Goal: Task Accomplishment & Management: Manage account settings

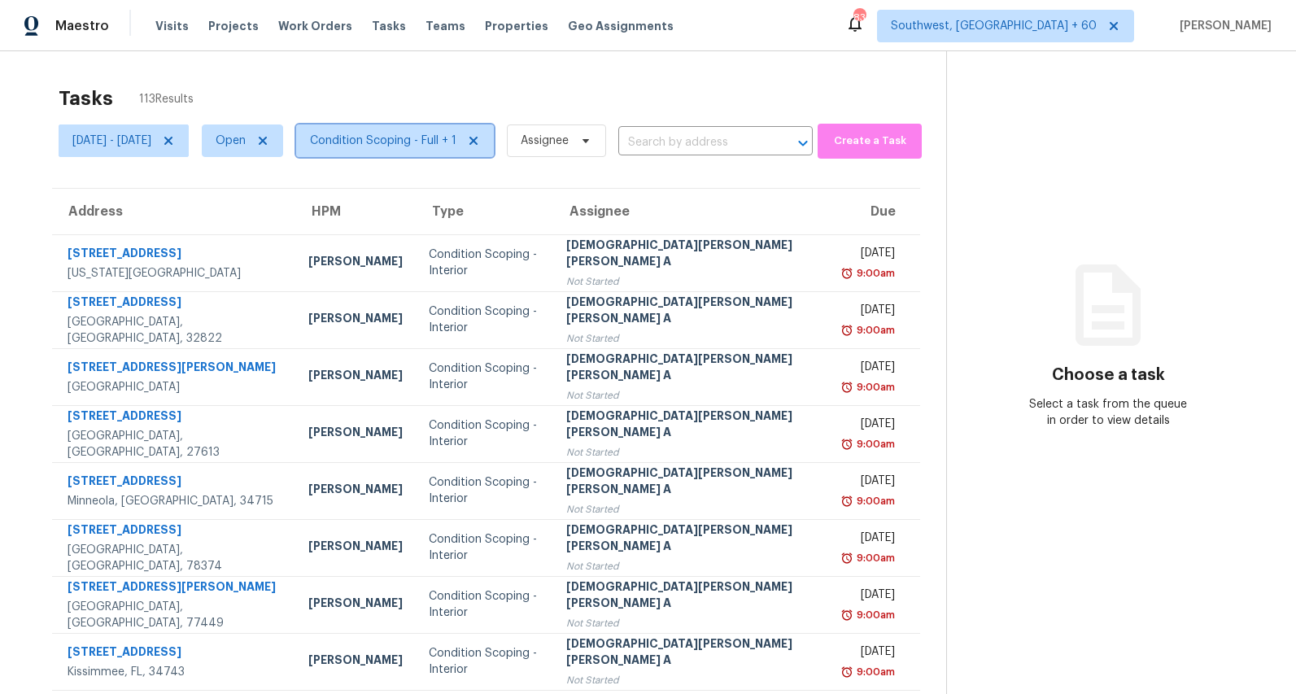
click at [457, 147] on span "Condition Scoping - Full + 1" at bounding box center [383, 141] width 146 height 16
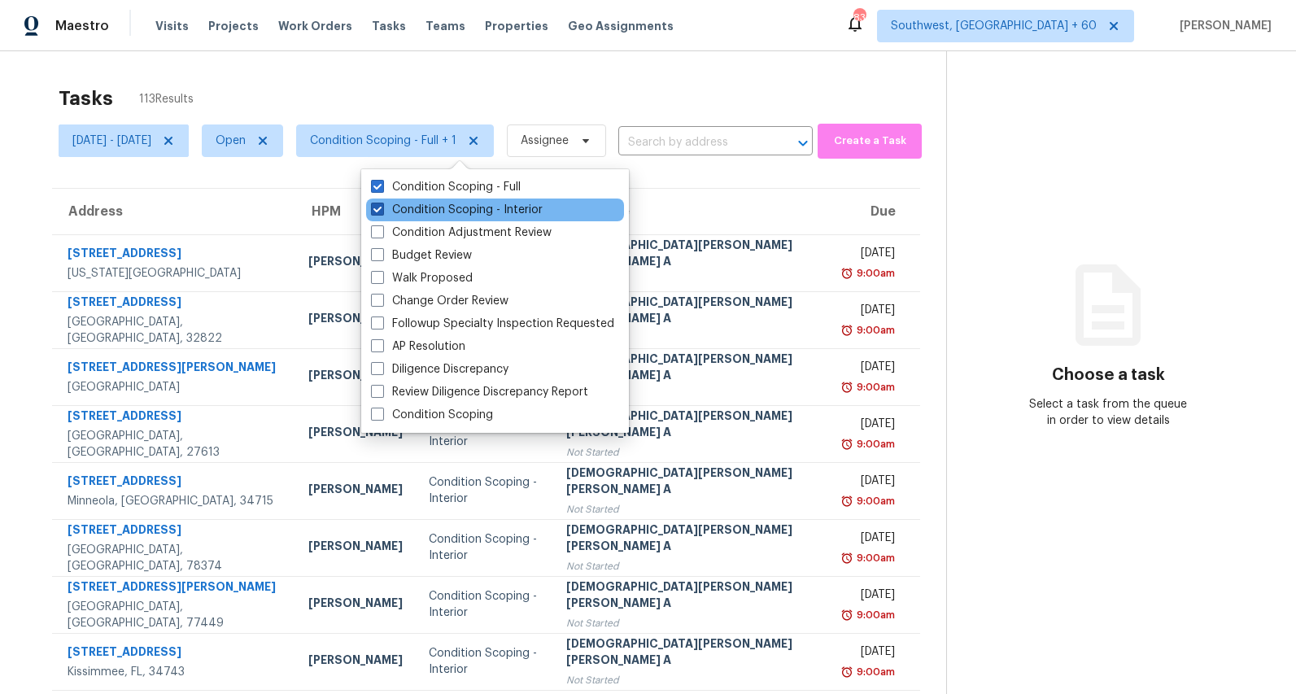
click at [420, 215] on label "Condition Scoping - Interior" at bounding box center [457, 210] width 172 height 16
click at [382, 212] on input "Condition Scoping - Interior" at bounding box center [376, 207] width 11 height 11
checkbox input "false"
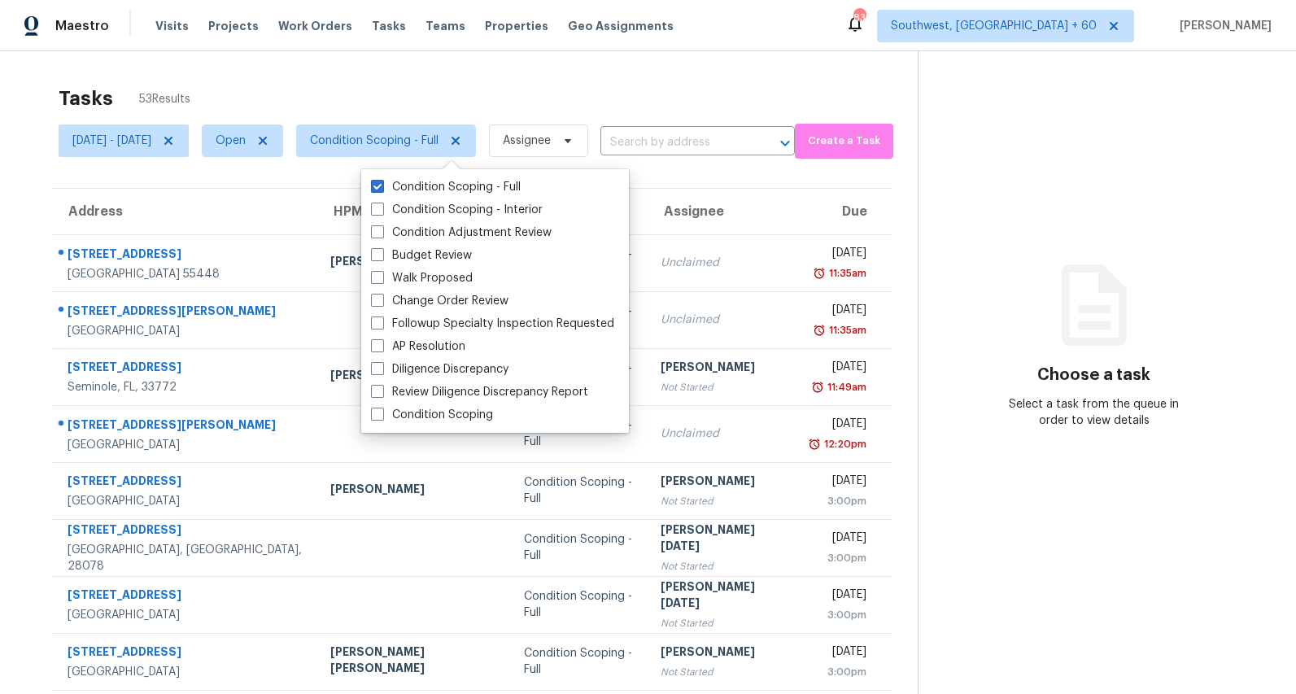
click at [358, 81] on div "Tasks 53 Results" at bounding box center [488, 98] width 859 height 42
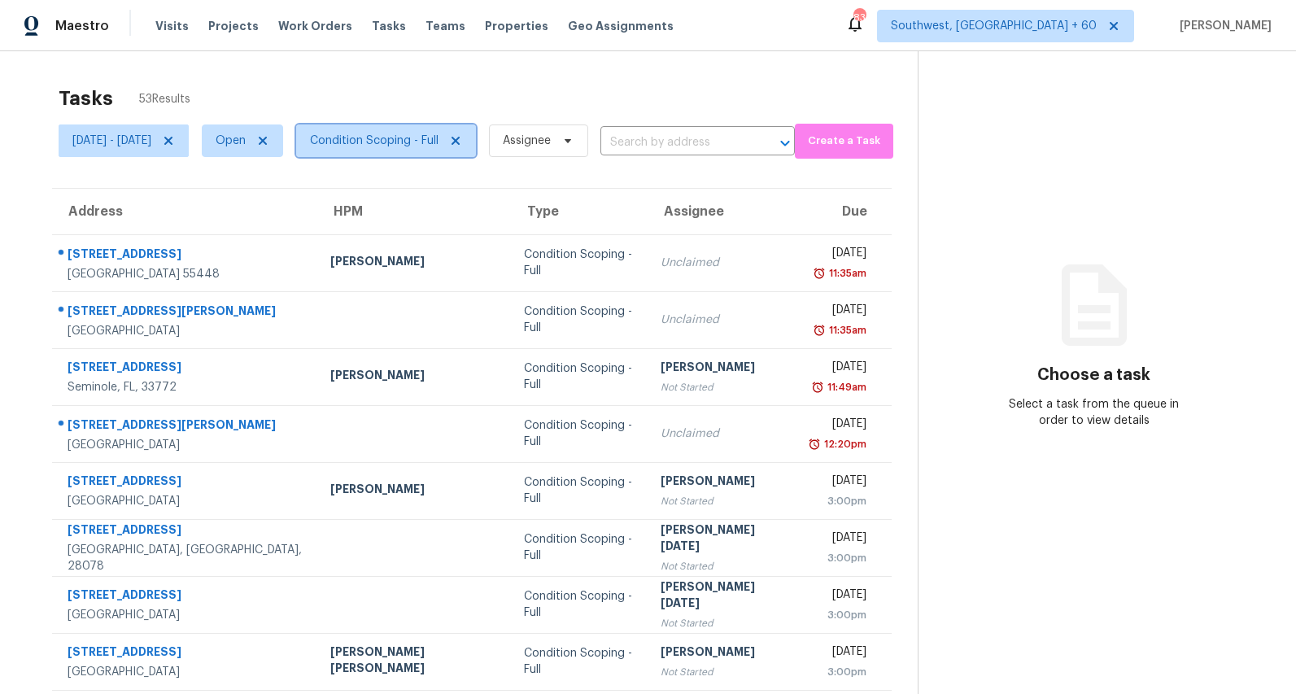
click at [422, 143] on span "Condition Scoping - Full" at bounding box center [374, 141] width 129 height 16
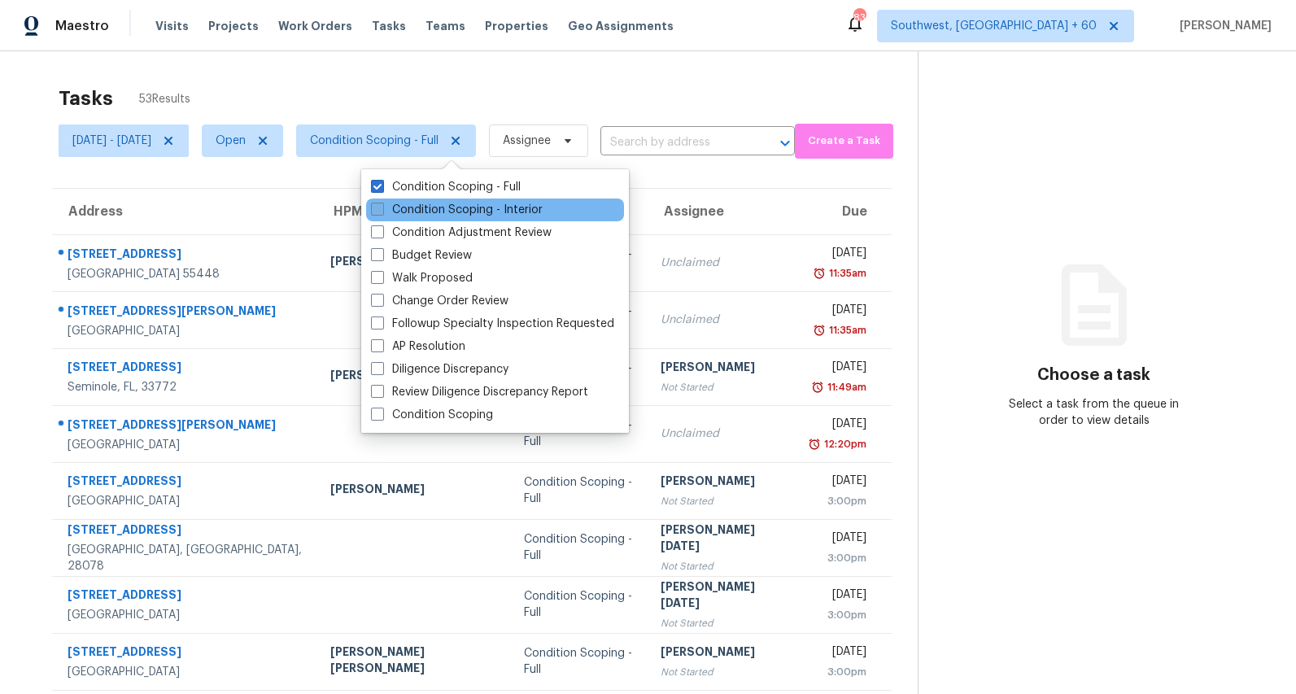
click at [412, 212] on label "Condition Scoping - Interior" at bounding box center [457, 210] width 172 height 16
click at [382, 212] on input "Condition Scoping - Interior" at bounding box center [376, 207] width 11 height 11
checkbox input "true"
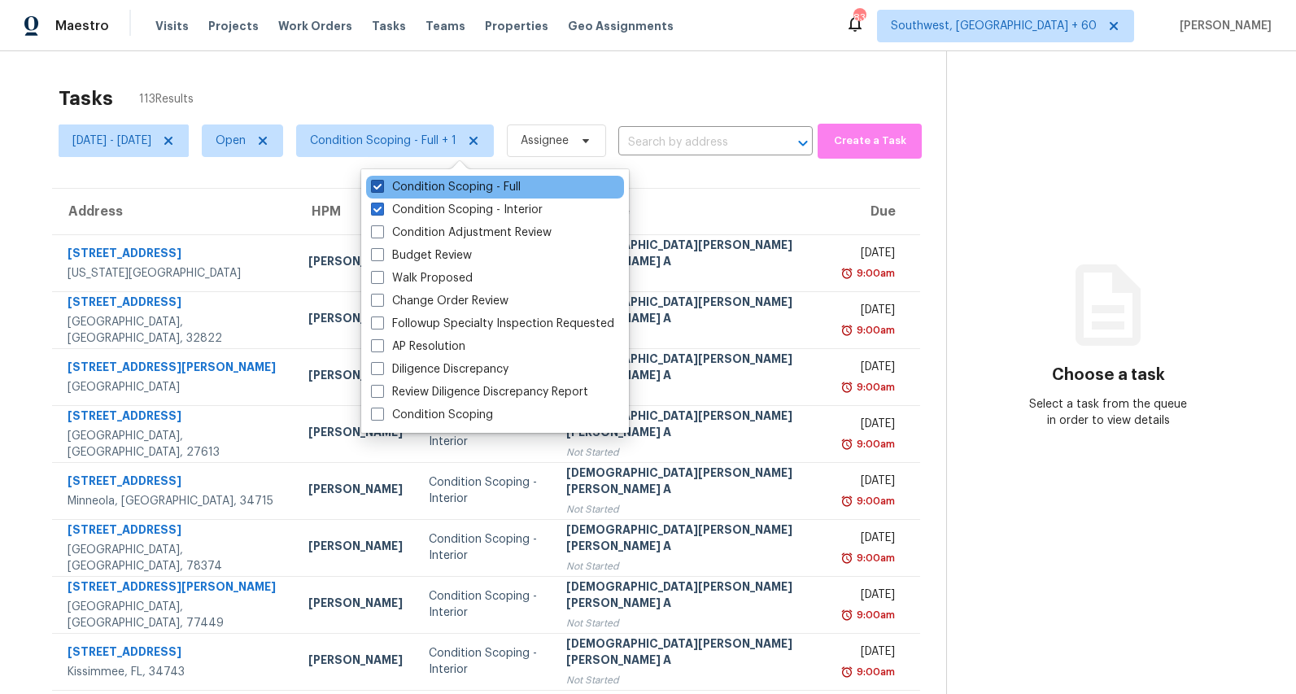
click at [409, 194] on label "Condition Scoping - Full" at bounding box center [446, 187] width 150 height 16
click at [382, 190] on input "Condition Scoping - Full" at bounding box center [376, 184] width 11 height 11
checkbox input "false"
click at [398, 93] on div "Tasks 60 Results" at bounding box center [503, 98] width 888 height 42
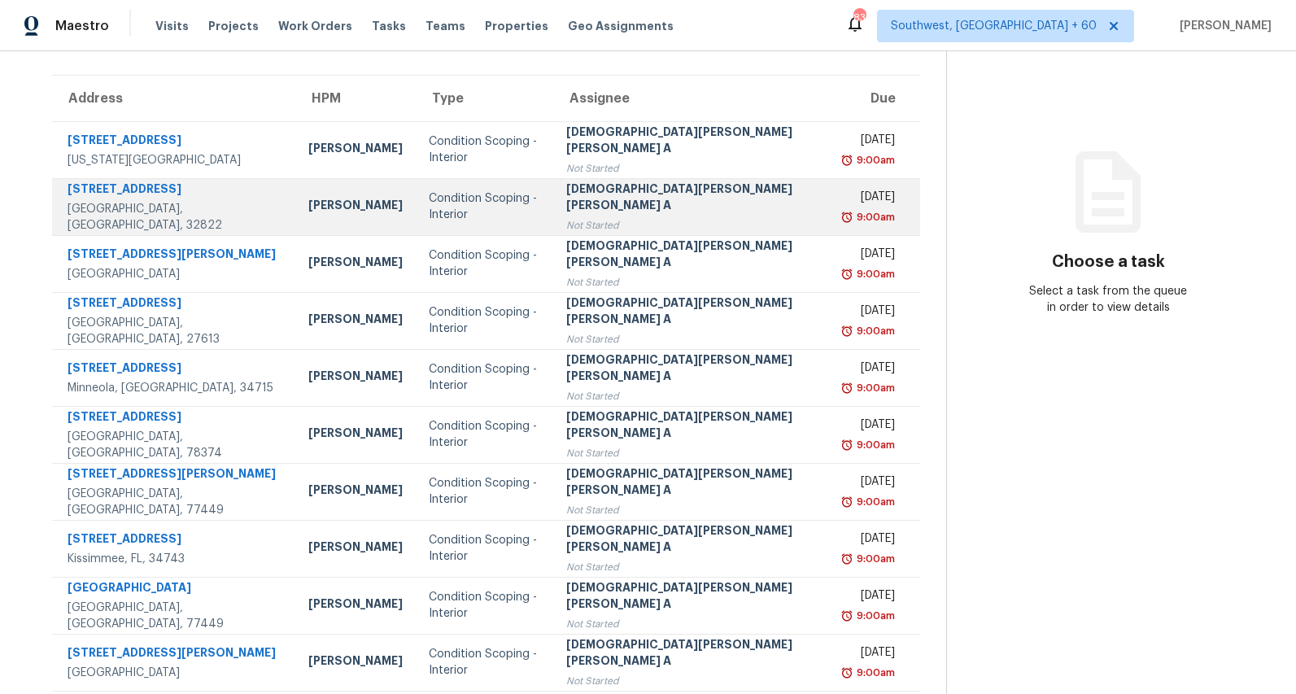
scroll to position [153, 0]
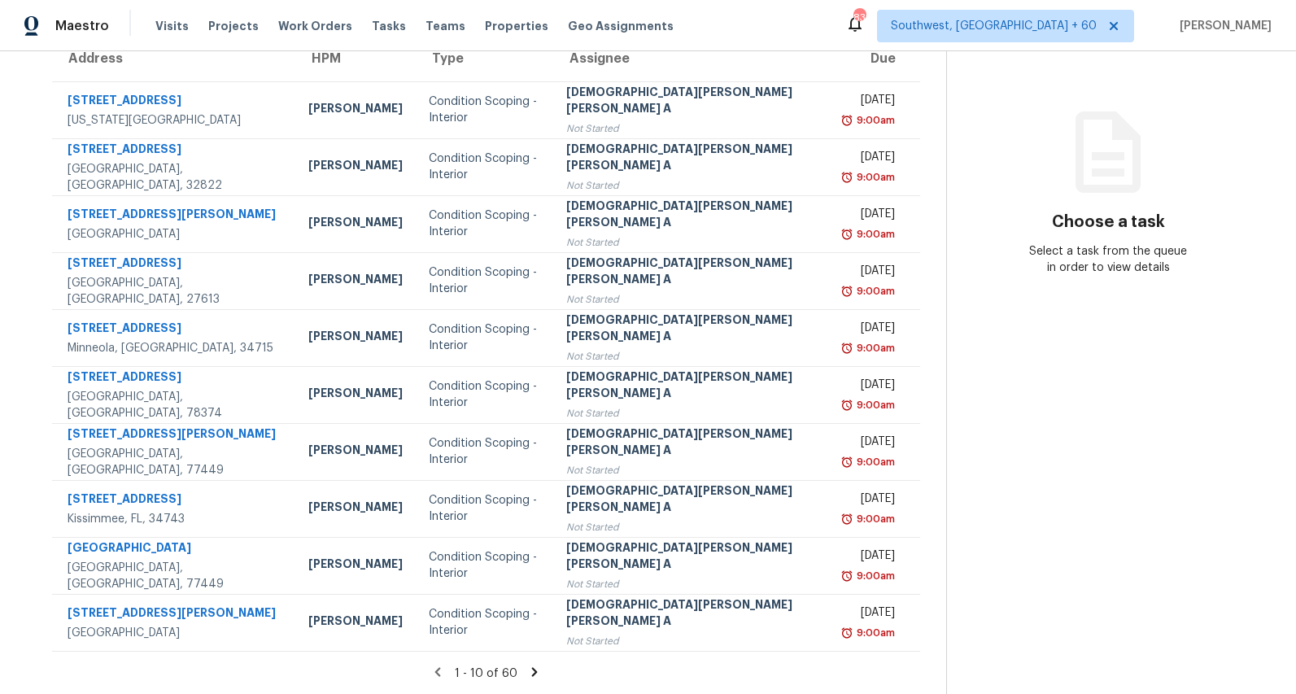
click at [532, 669] on icon at bounding box center [535, 671] width 6 height 9
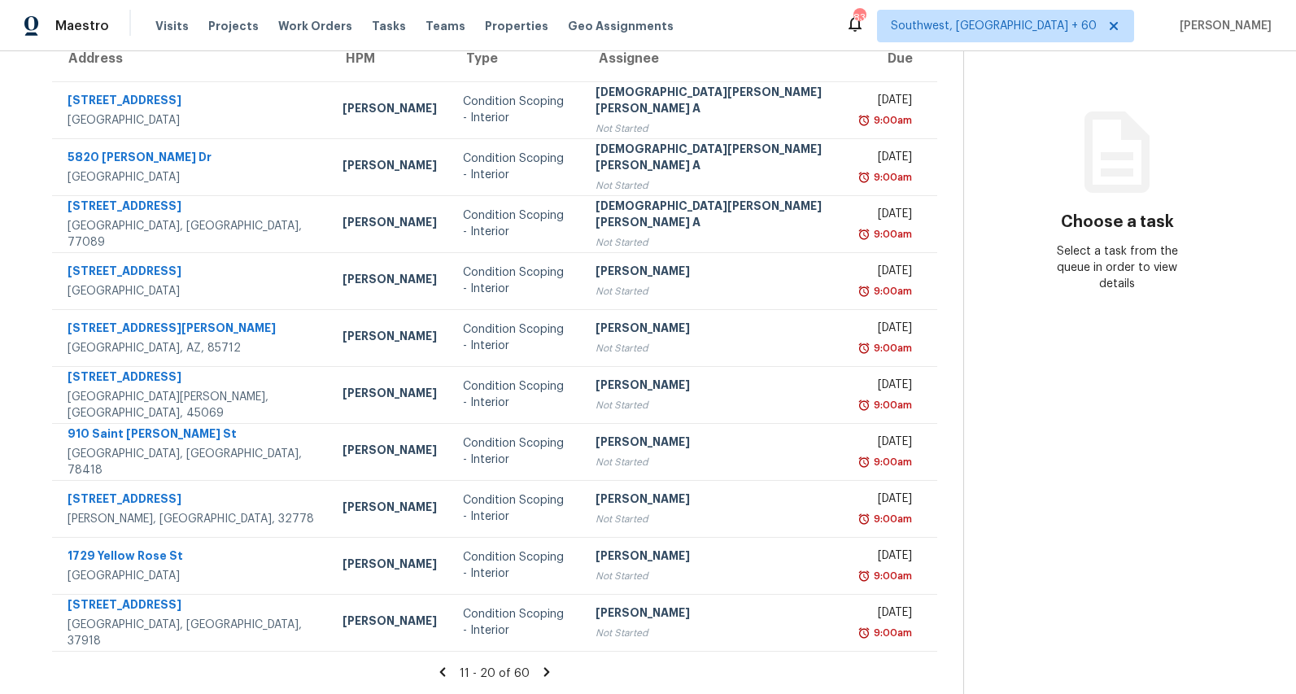
click at [544, 672] on icon at bounding box center [547, 671] width 6 height 9
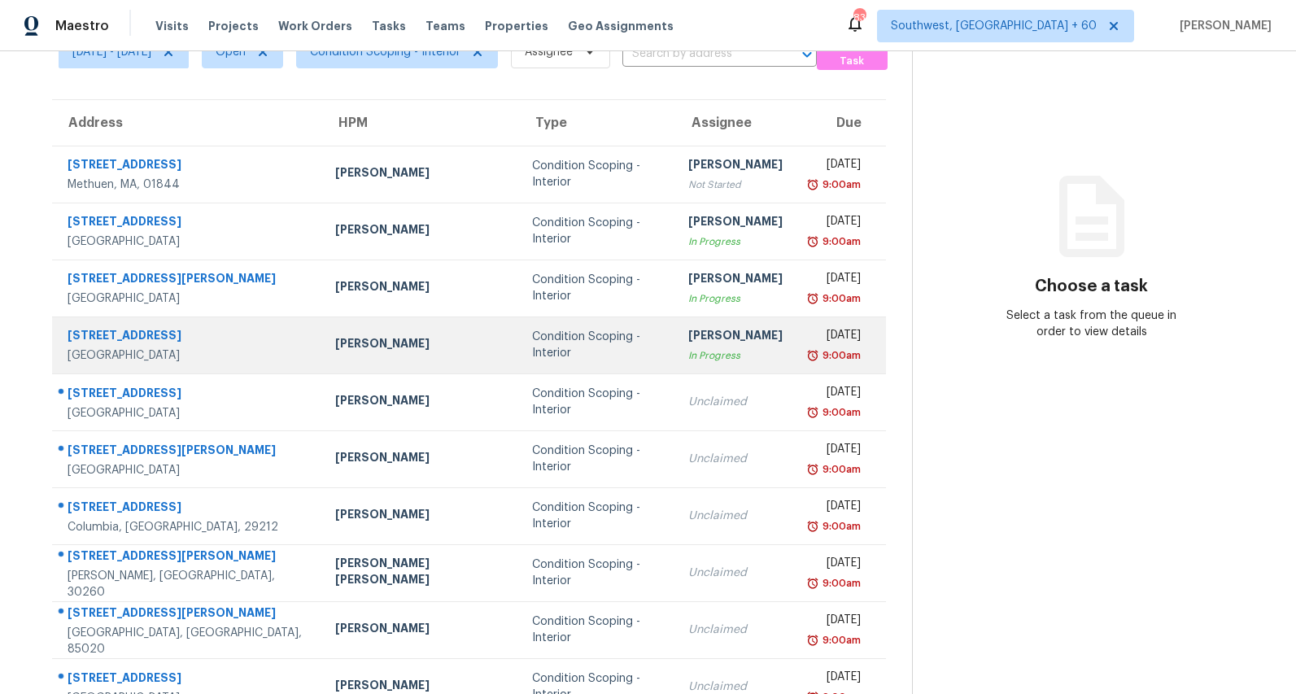
scroll to position [0, 0]
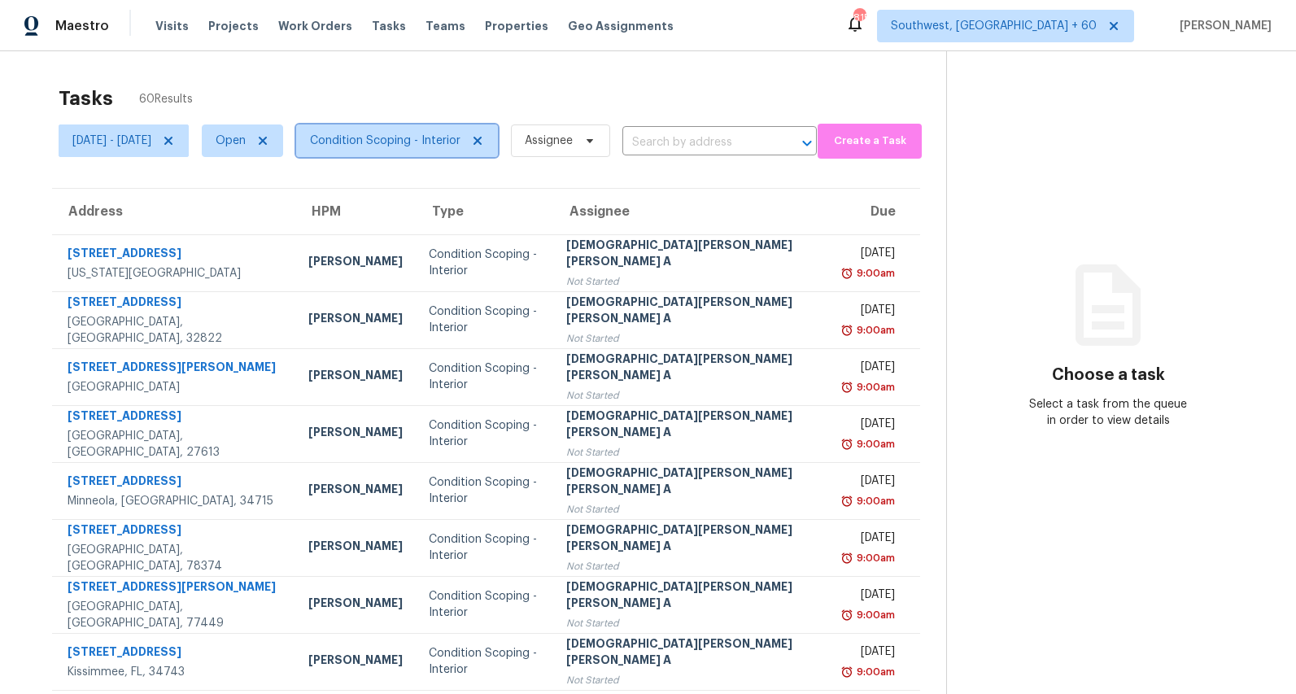
click at [426, 129] on span "Condition Scoping - Interior" at bounding box center [397, 141] width 202 height 33
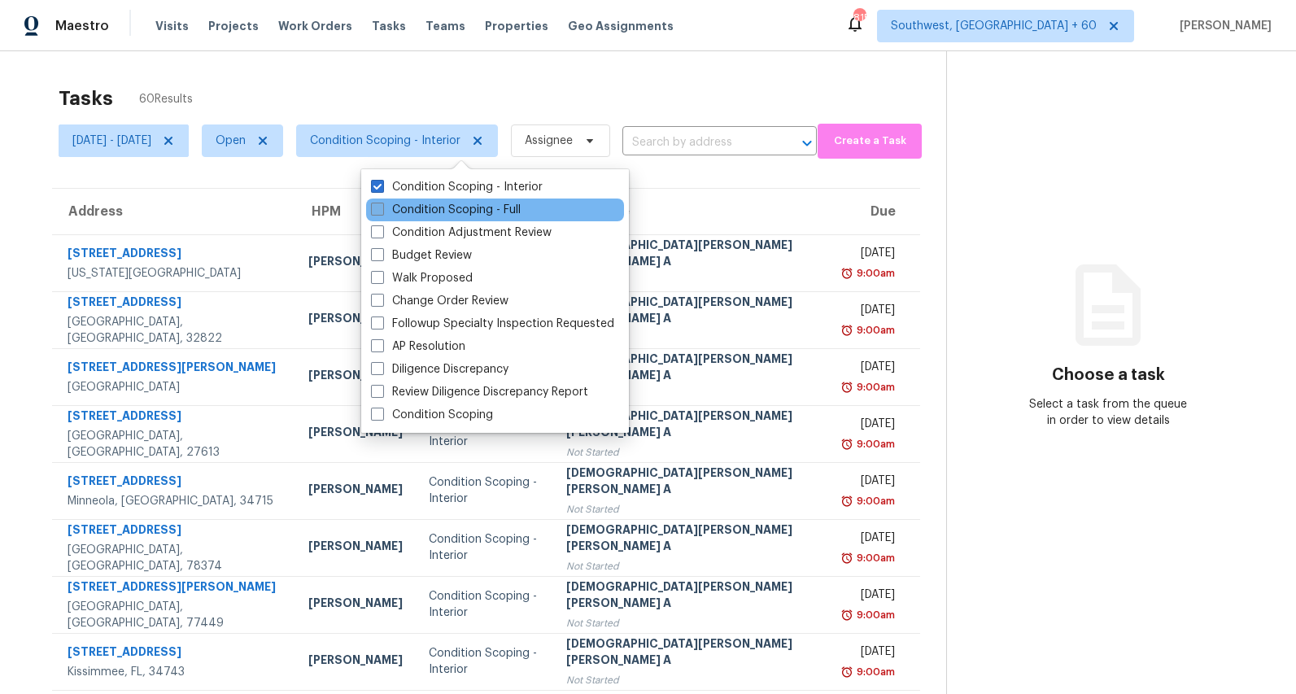
click at [400, 208] on label "Condition Scoping - Full" at bounding box center [446, 210] width 150 height 16
click at [382, 208] on input "Condition Scoping - Full" at bounding box center [376, 207] width 11 height 11
checkbox input "true"
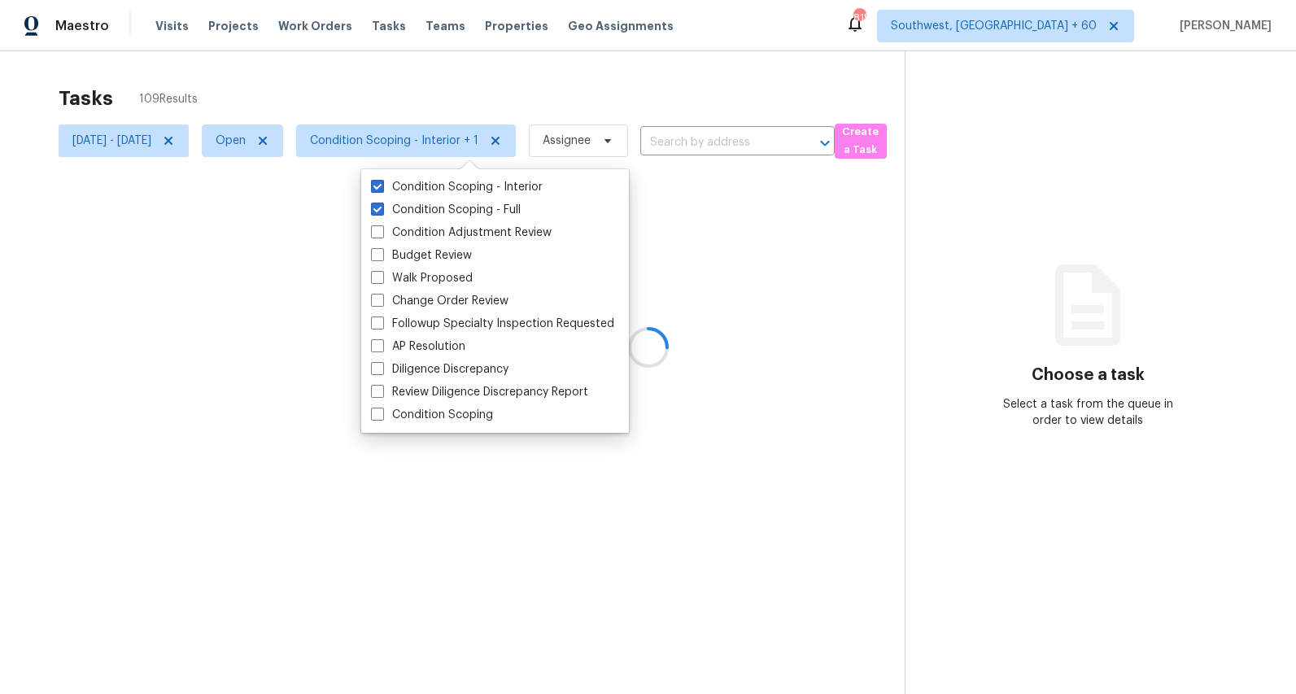
click at [292, 75] on div "Tasks 109 Results Mon, Aug 25 - Mon, Aug 25 Open Condition Scoping - Interior +…" at bounding box center [648, 398] width 1296 height 694
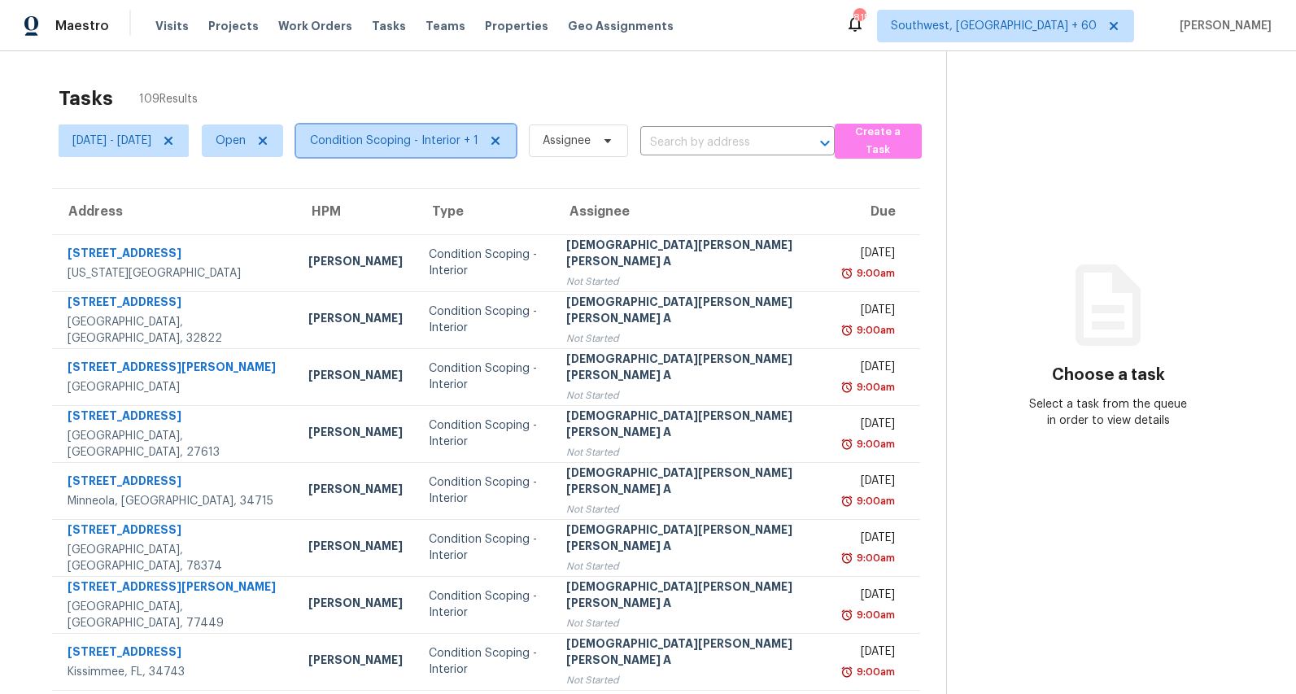
click at [456, 147] on span "Condition Scoping - Interior + 1" at bounding box center [394, 141] width 168 height 16
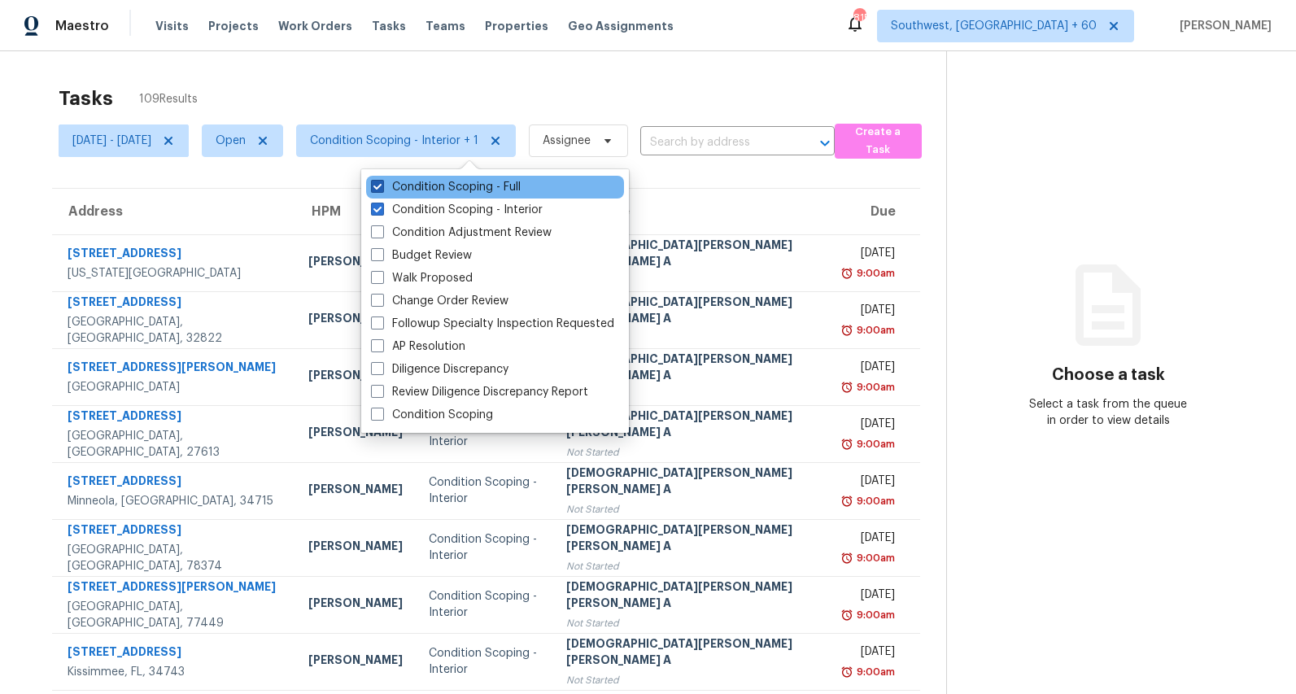
click at [439, 182] on label "Condition Scoping - Full" at bounding box center [446, 187] width 150 height 16
click at [382, 182] on input "Condition Scoping - Full" at bounding box center [376, 184] width 11 height 11
click at [439, 182] on label "Condition Scoping - Full" at bounding box center [446, 187] width 150 height 16
click at [382, 182] on input "Condition Scoping - Full" at bounding box center [376, 184] width 11 height 11
checkbox input "true"
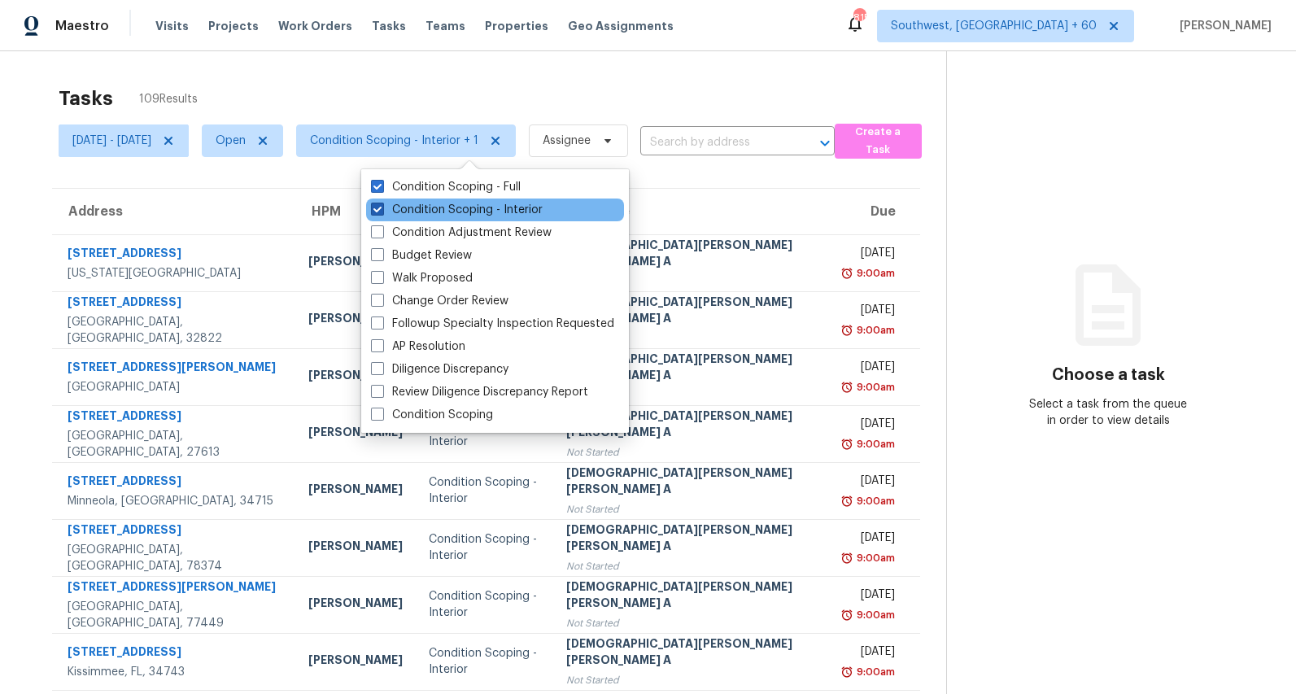
click at [441, 208] on label "Condition Scoping - Interior" at bounding box center [457, 210] width 172 height 16
click at [382, 208] on input "Condition Scoping - Interior" at bounding box center [376, 207] width 11 height 11
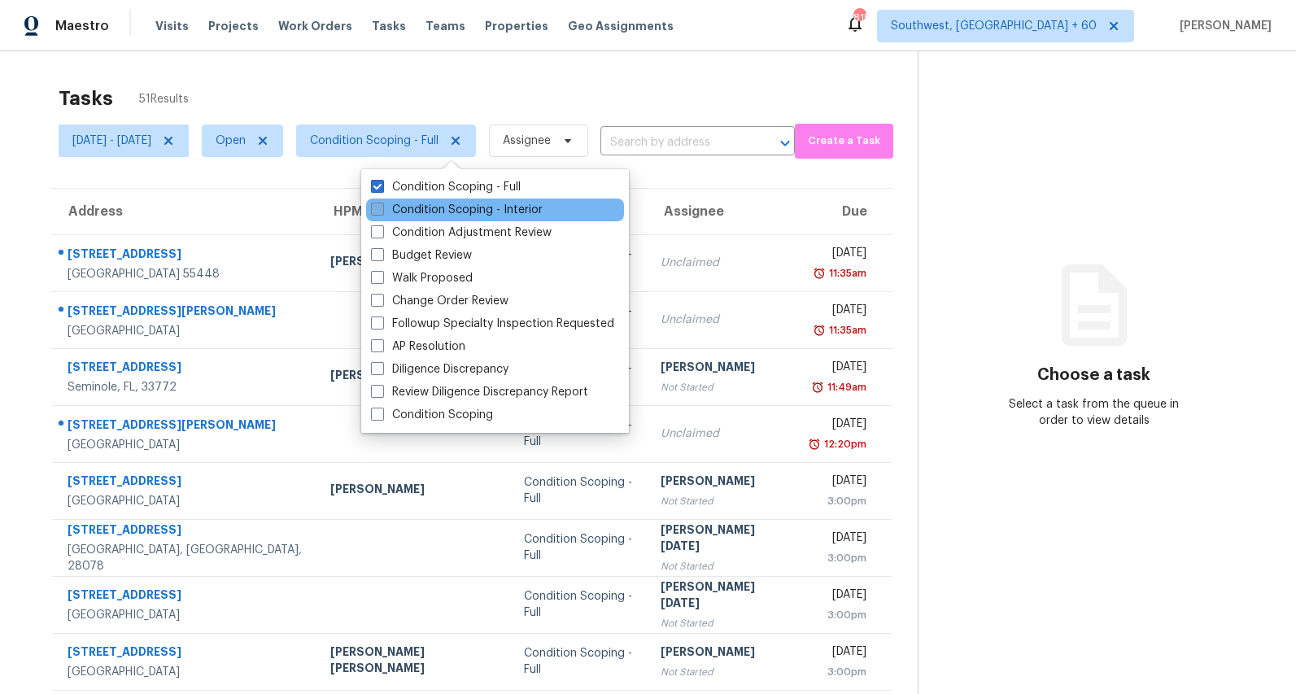
click at [441, 208] on label "Condition Scoping - Interior" at bounding box center [457, 210] width 172 height 16
click at [382, 208] on input "Condition Scoping - Interior" at bounding box center [376, 207] width 11 height 11
checkbox input "true"
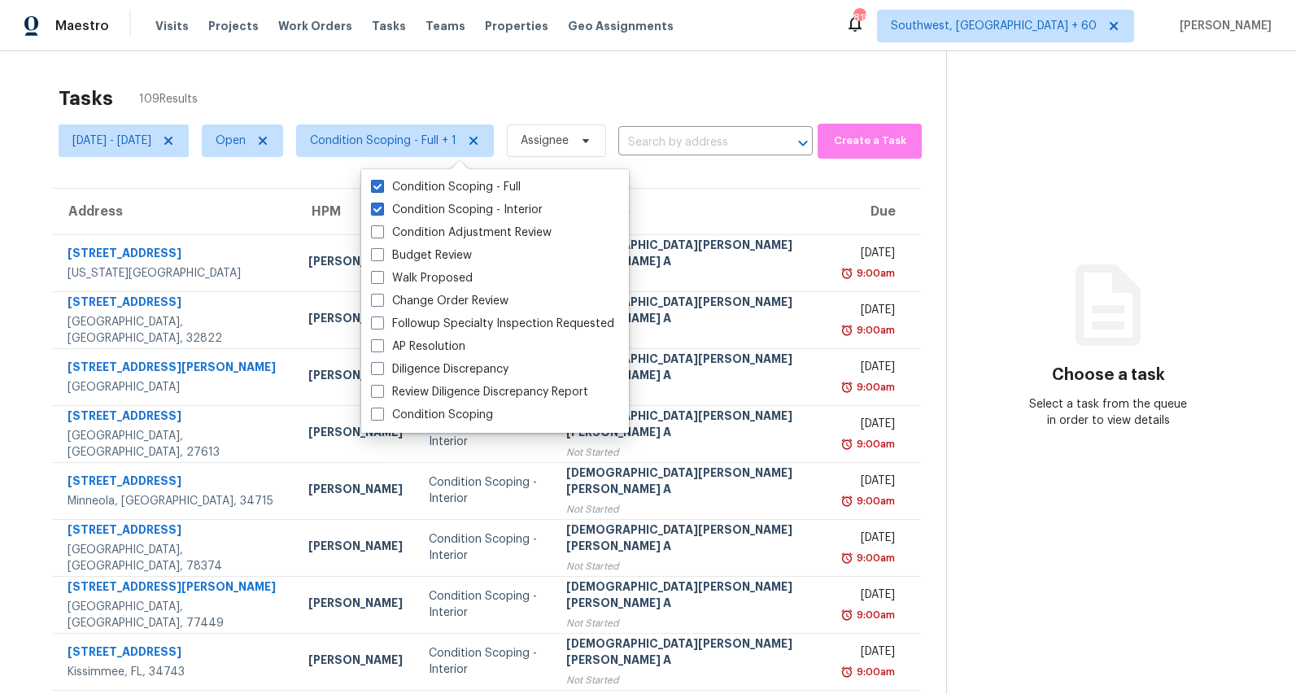
click at [397, 85] on div "Tasks 109 Results" at bounding box center [503, 98] width 888 height 42
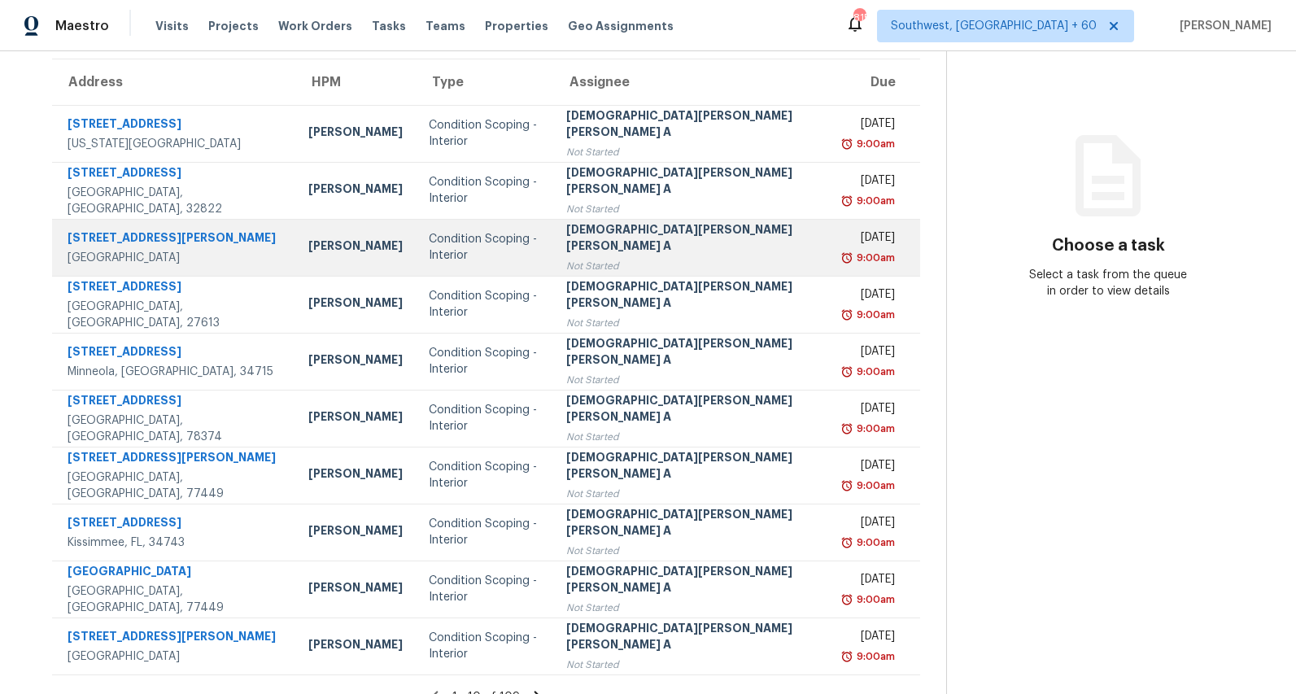
scroll to position [153, 0]
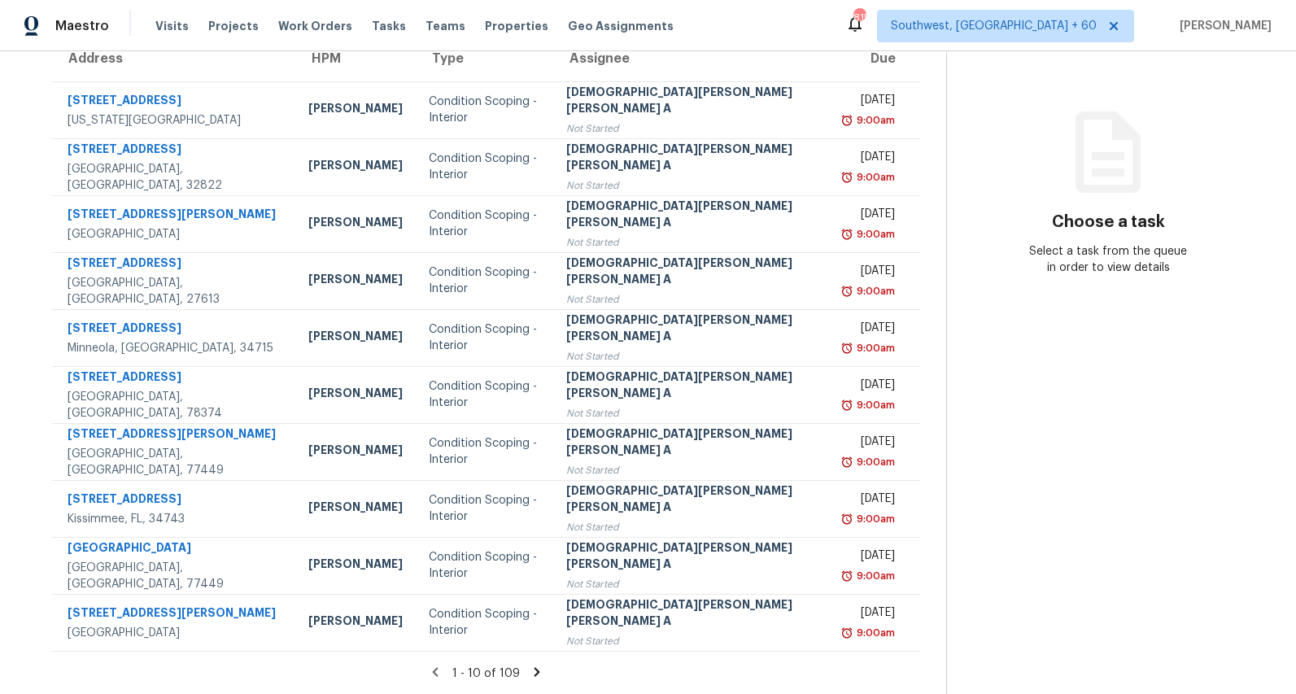
click at [530, 671] on icon at bounding box center [537, 672] width 15 height 15
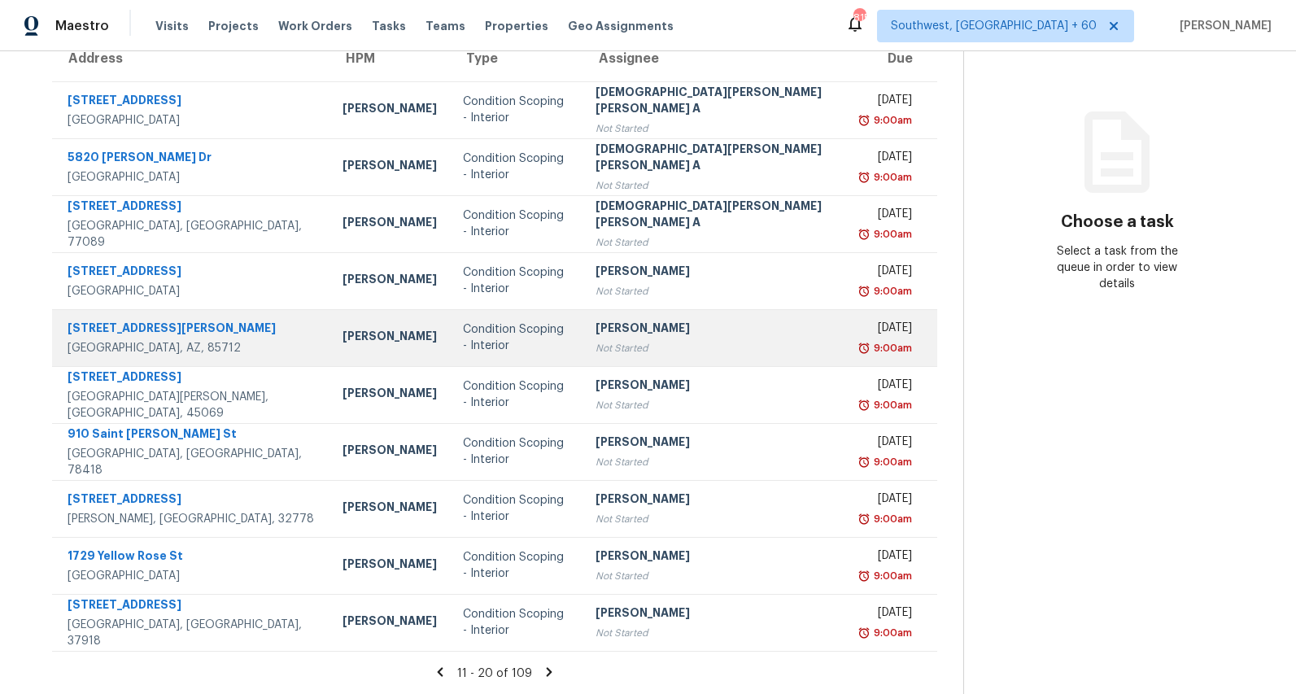
scroll to position [0, 0]
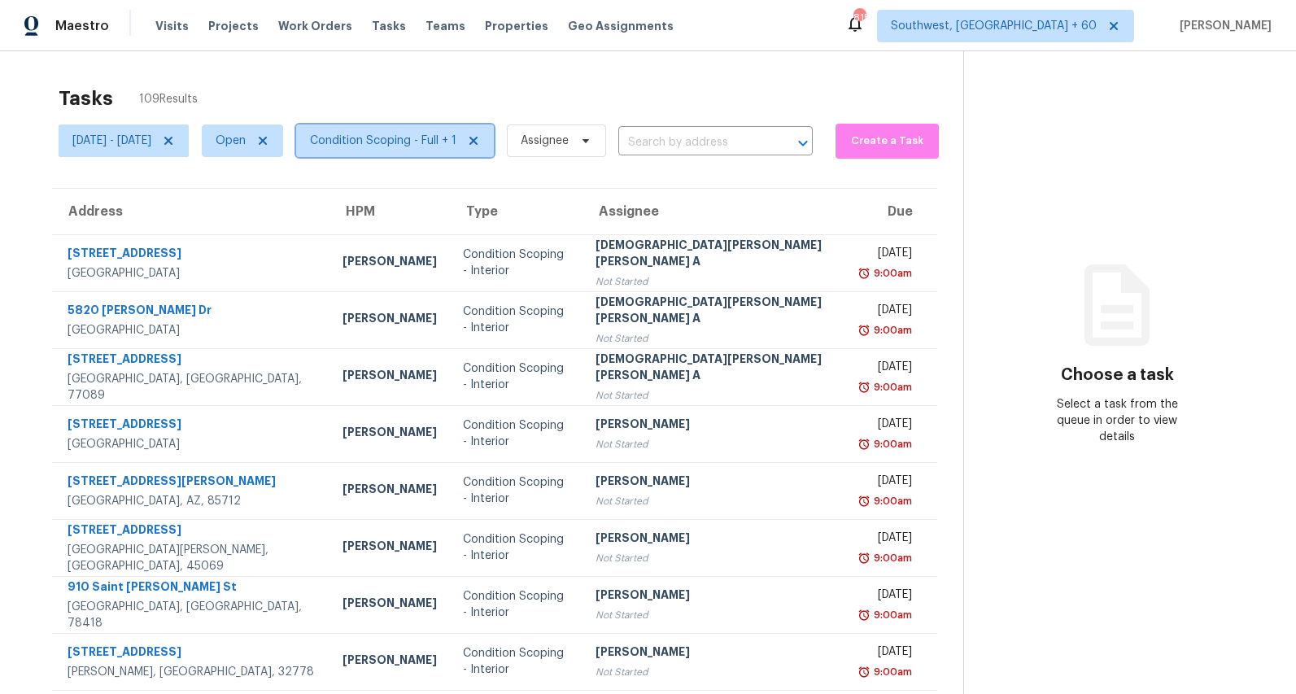
click at [440, 133] on span "Condition Scoping - Full + 1" at bounding box center [383, 141] width 146 height 16
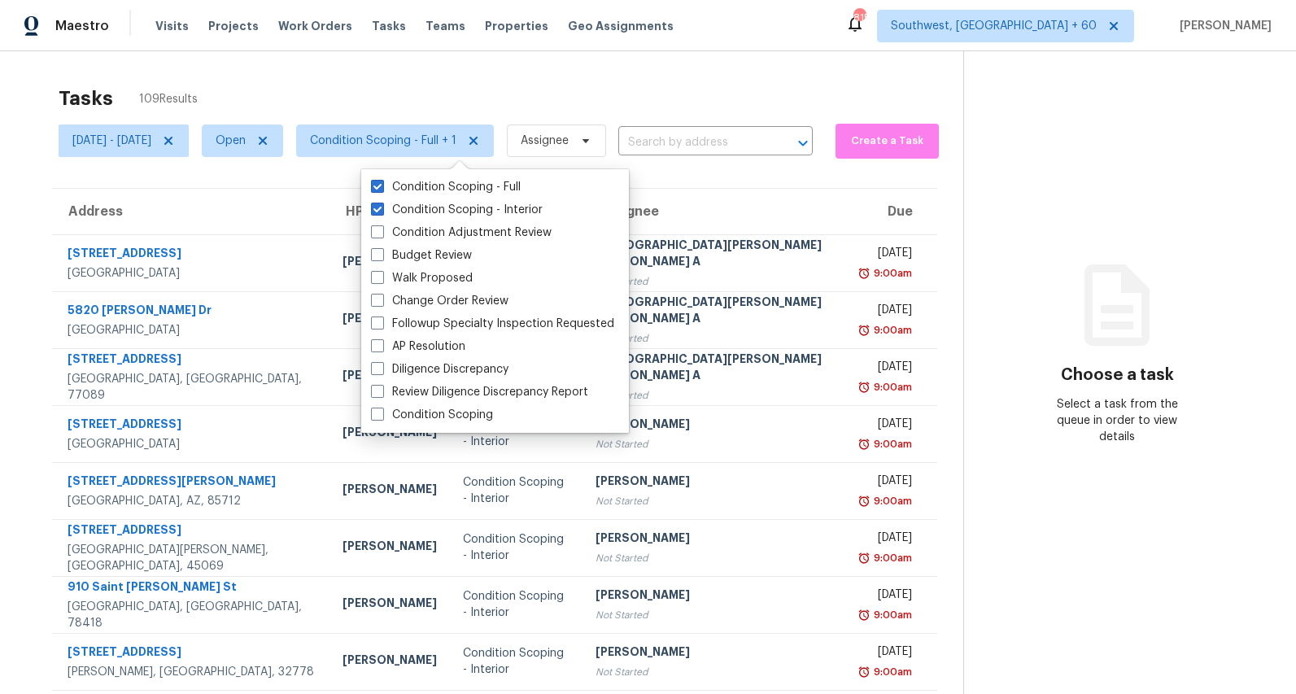
click at [431, 95] on div "Tasks 109 Results" at bounding box center [511, 98] width 905 height 42
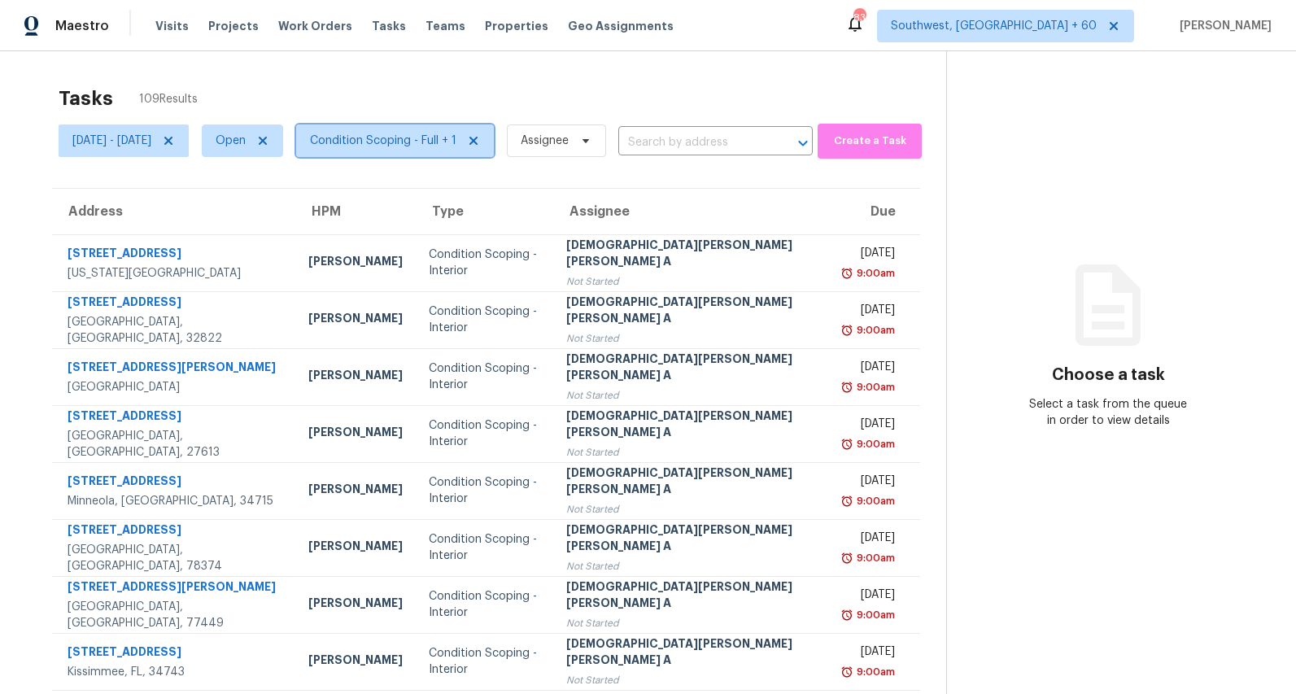
click at [457, 139] on span "Condition Scoping - Full + 1" at bounding box center [383, 141] width 146 height 16
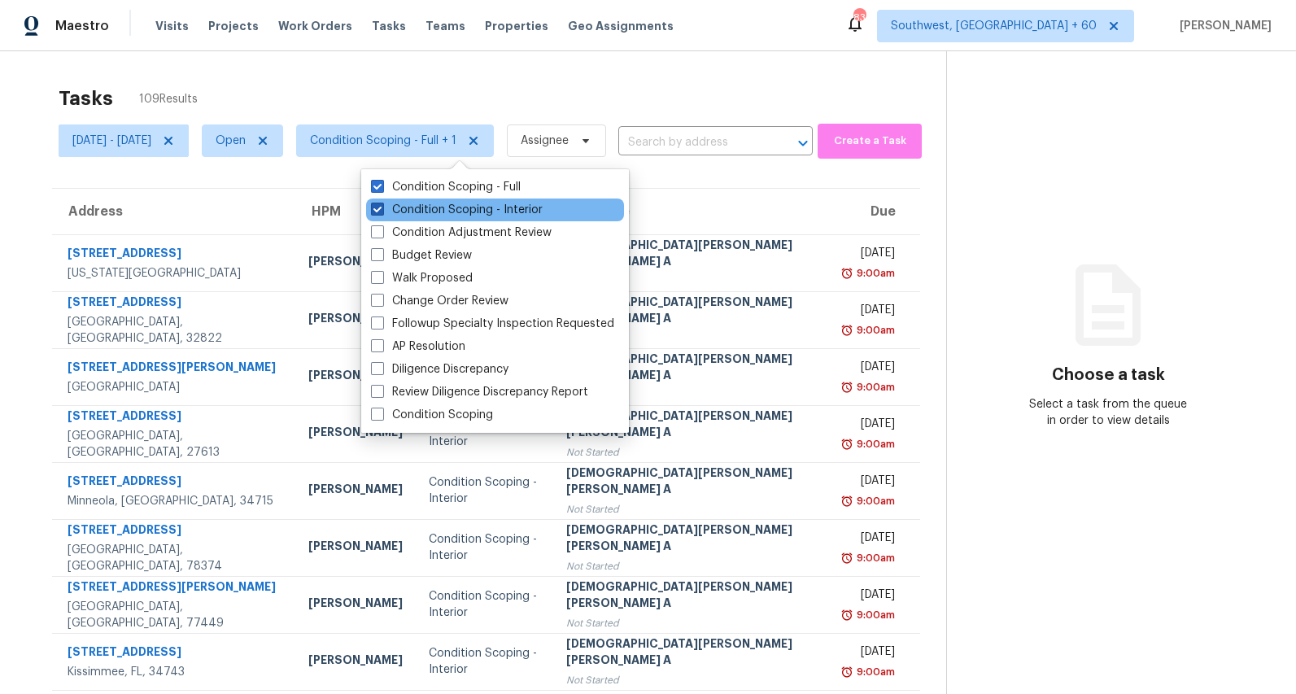
click at [426, 208] on label "Condition Scoping - Interior" at bounding box center [457, 210] width 172 height 16
click at [382, 208] on input "Condition Scoping - Interior" at bounding box center [376, 207] width 11 height 11
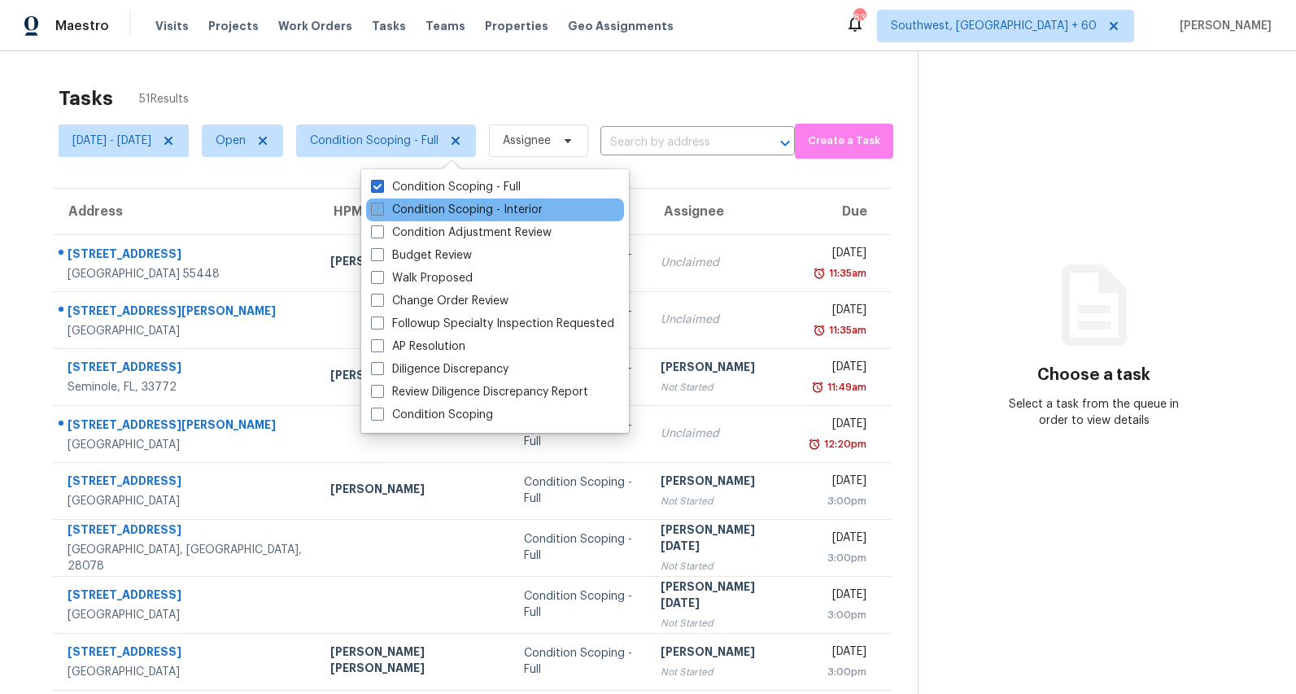
click at [426, 208] on label "Condition Scoping - Interior" at bounding box center [457, 210] width 172 height 16
click at [382, 208] on input "Condition Scoping - Interior" at bounding box center [376, 207] width 11 height 11
checkbox input "true"
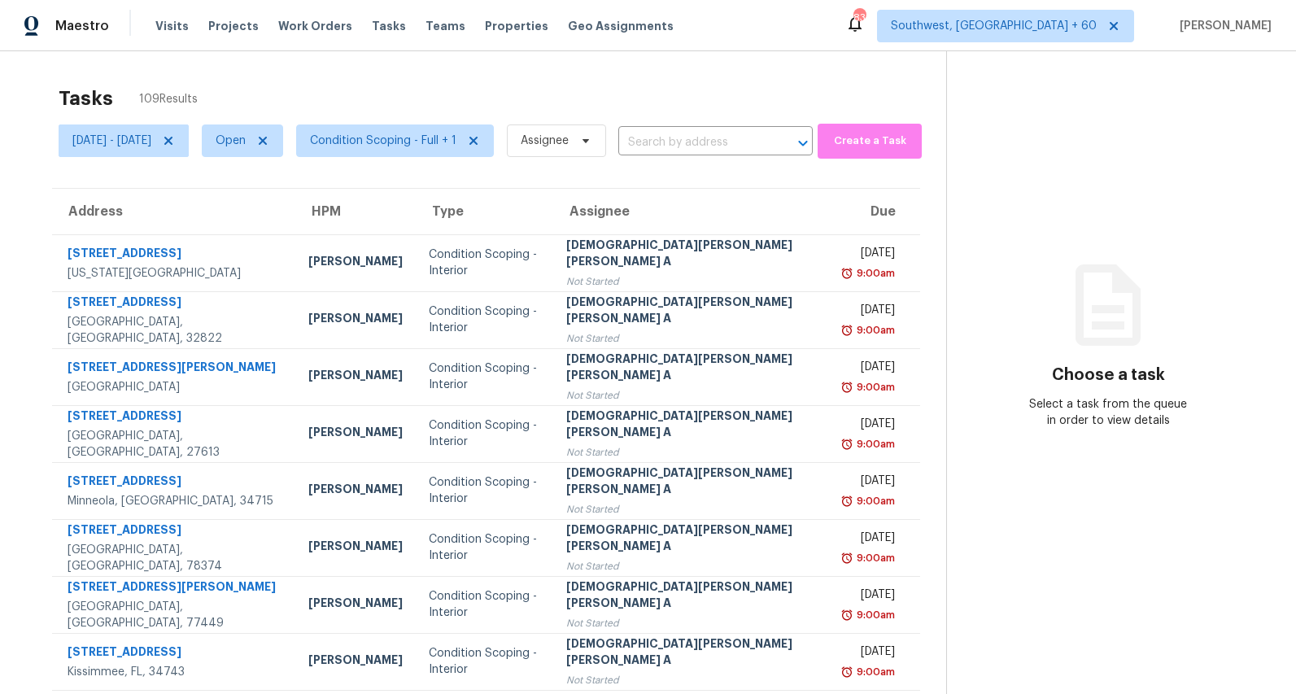
click at [311, 94] on div "Tasks 109 Results" at bounding box center [503, 98] width 888 height 42
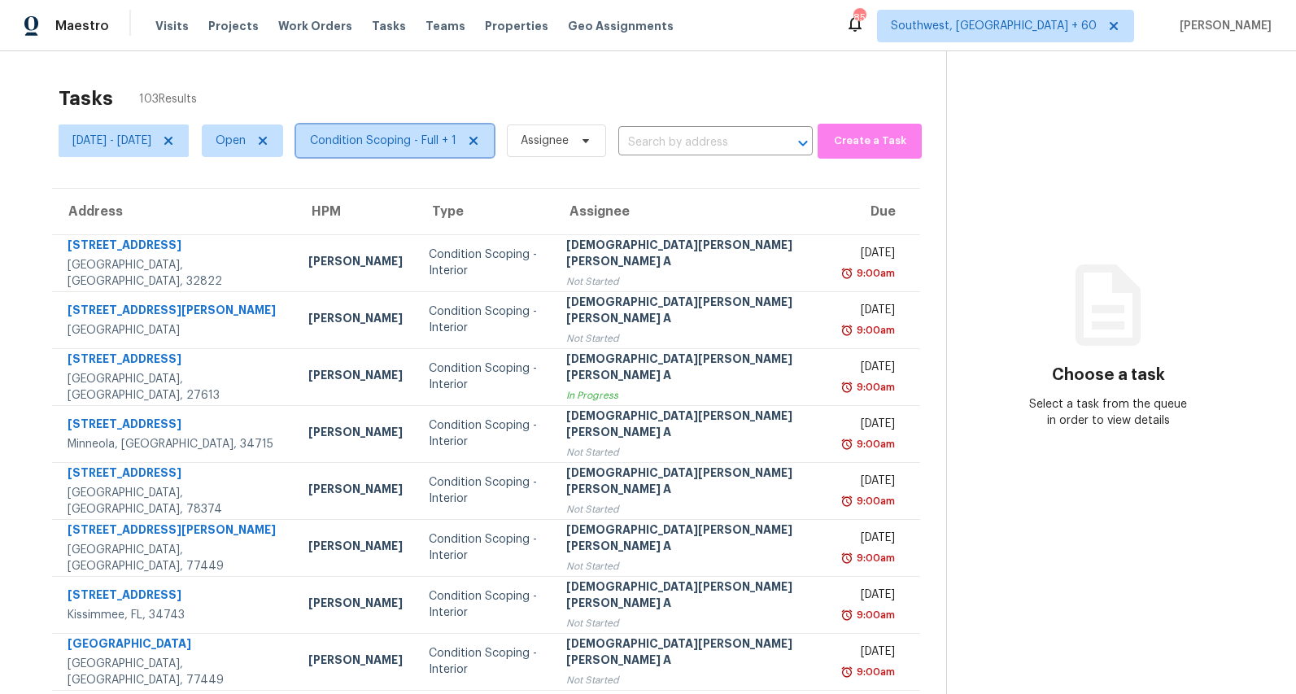
click at [419, 139] on span "Condition Scoping - Full + 1" at bounding box center [383, 141] width 146 height 16
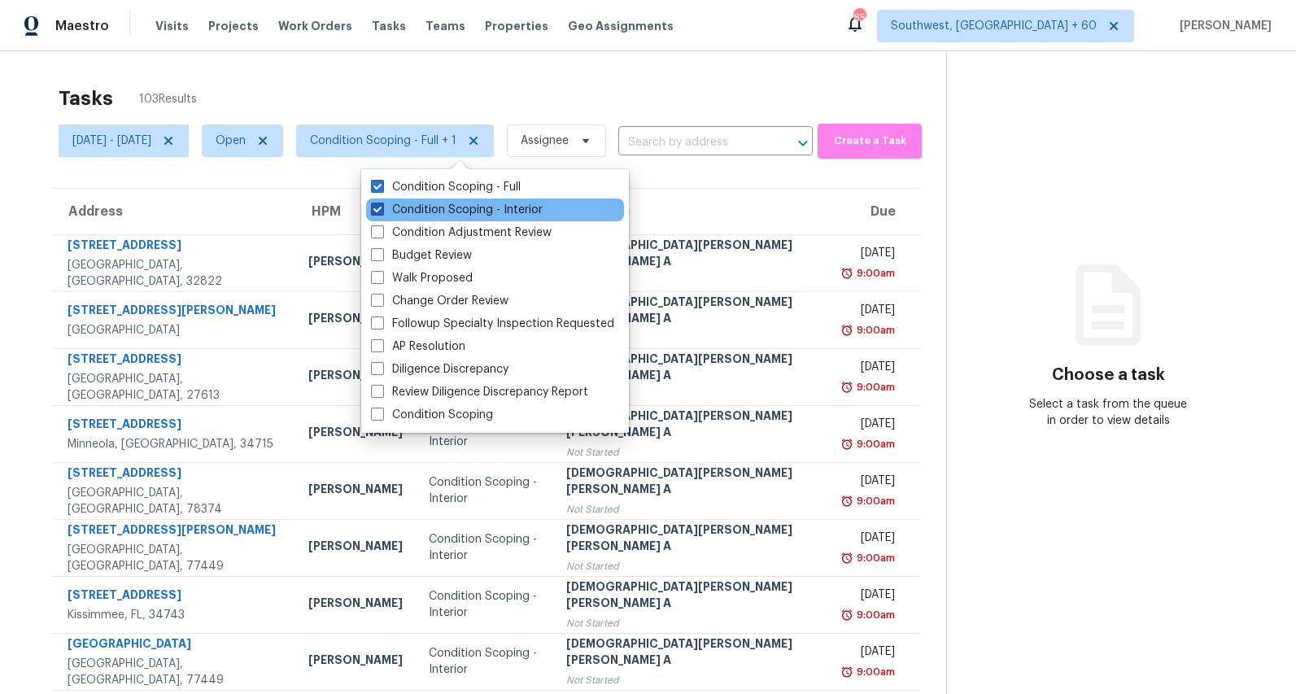
click at [427, 212] on label "Condition Scoping - Interior" at bounding box center [457, 210] width 172 height 16
click at [382, 212] on input "Condition Scoping - Interior" at bounding box center [376, 207] width 11 height 11
checkbox input "false"
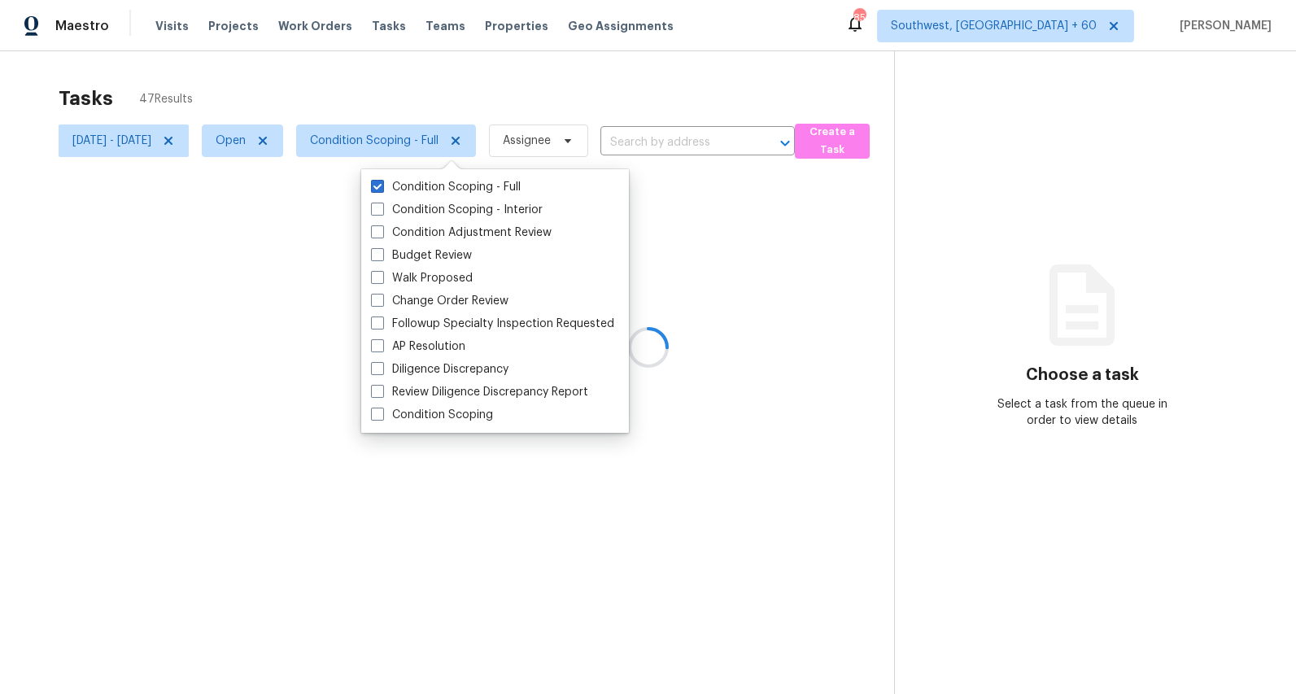
click at [276, 88] on div at bounding box center [648, 347] width 1296 height 694
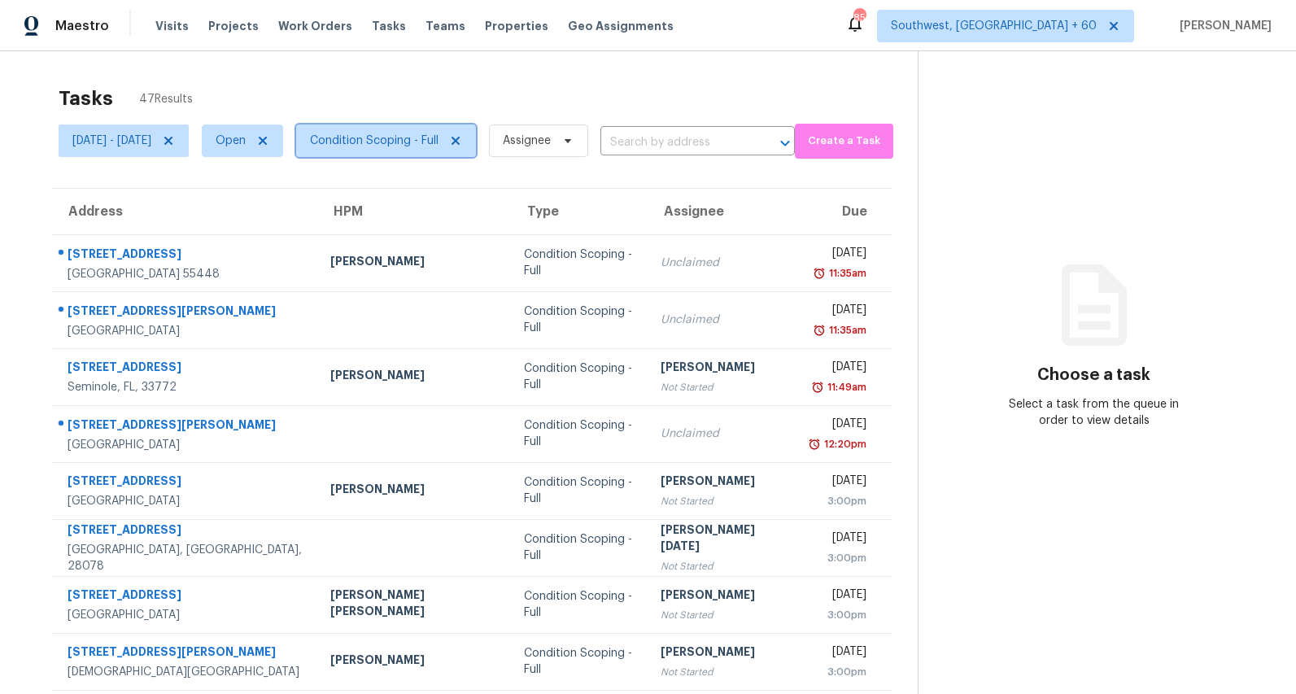
click at [434, 144] on span "Condition Scoping - Full" at bounding box center [374, 141] width 129 height 16
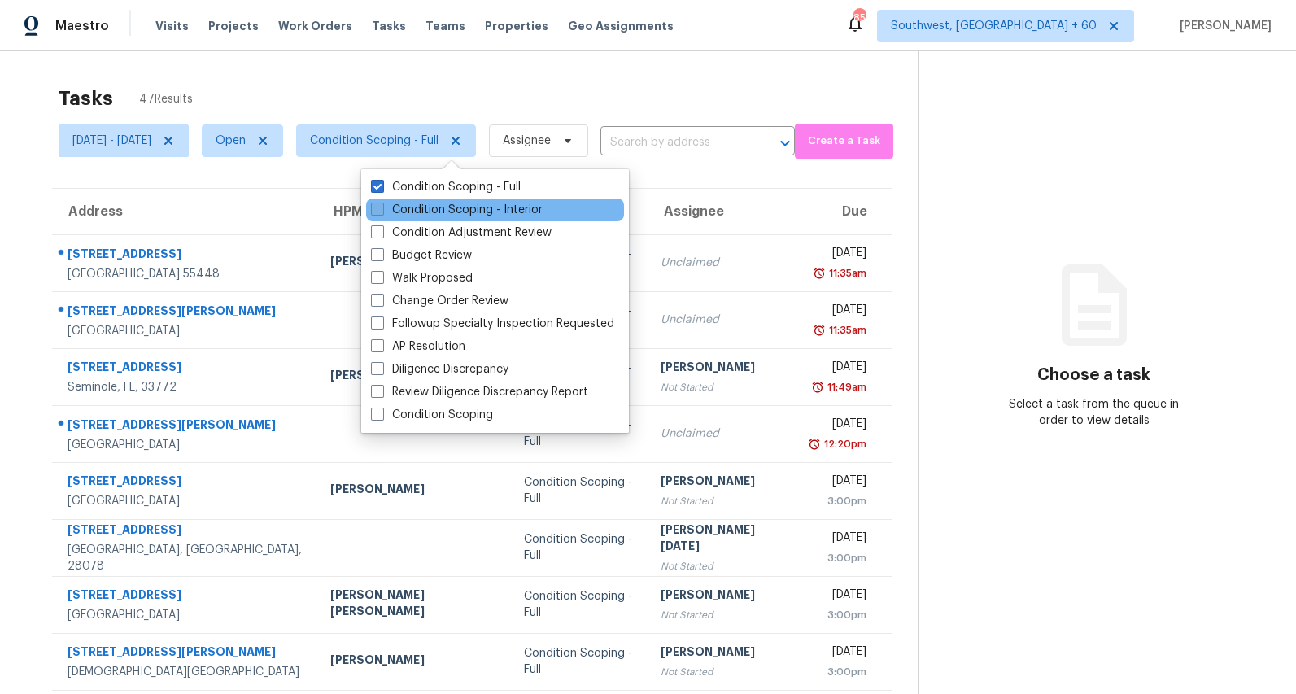
click at [435, 208] on label "Condition Scoping - Interior" at bounding box center [457, 210] width 172 height 16
click at [382, 208] on input "Condition Scoping - Interior" at bounding box center [376, 207] width 11 height 11
checkbox input "true"
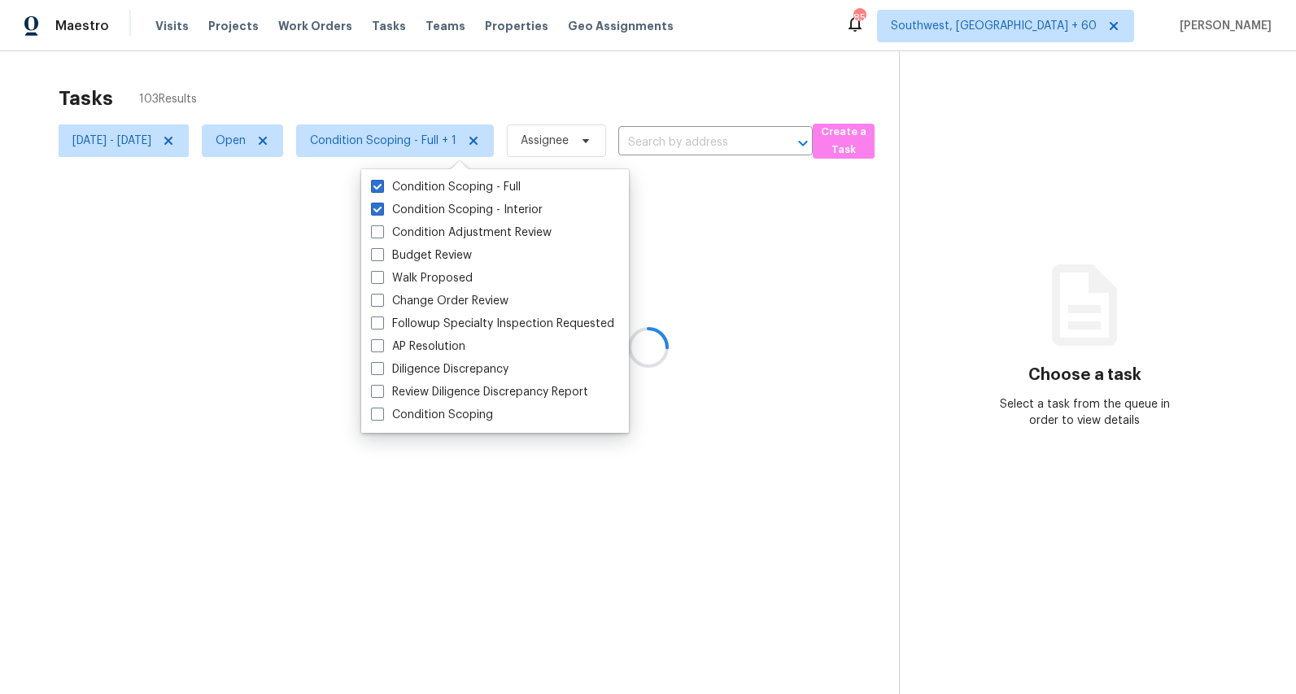
click at [353, 91] on div at bounding box center [648, 347] width 1296 height 694
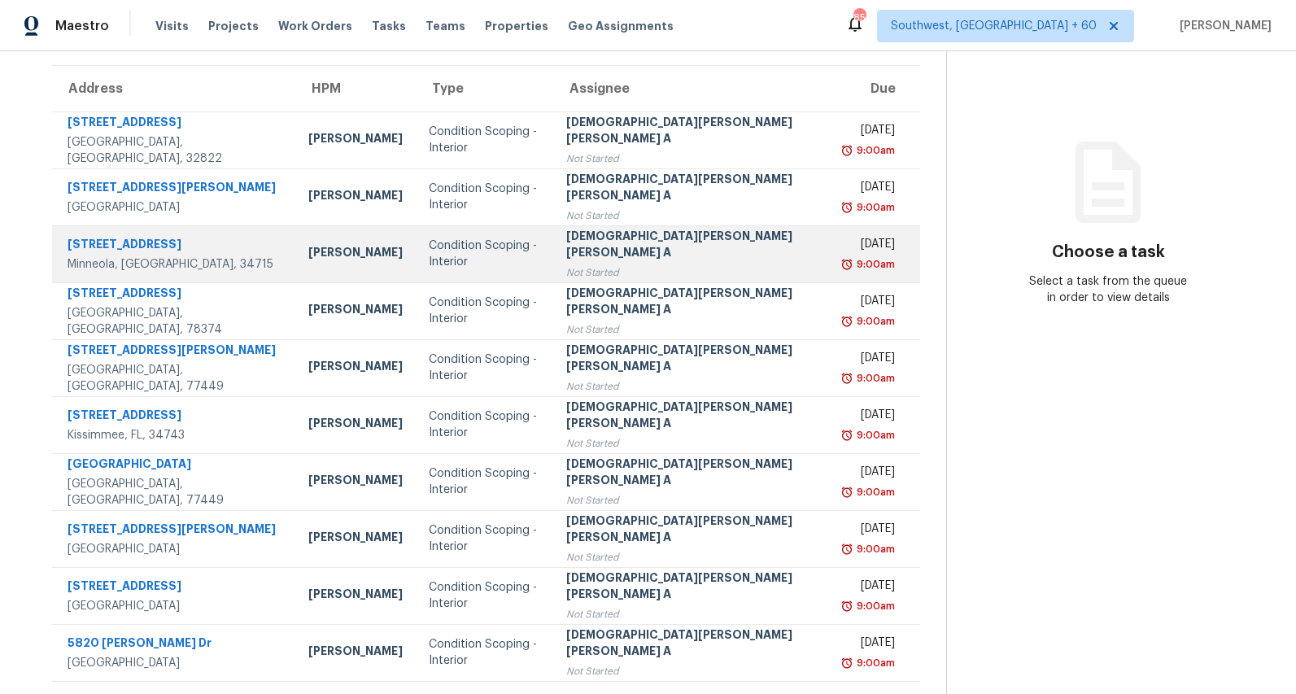
scroll to position [153, 0]
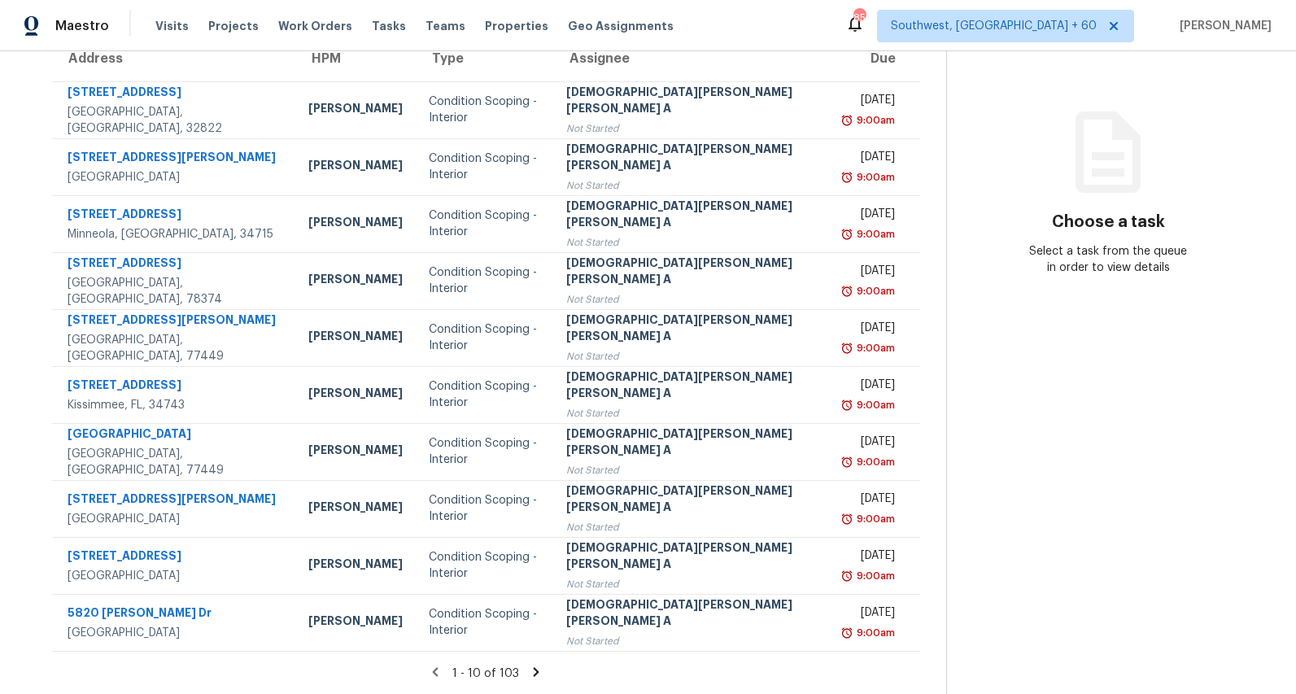
click at [534, 674] on icon at bounding box center [537, 671] width 6 height 9
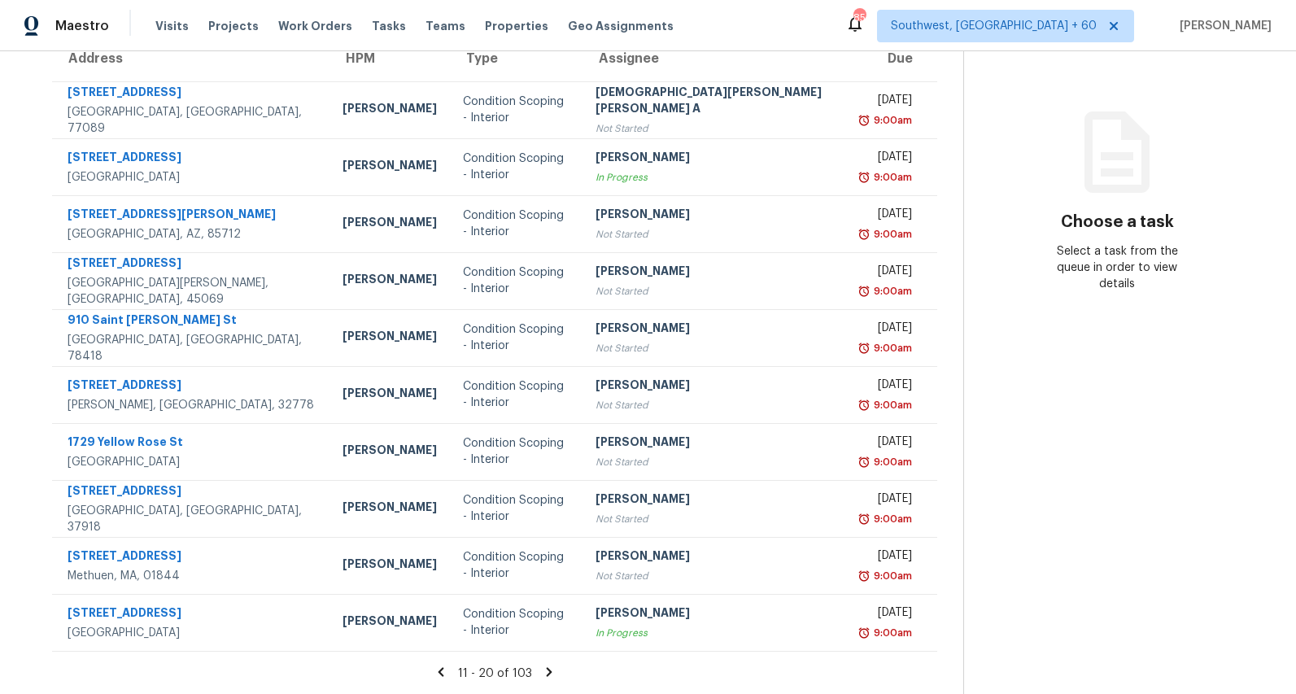
click at [542, 672] on icon at bounding box center [549, 672] width 15 height 15
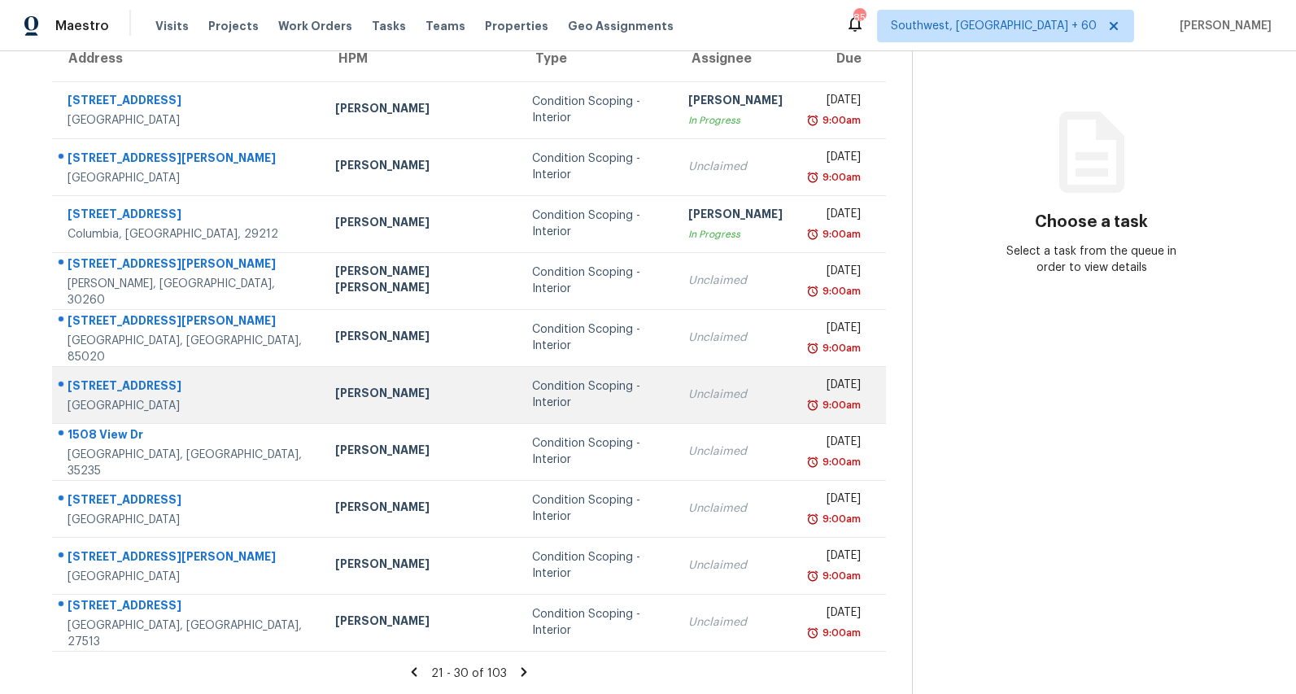
scroll to position [0, 0]
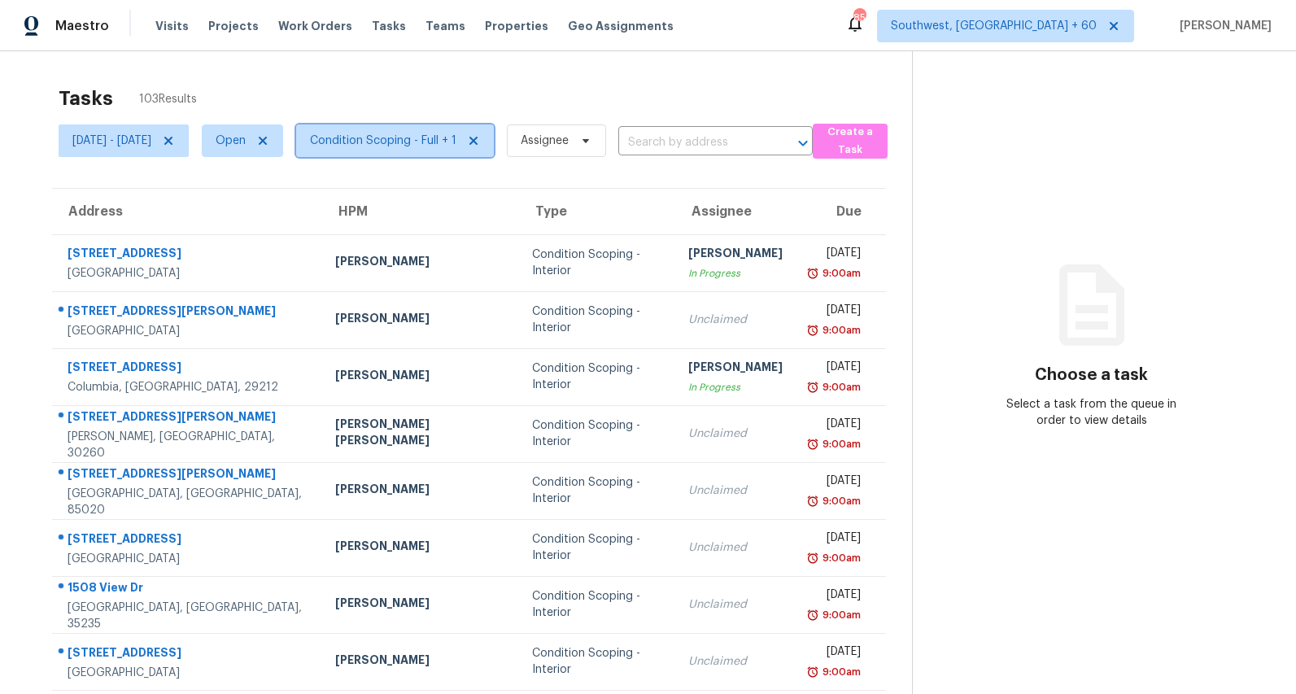
click at [431, 153] on span "Condition Scoping - Full + 1" at bounding box center [395, 141] width 198 height 33
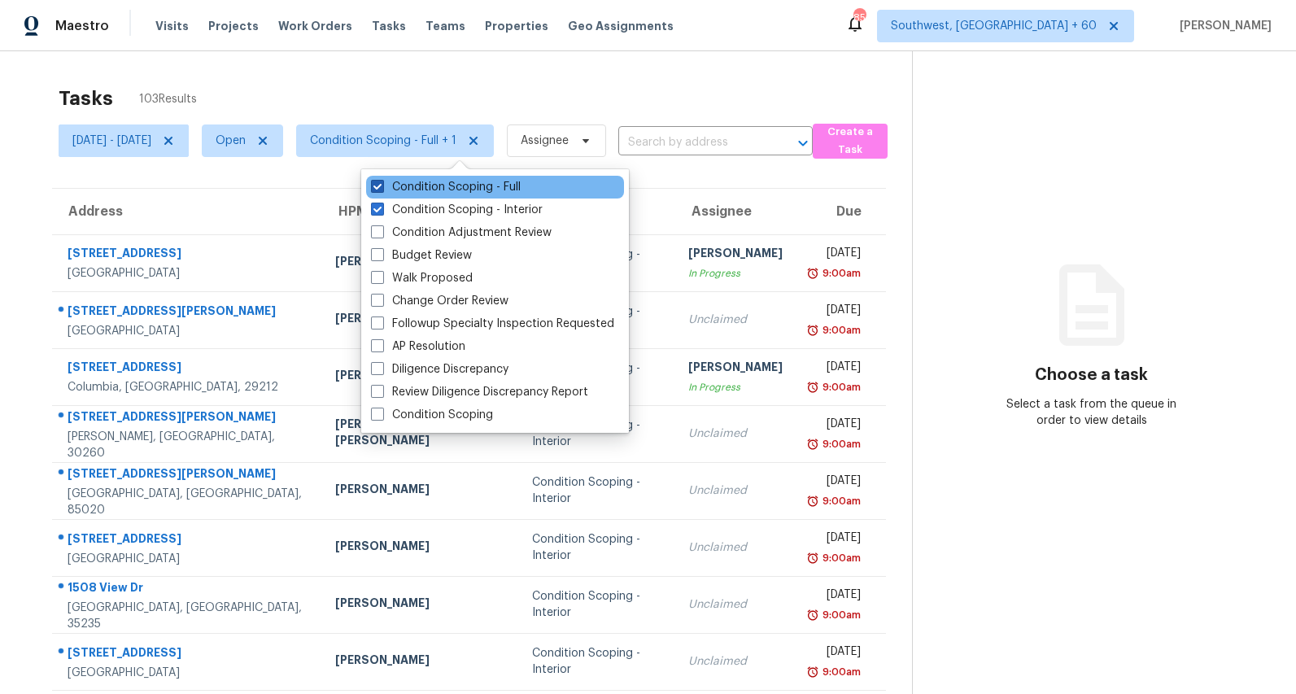
click at [423, 191] on label "Condition Scoping - Full" at bounding box center [446, 187] width 150 height 16
click at [382, 190] on input "Condition Scoping - Full" at bounding box center [376, 184] width 11 height 11
checkbox input "false"
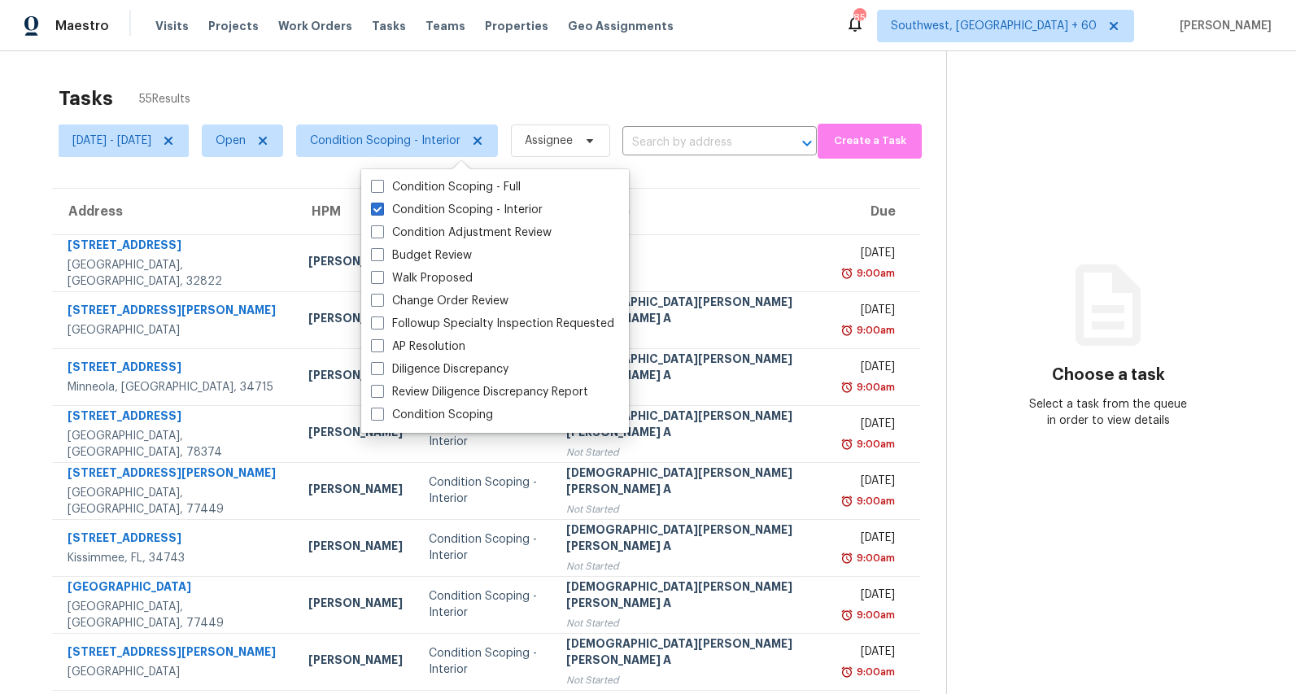
click at [409, 76] on div "Tasks 55 Results Mon, Aug 25 - Mon, Aug 25 Open Condition Scoping - Interior As…" at bounding box center [648, 449] width 1296 height 797
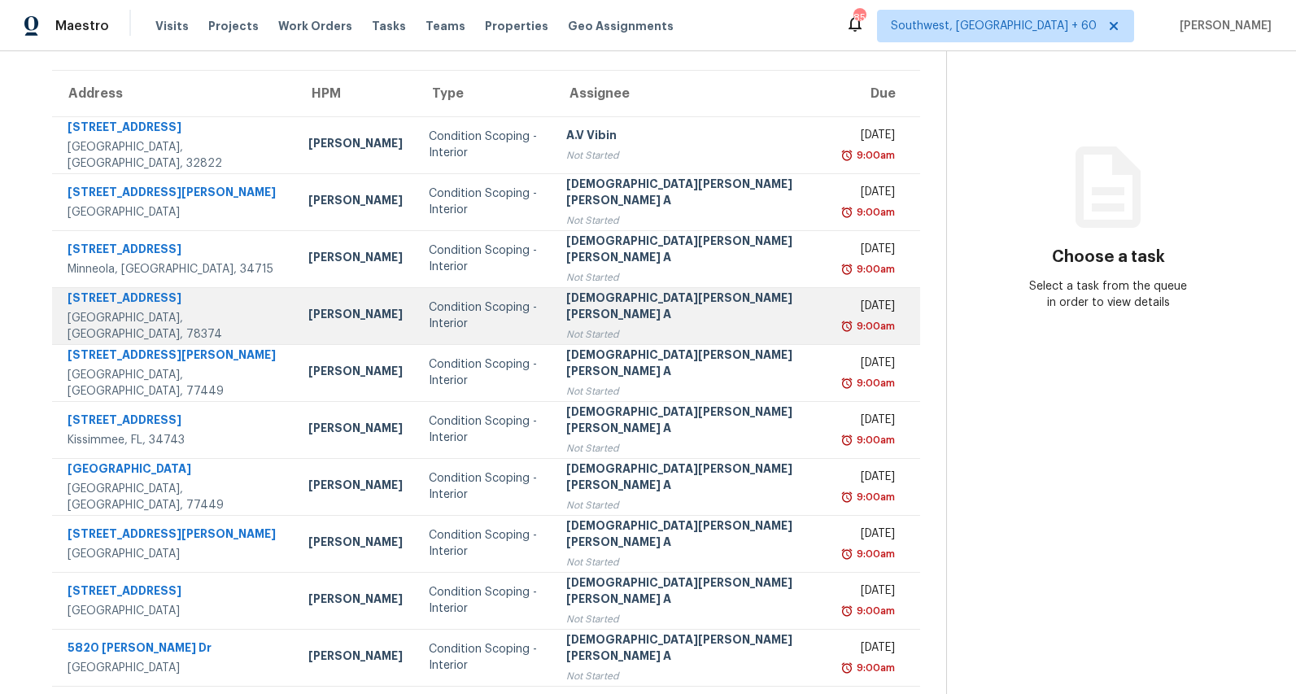
scroll to position [153, 0]
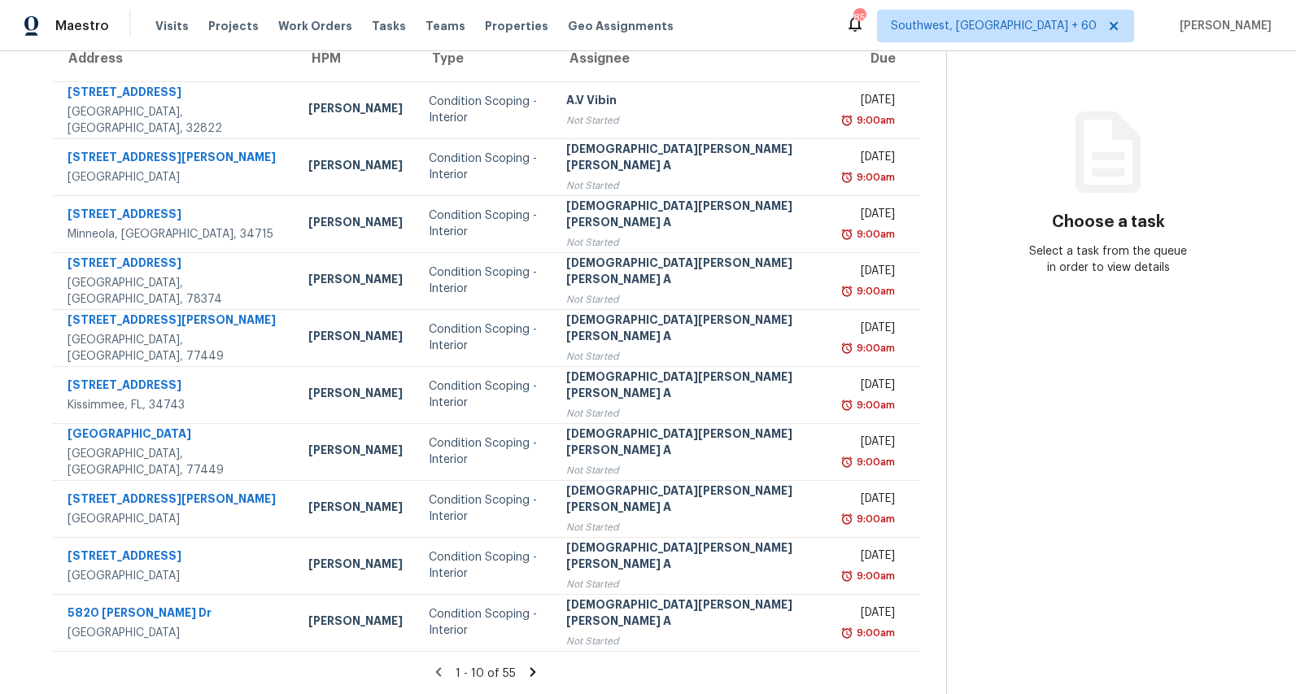
click at [531, 672] on icon at bounding box center [534, 671] width 6 height 9
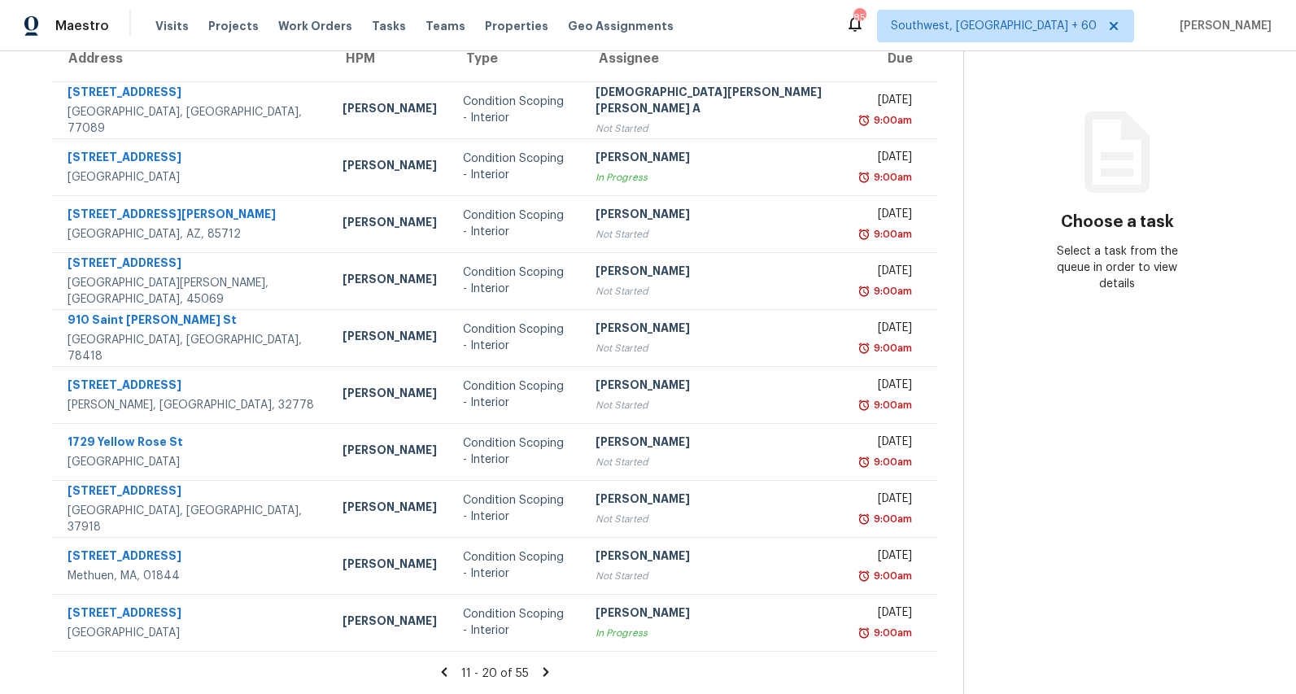
click at [539, 671] on icon at bounding box center [546, 672] width 15 height 15
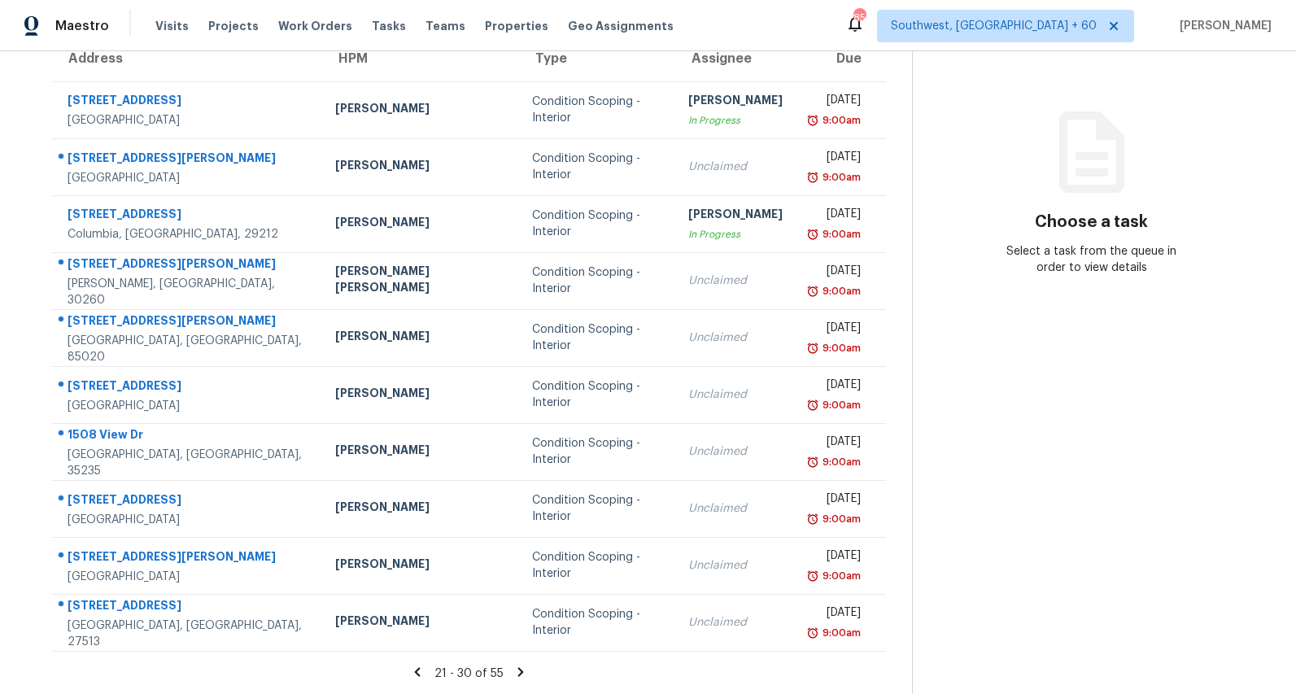
click at [521, 673] on icon at bounding box center [521, 671] width 6 height 9
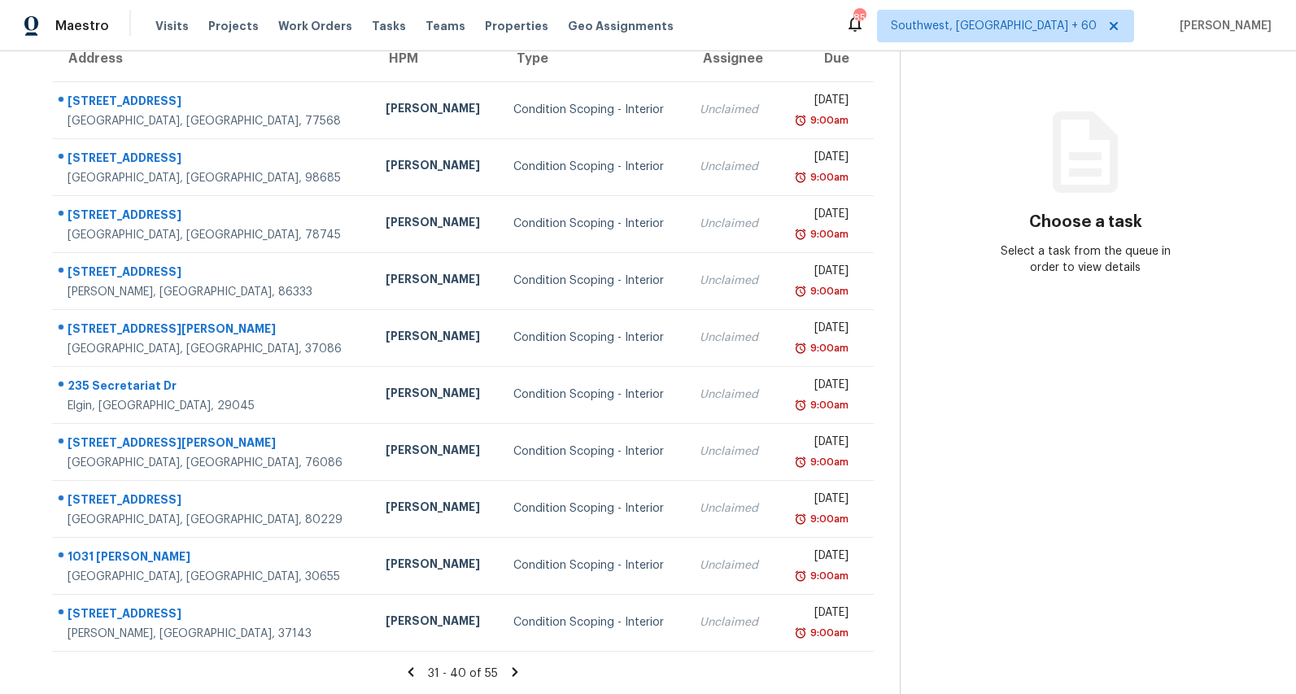
click at [518, 671] on icon at bounding box center [516, 671] width 6 height 9
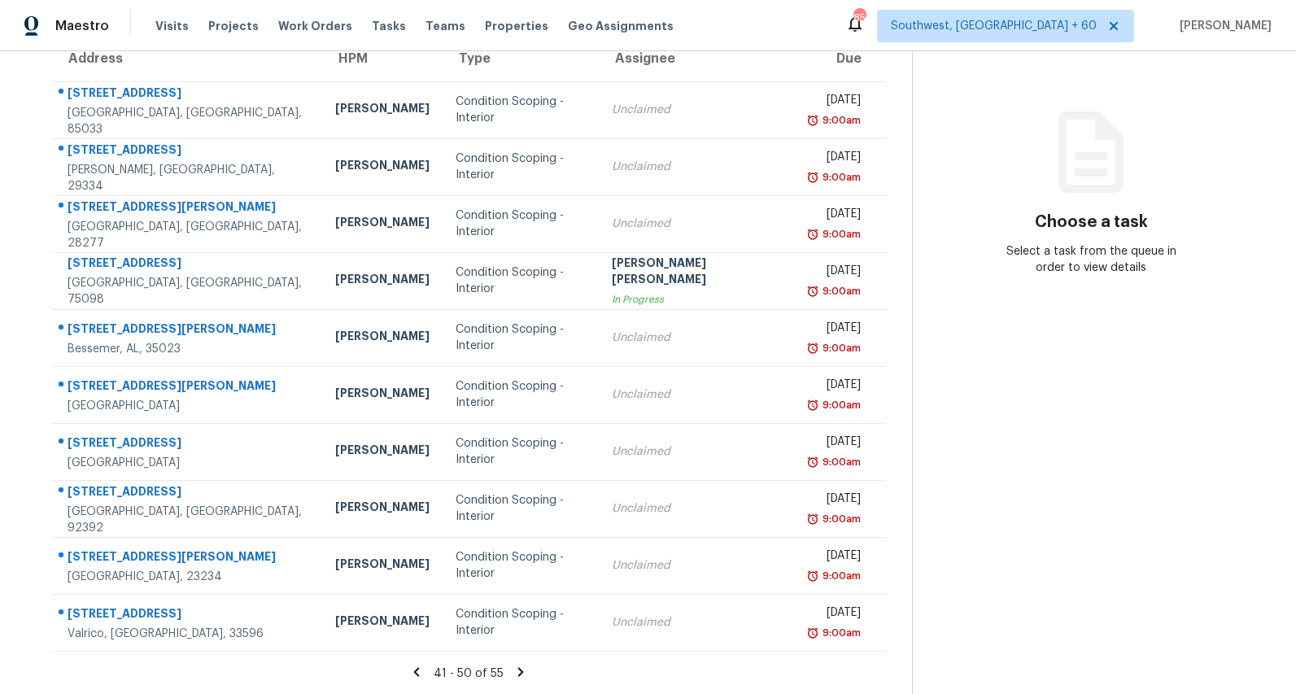
click at [519, 672] on icon at bounding box center [521, 672] width 15 height 15
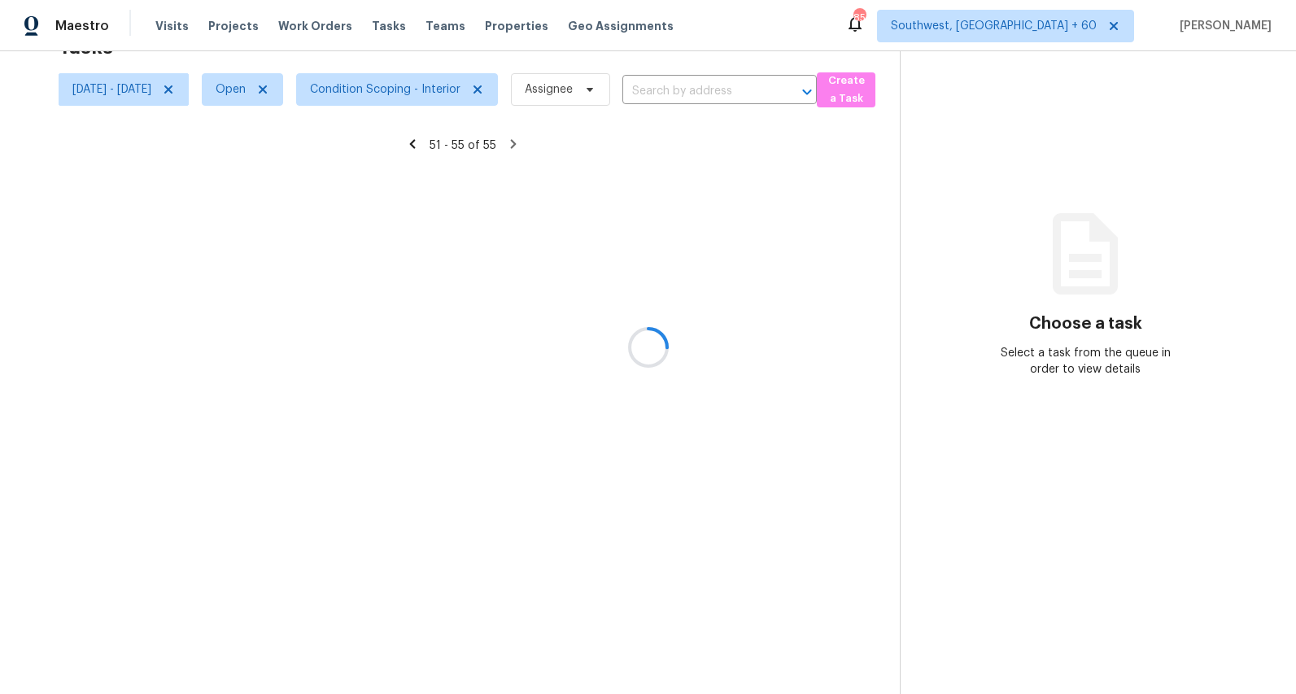
scroll to position [51, 0]
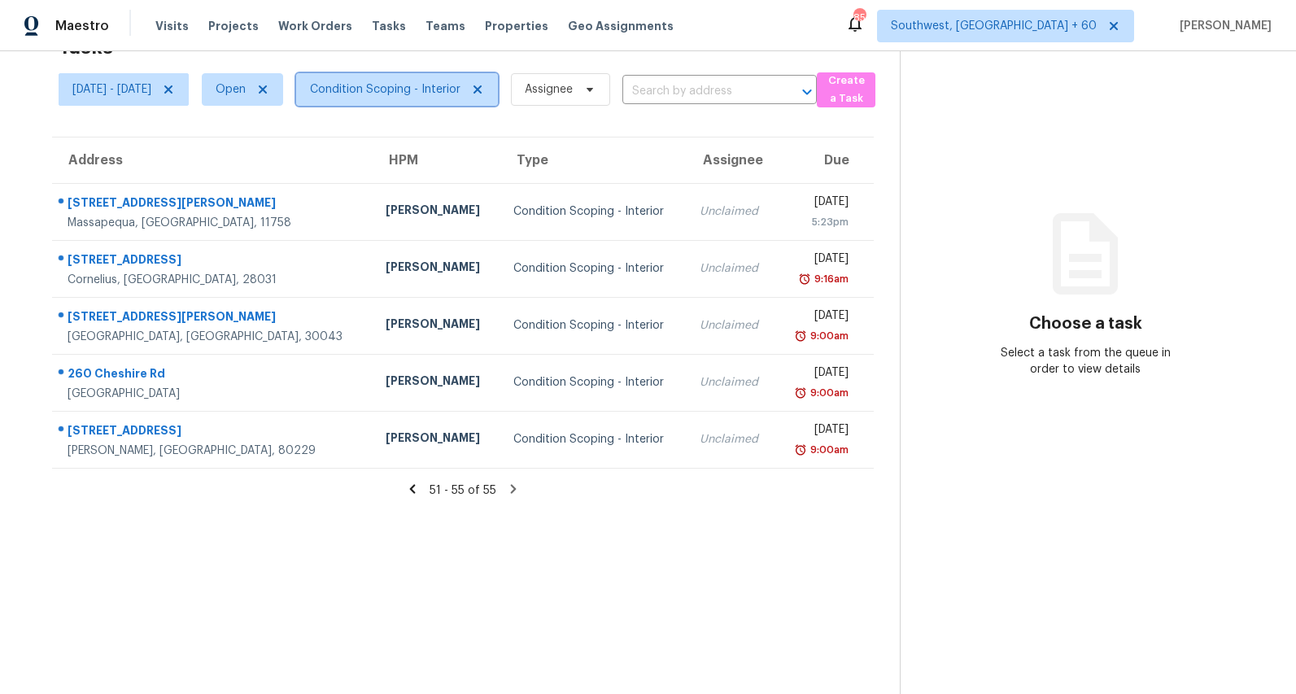
click at [433, 87] on span "Condition Scoping - Interior" at bounding box center [385, 89] width 151 height 16
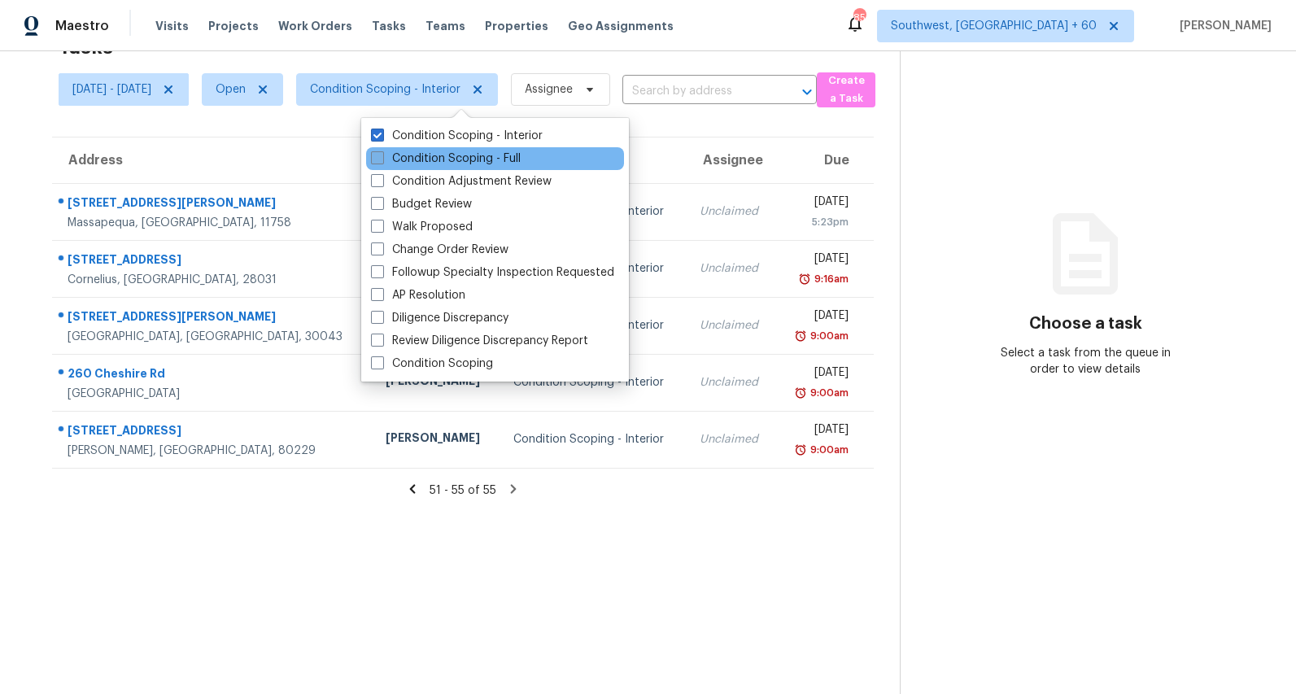
click at [416, 160] on label "Condition Scoping - Full" at bounding box center [446, 159] width 150 height 16
click at [382, 160] on input "Condition Scoping - Full" at bounding box center [376, 156] width 11 height 11
checkbox input "true"
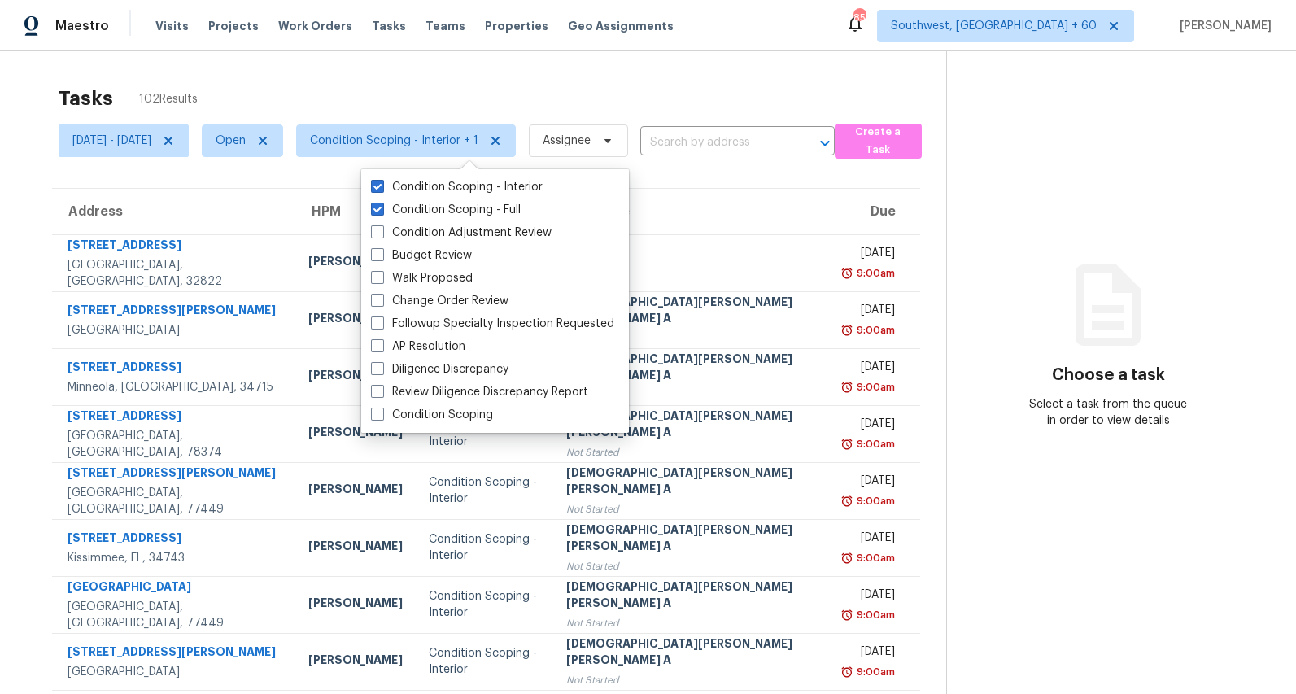
click at [223, 87] on div "Tasks 102 Results" at bounding box center [503, 98] width 888 height 42
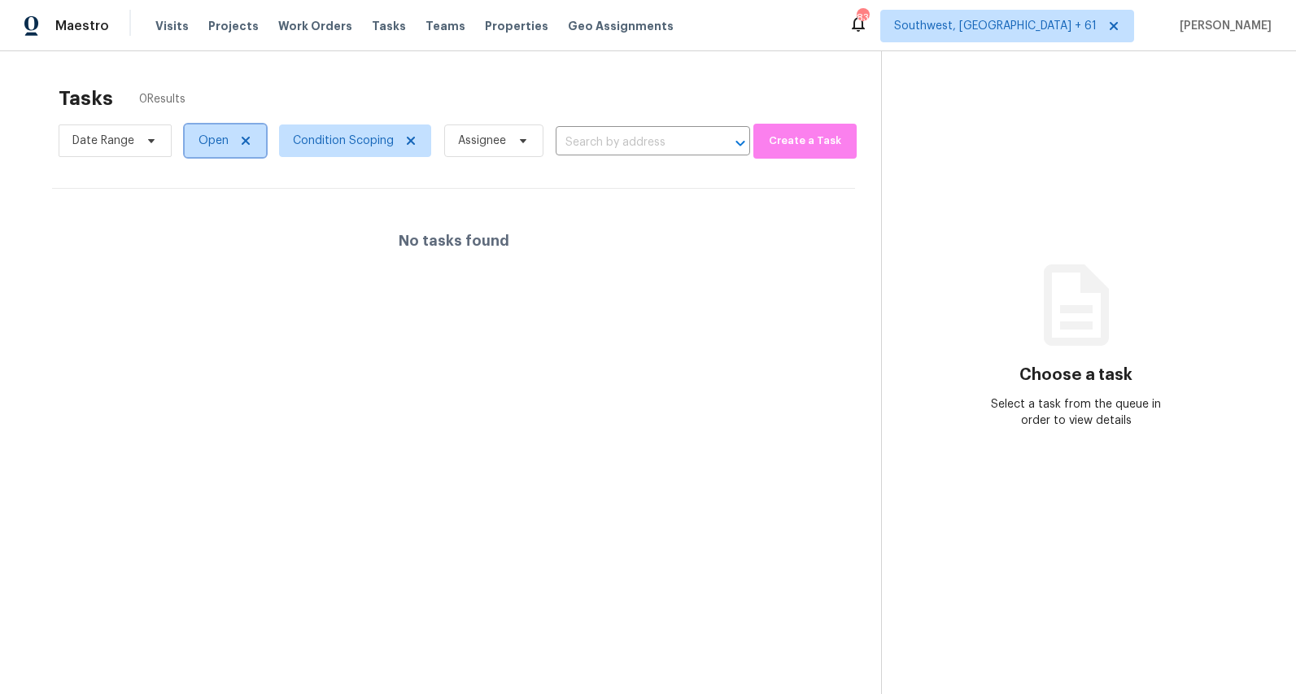
click at [223, 139] on span "Open" at bounding box center [214, 141] width 30 height 16
click at [224, 212] on label "Closed" at bounding box center [223, 210] width 59 height 16
click at [204, 212] on input "Closed" at bounding box center [199, 207] width 11 height 11
checkbox input "true"
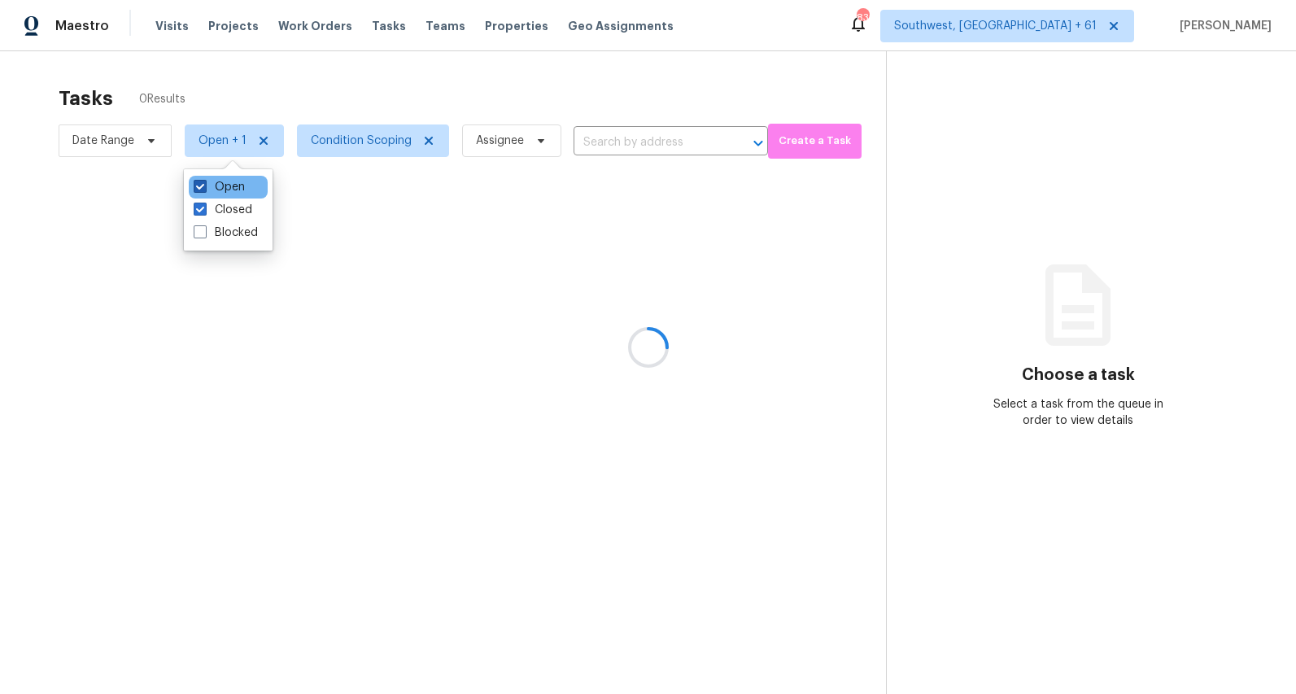
click at [221, 186] on label "Open" at bounding box center [219, 187] width 51 height 16
click at [204, 186] on input "Open" at bounding box center [199, 184] width 11 height 11
checkbox input "false"
click at [337, 77] on div at bounding box center [648, 347] width 1296 height 694
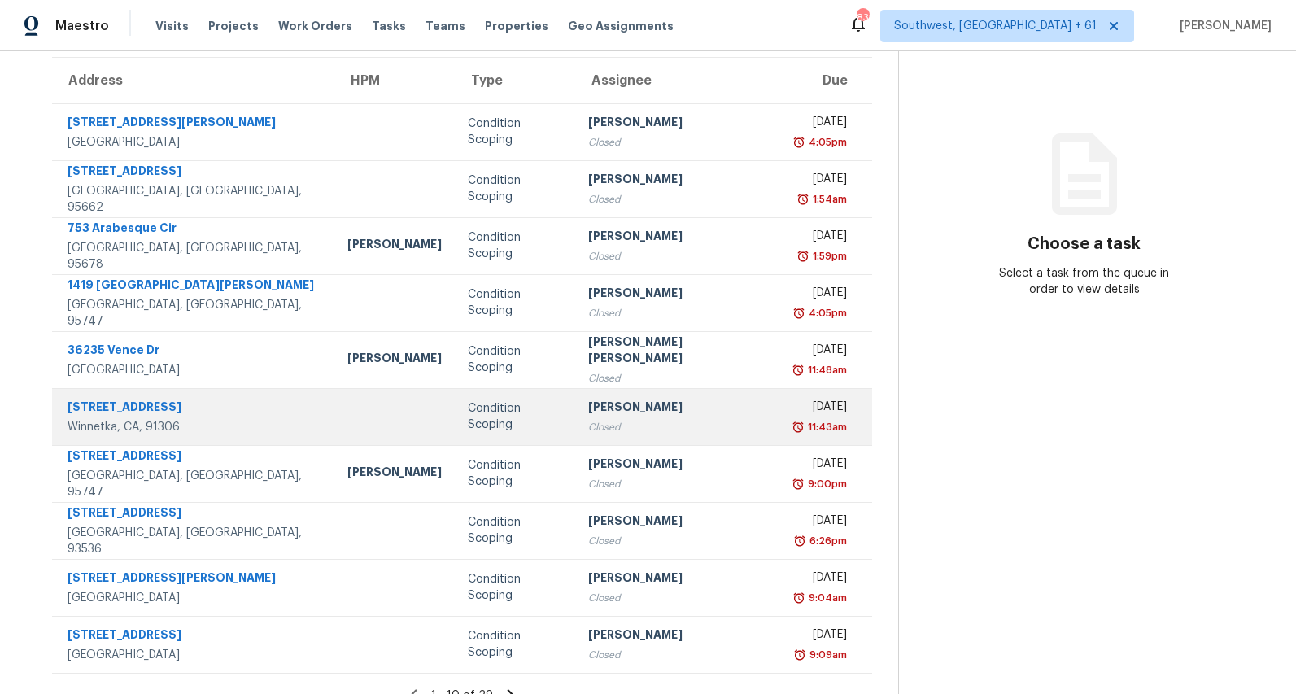
scroll to position [153, 0]
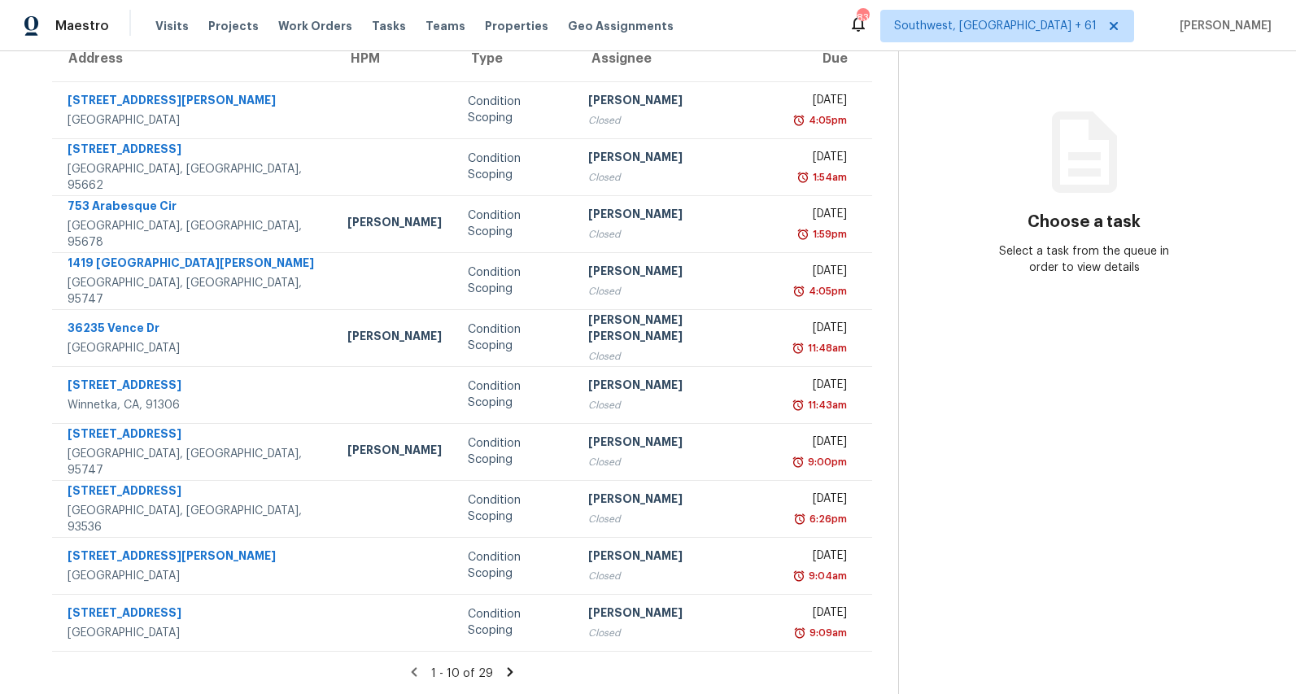
click at [508, 675] on icon at bounding box center [511, 671] width 6 height 9
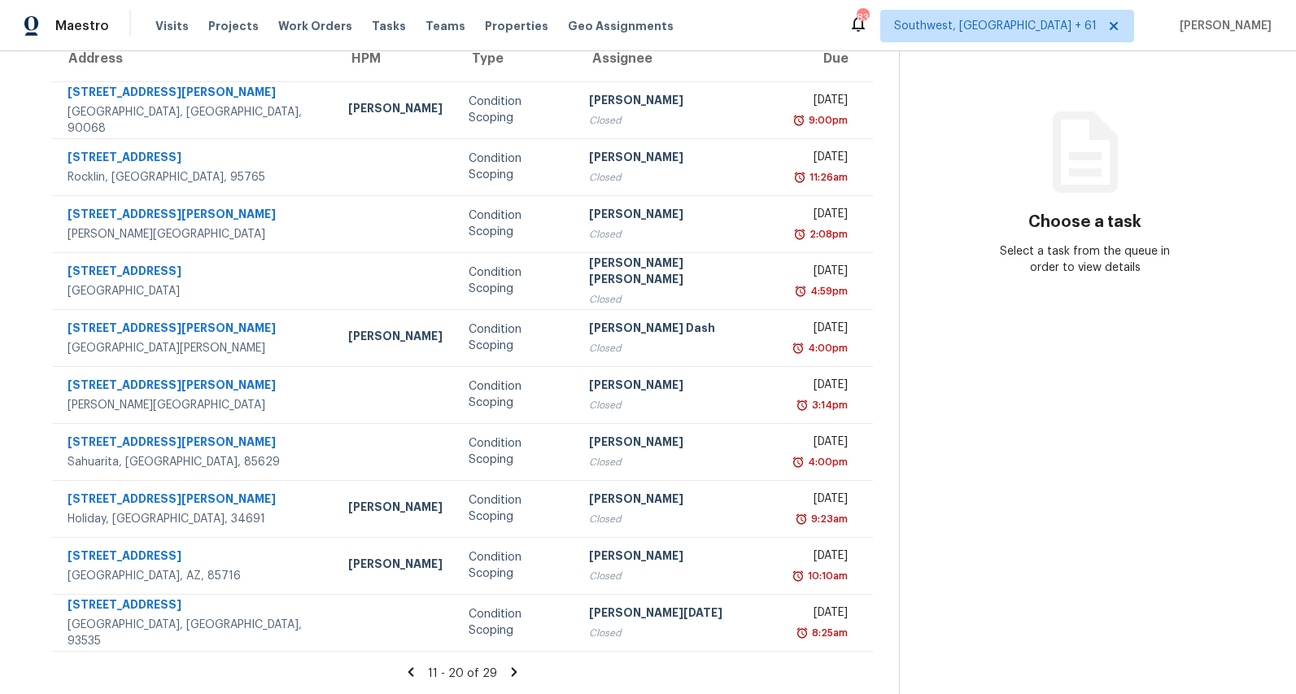
click at [507, 675] on icon at bounding box center [514, 672] width 15 height 15
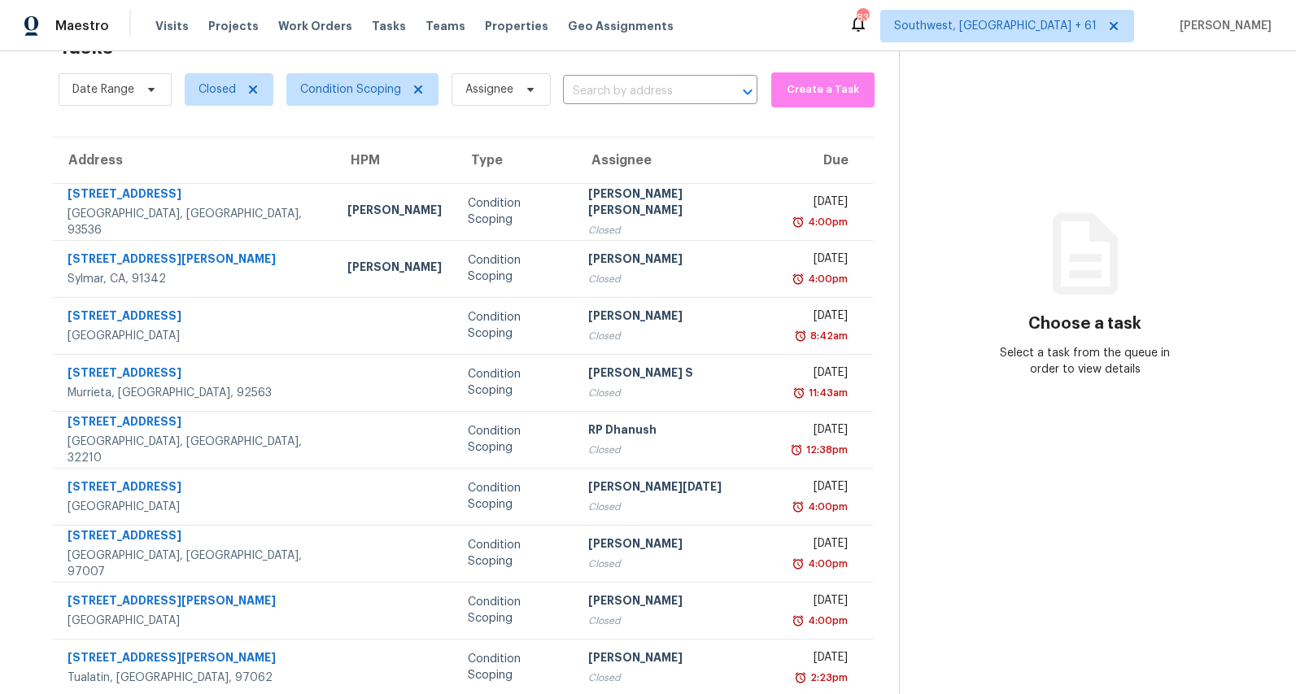
scroll to position [96, 0]
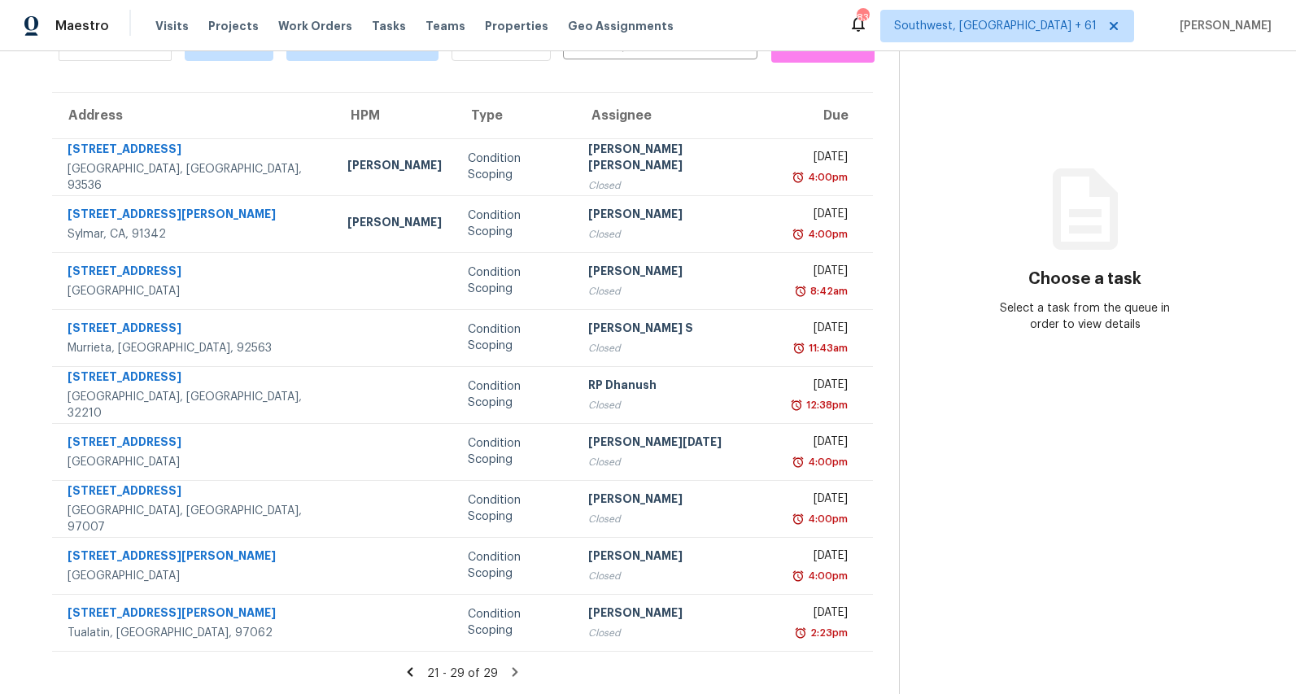
click at [408, 673] on icon at bounding box center [411, 671] width 6 height 9
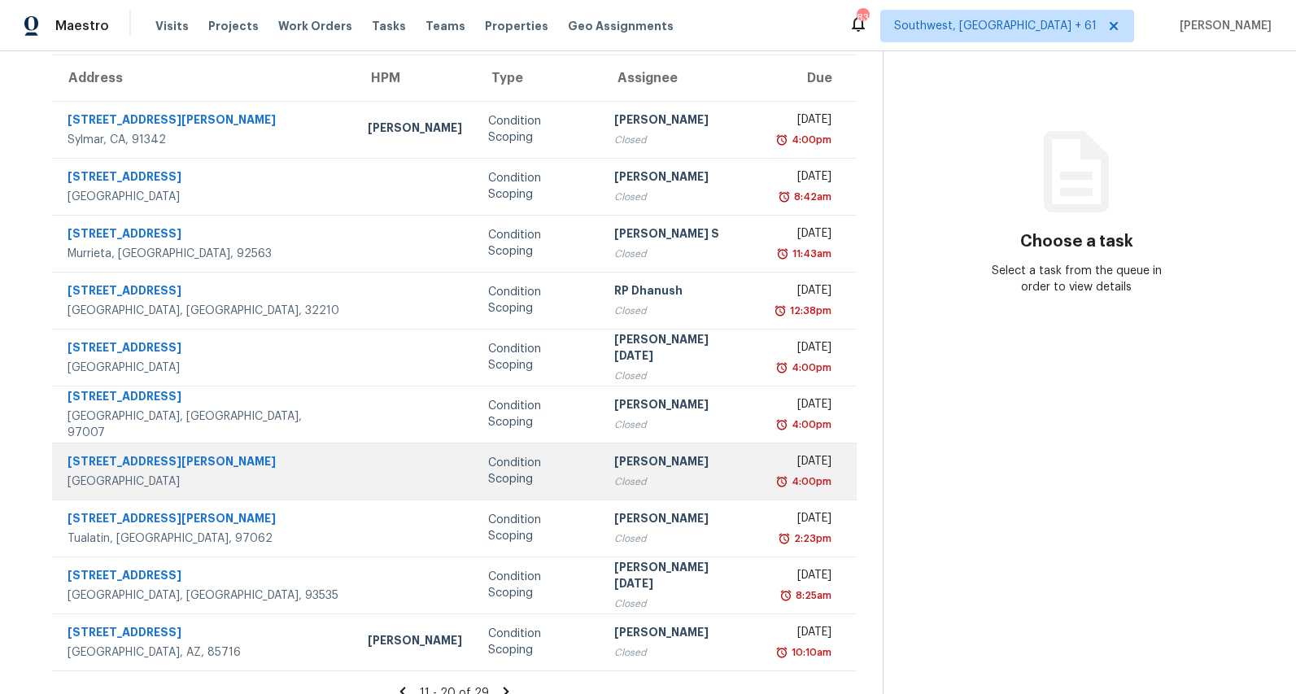
scroll to position [153, 0]
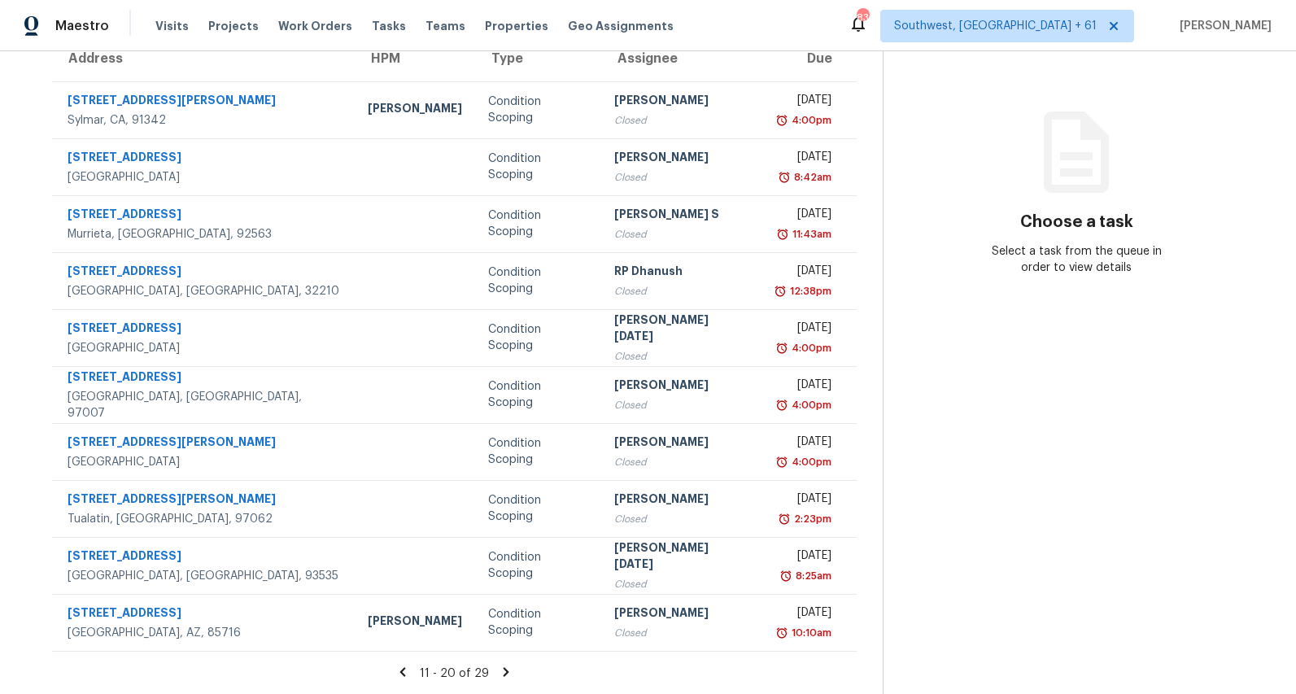
click at [404, 672] on icon at bounding box center [403, 671] width 6 height 9
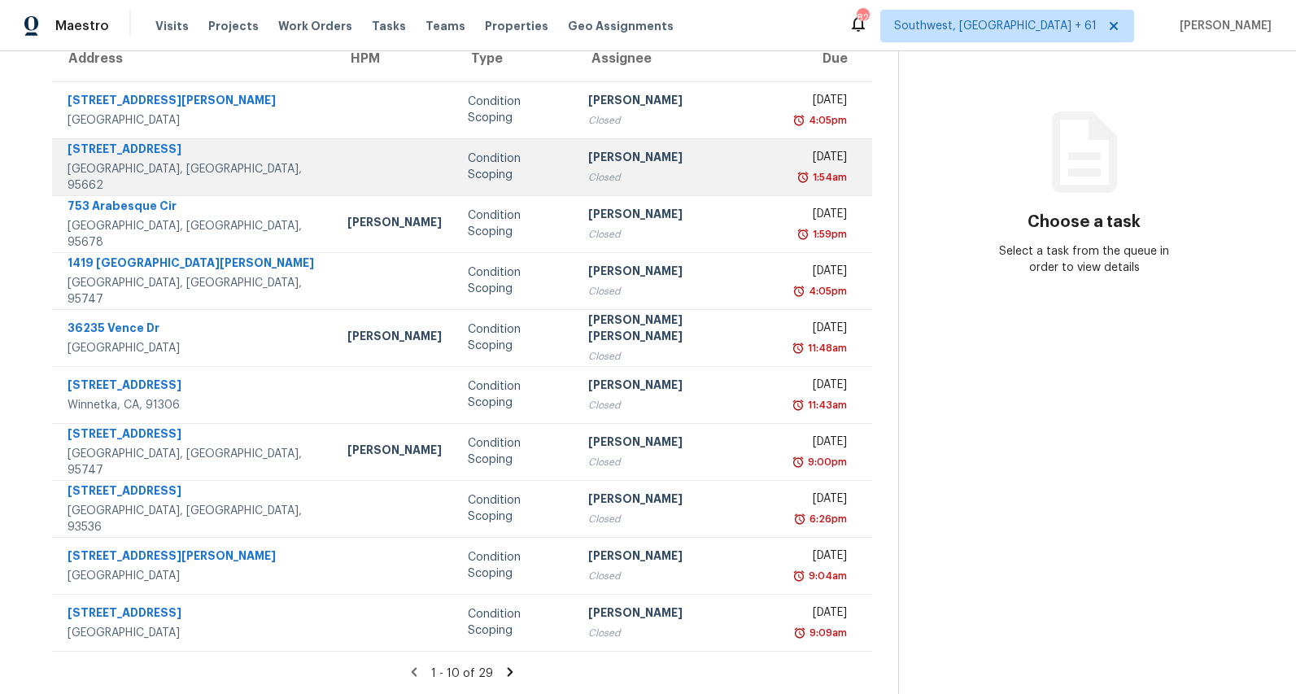
scroll to position [0, 0]
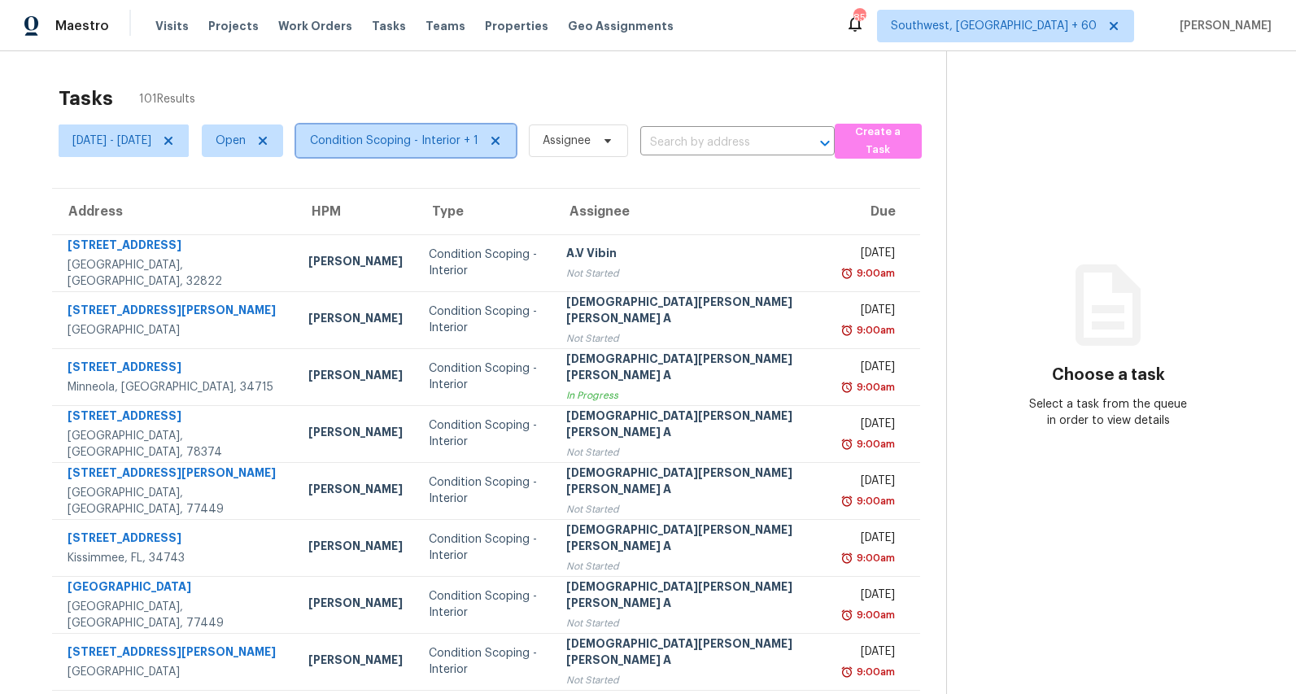
click at [409, 140] on span "Condition Scoping - Interior + 1" at bounding box center [394, 141] width 168 height 16
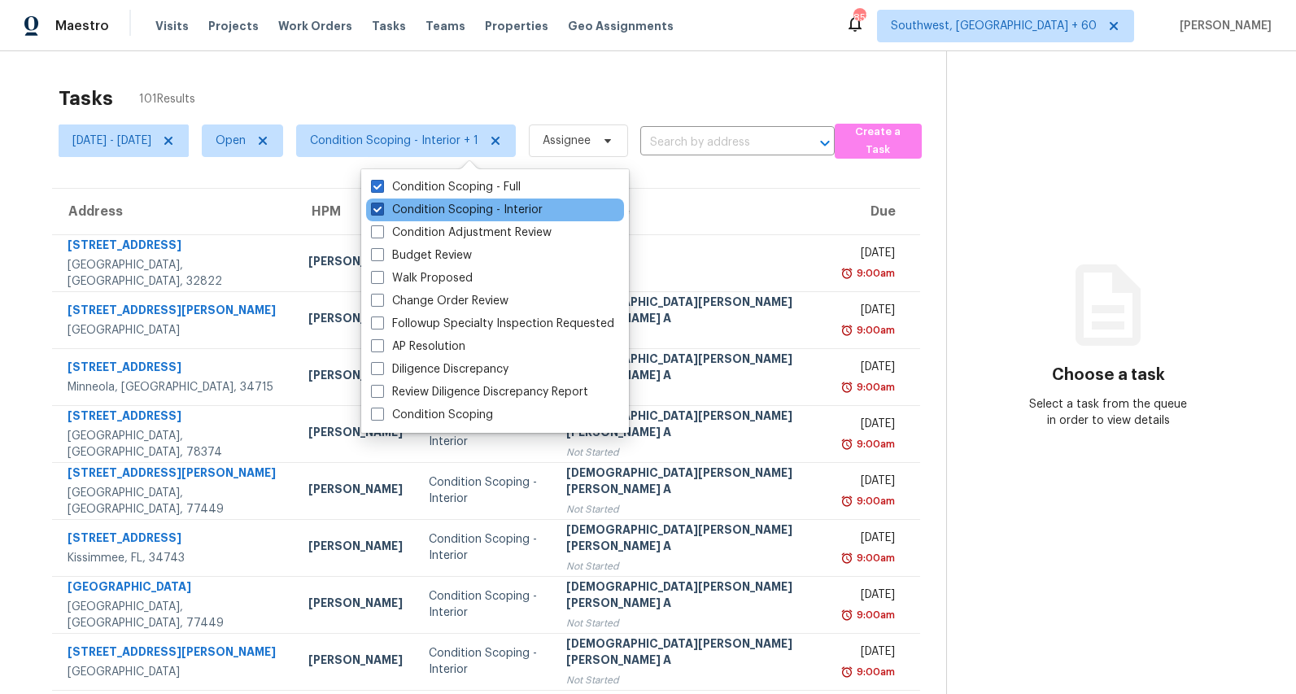
click at [417, 209] on label "Condition Scoping - Interior" at bounding box center [457, 210] width 172 height 16
click at [382, 209] on input "Condition Scoping - Interior" at bounding box center [376, 207] width 11 height 11
checkbox input "false"
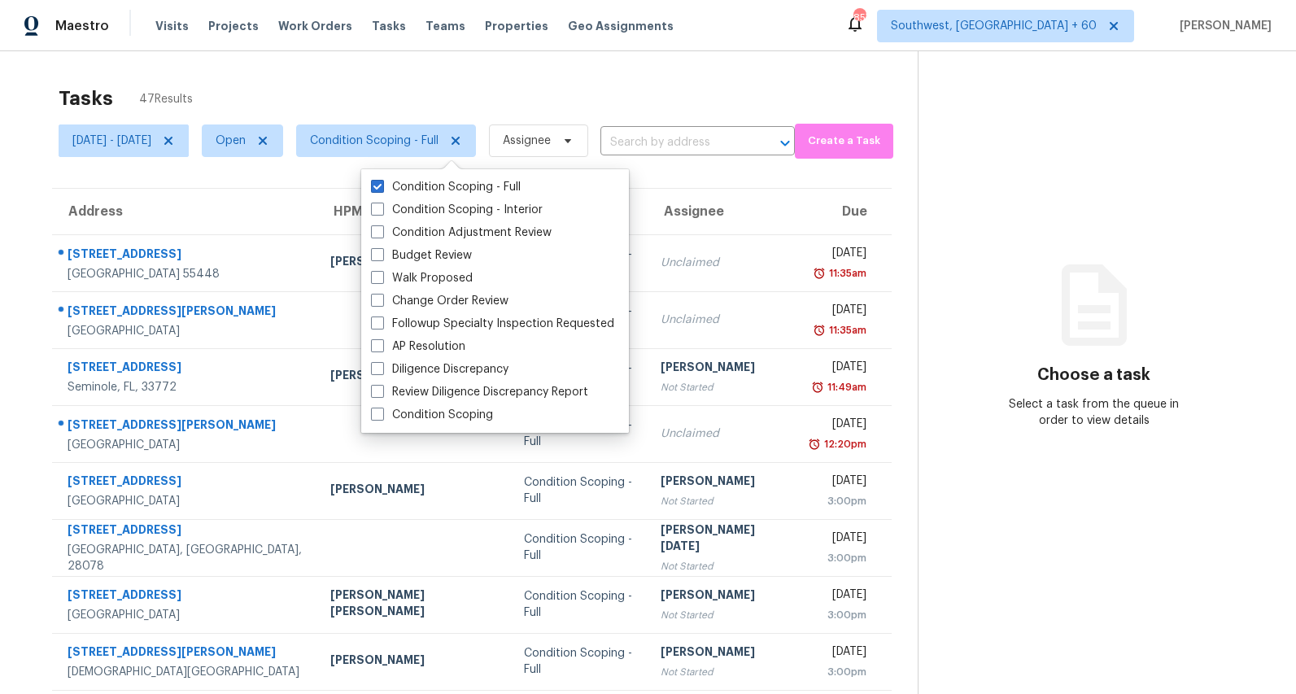
click at [373, 81] on div "Tasks 47 Results" at bounding box center [488, 98] width 859 height 42
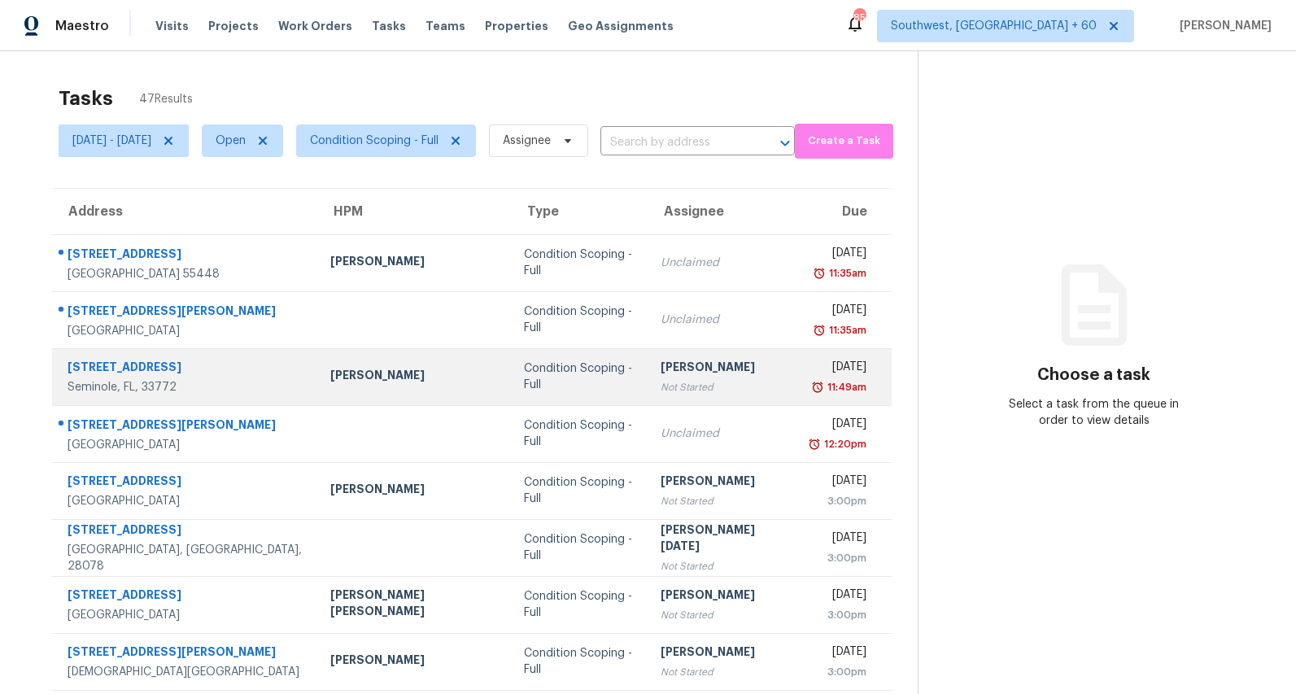
scroll to position [153, 0]
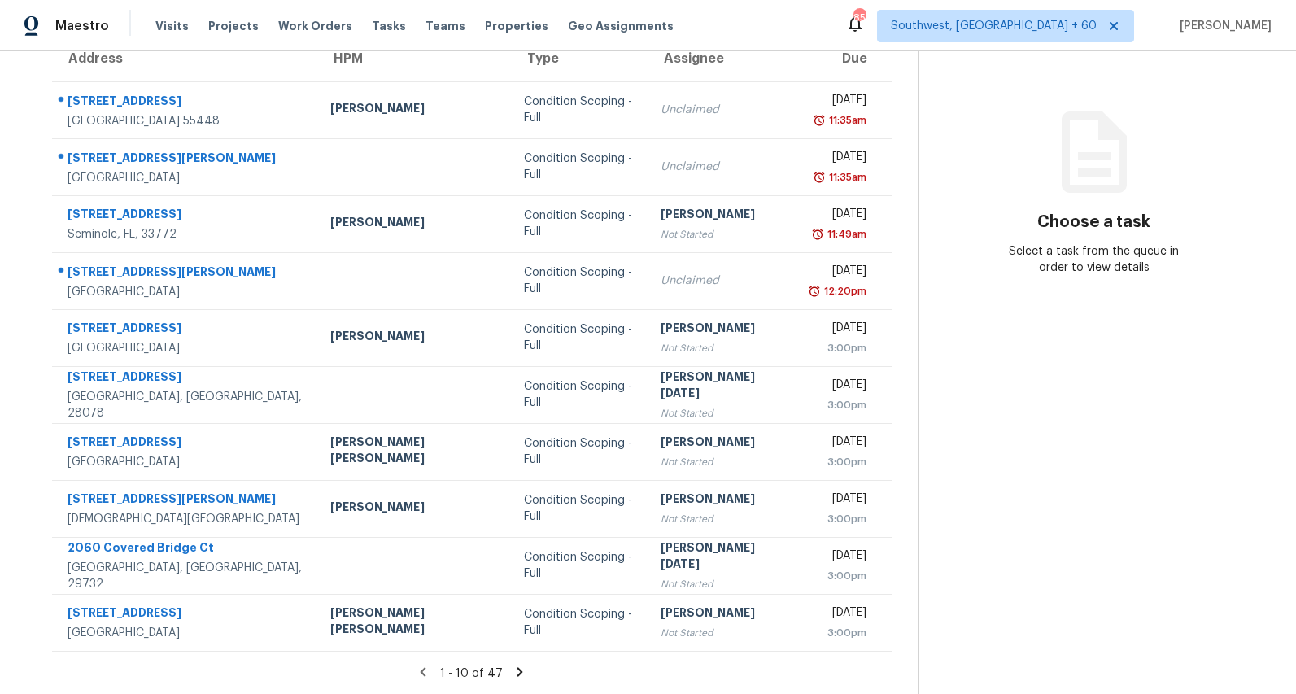
click at [518, 672] on icon at bounding box center [521, 671] width 6 height 9
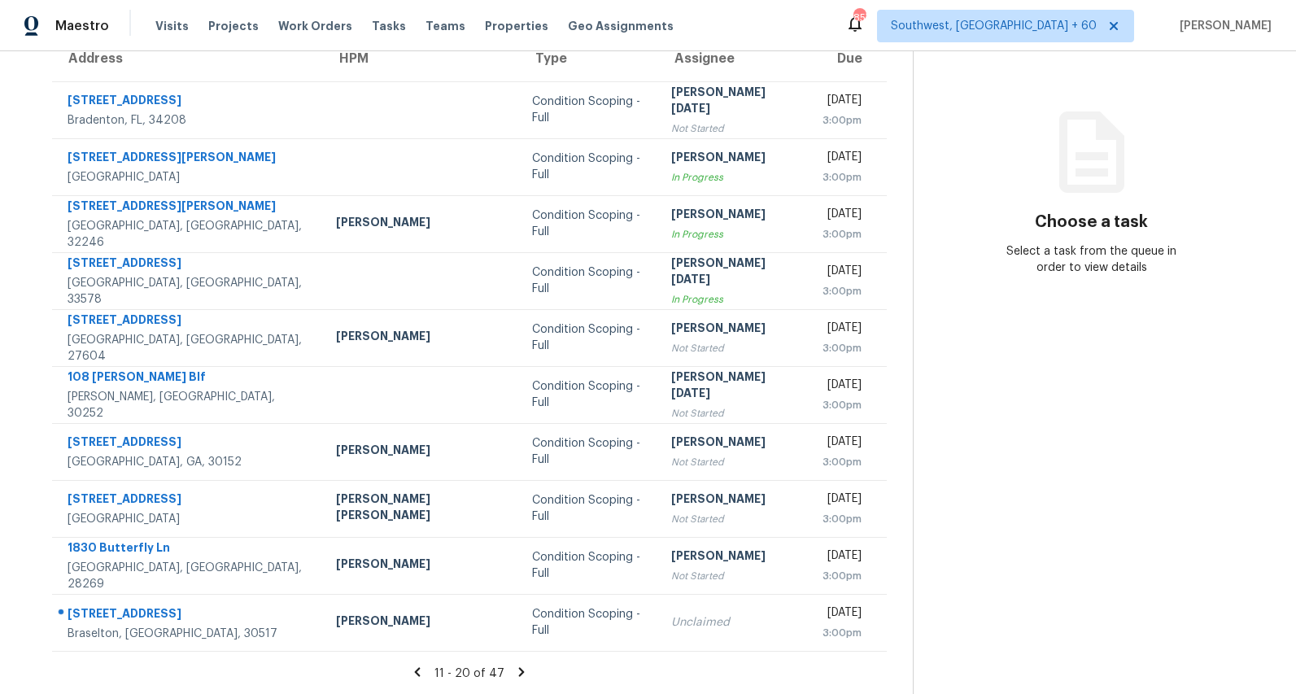
click at [519, 672] on icon at bounding box center [522, 671] width 6 height 9
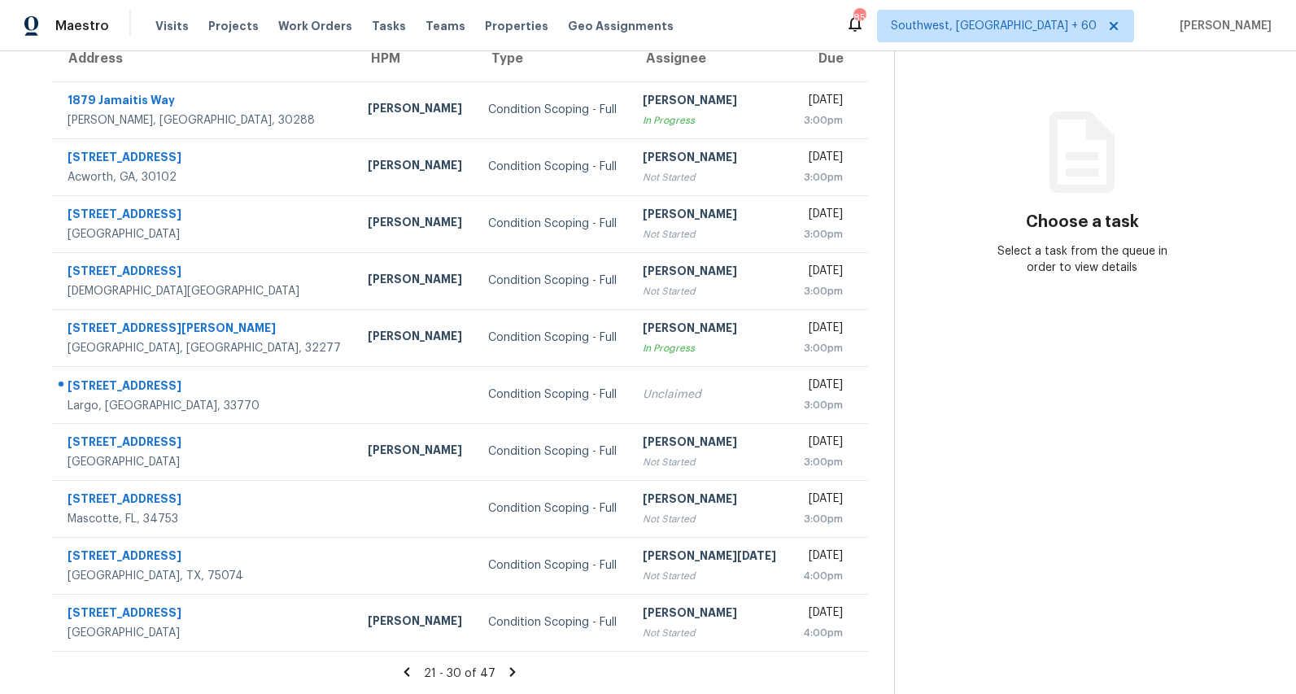
click at [516, 672] on icon at bounding box center [513, 671] width 6 height 9
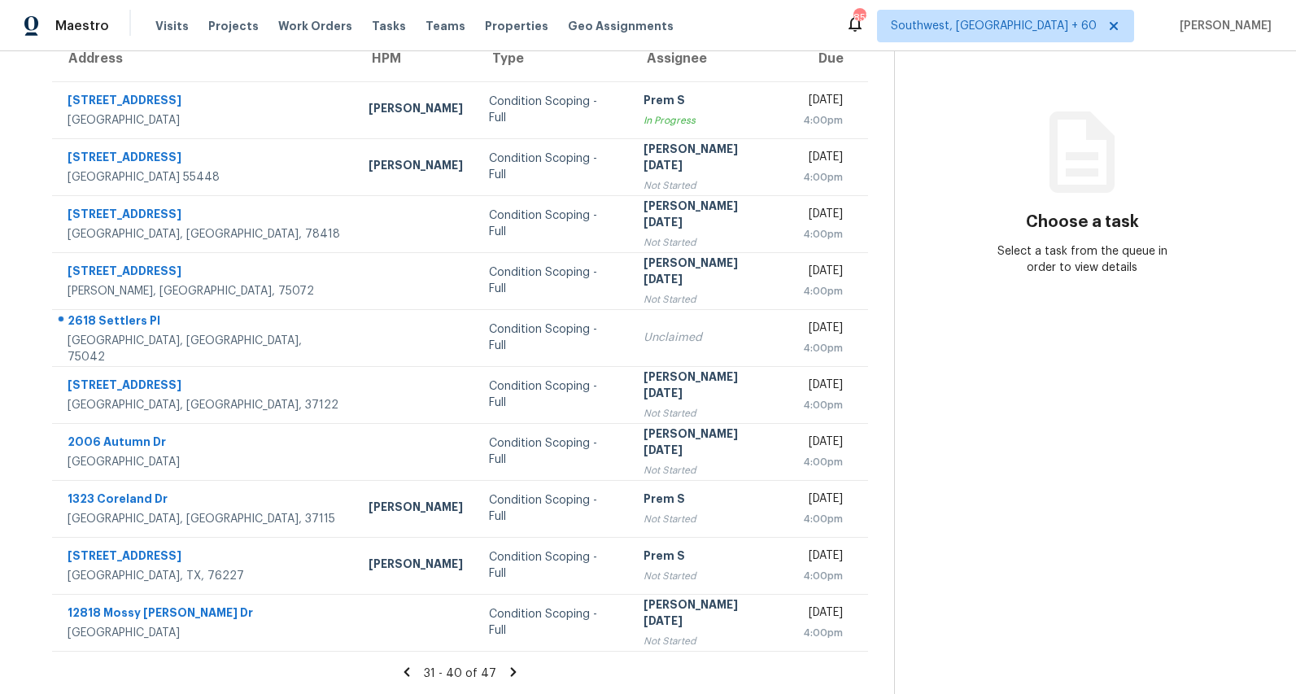
click at [520, 667] on icon at bounding box center [513, 672] width 15 height 15
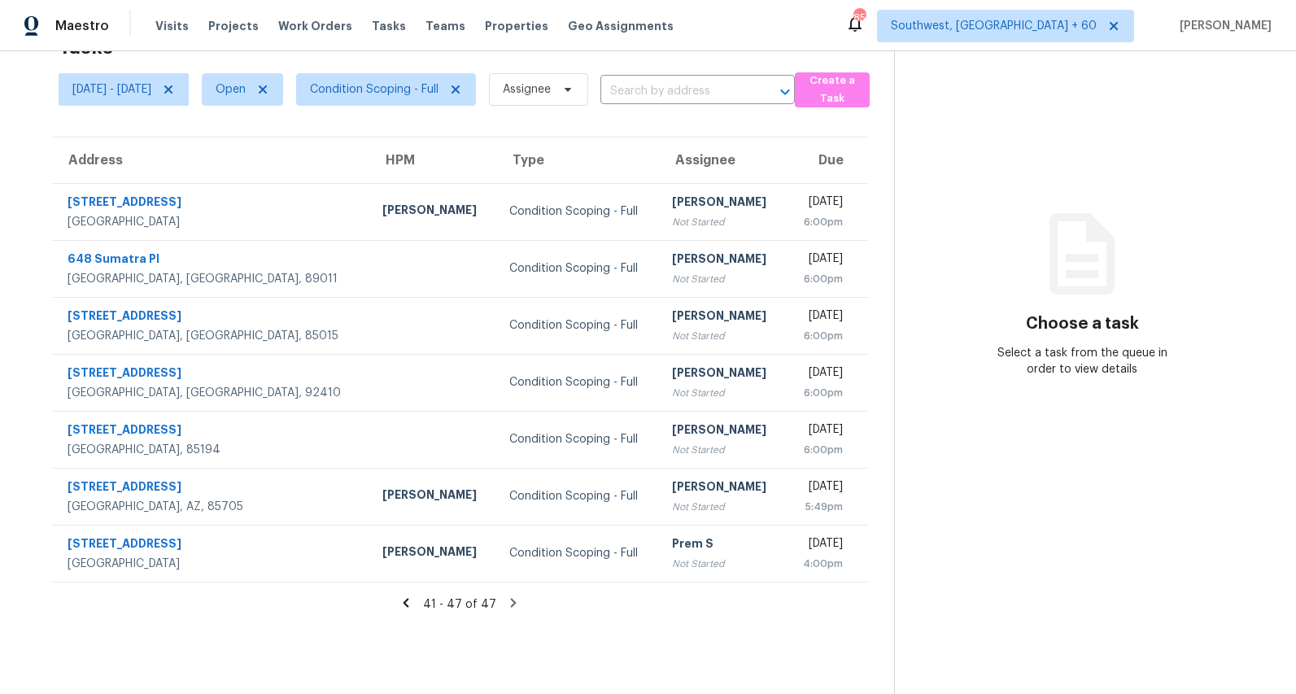
click at [409, 604] on icon at bounding box center [407, 602] width 6 height 9
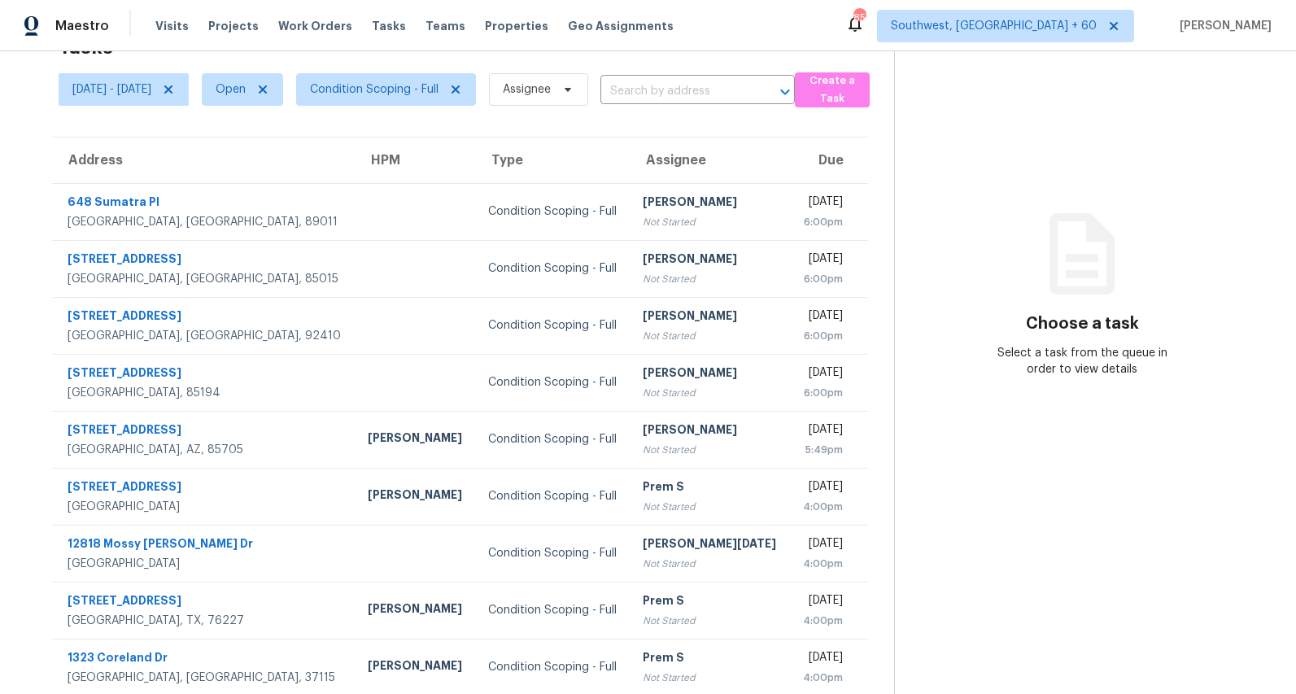
scroll to position [153, 0]
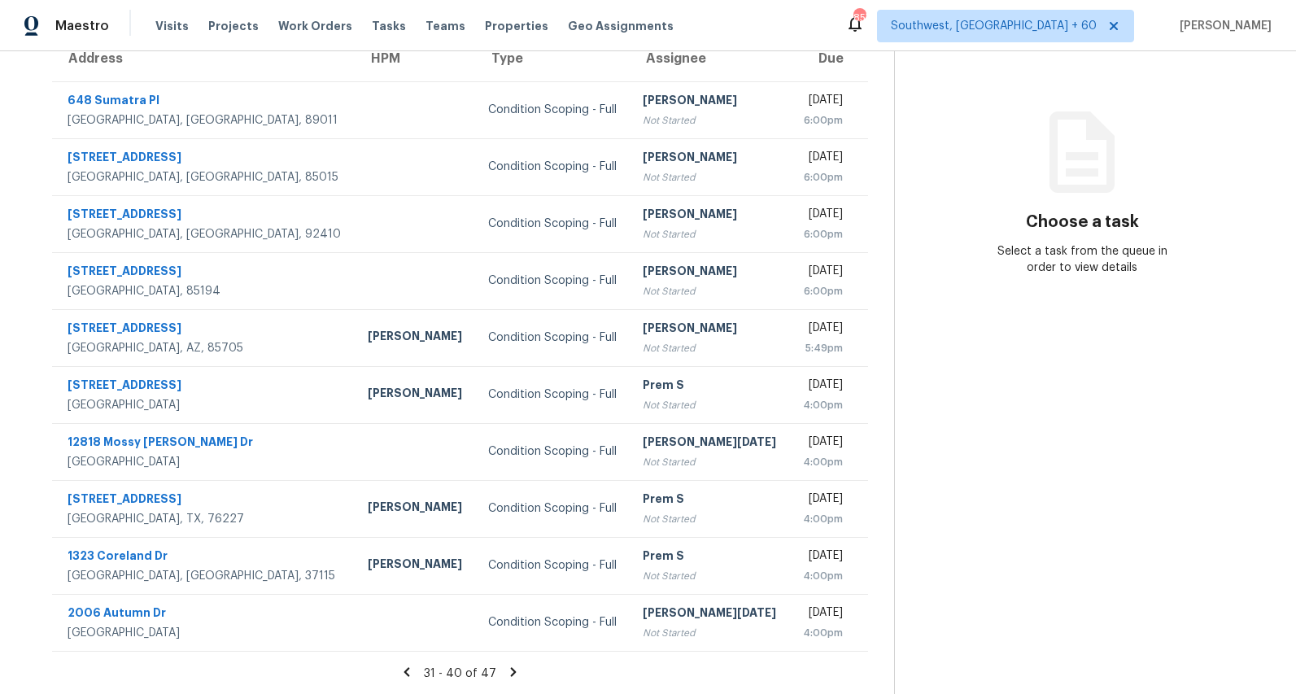
click at [475, 604] on td "Condition Scoping - Full" at bounding box center [552, 622] width 155 height 57
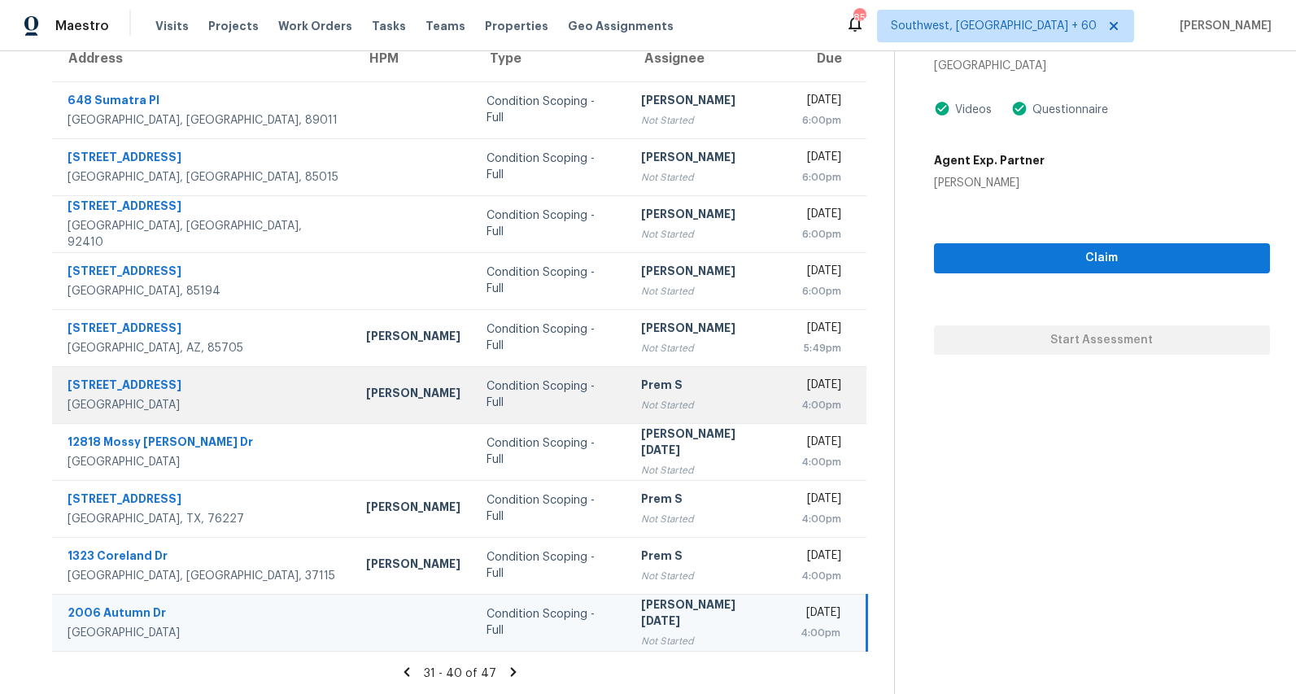
scroll to position [0, 0]
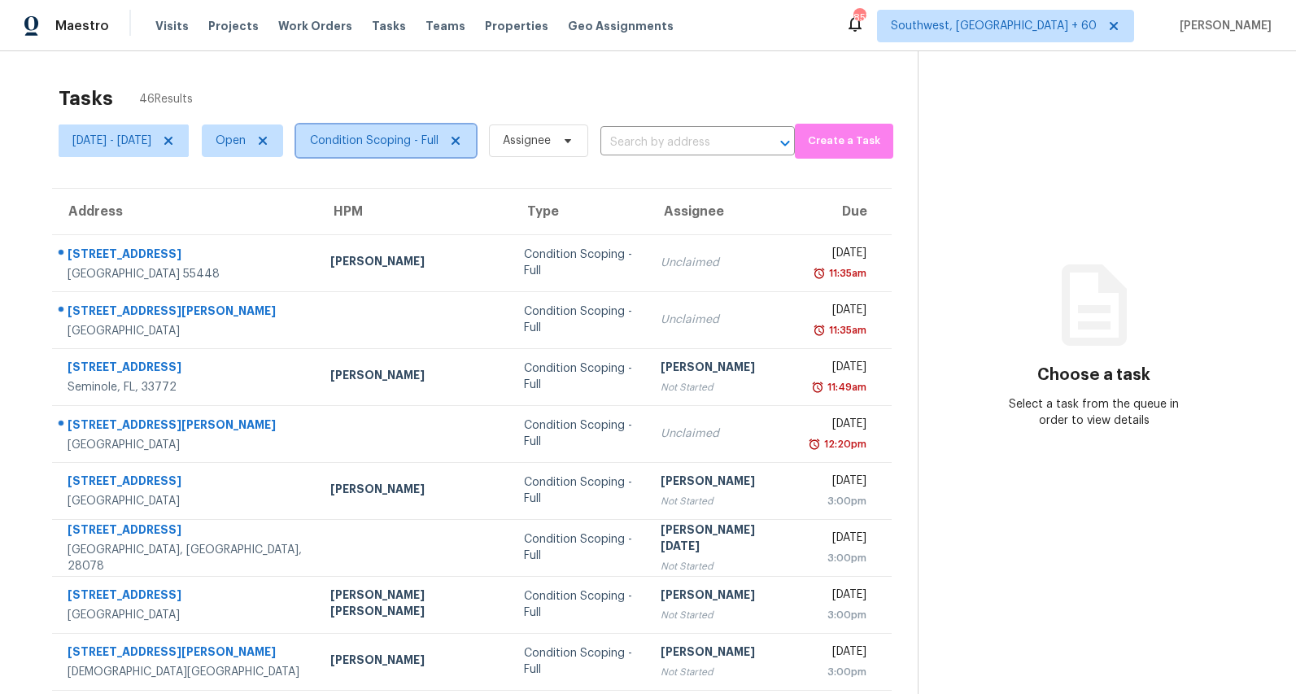
click at [438, 143] on span "Condition Scoping - Full" at bounding box center [374, 141] width 129 height 16
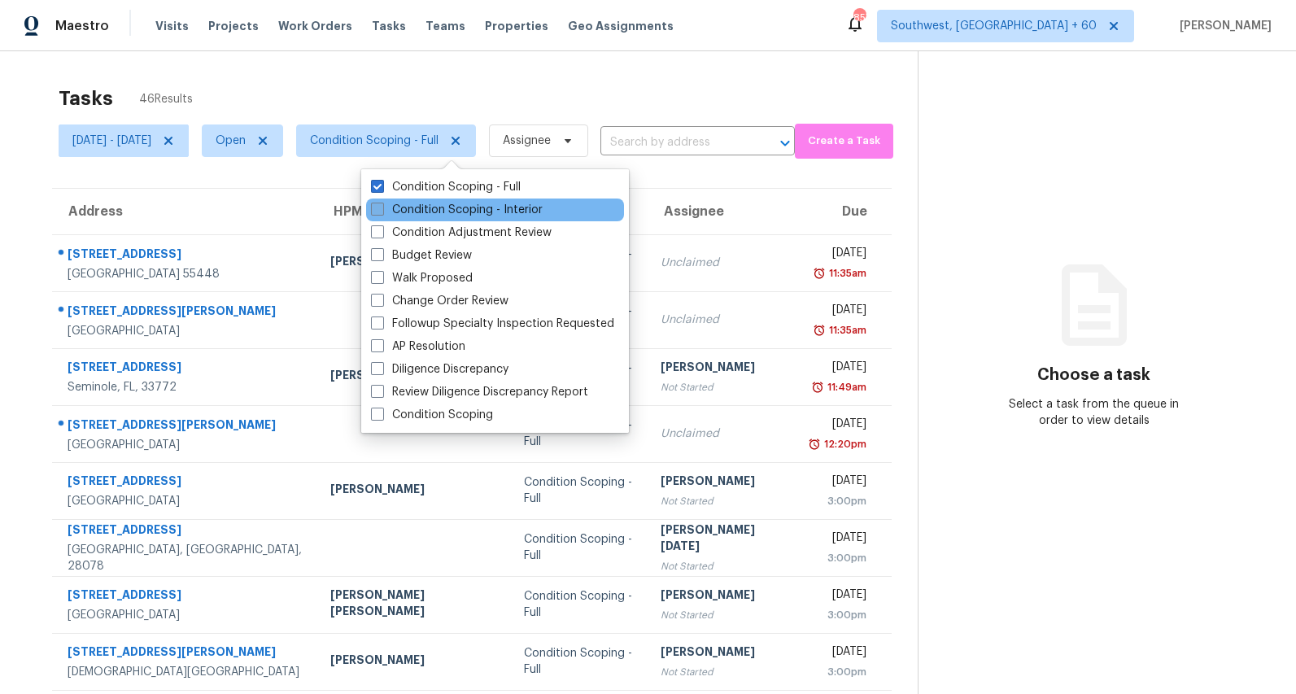
click at [433, 212] on label "Condition Scoping - Interior" at bounding box center [457, 210] width 172 height 16
click at [382, 212] on input "Condition Scoping - Interior" at bounding box center [376, 207] width 11 height 11
checkbox input "true"
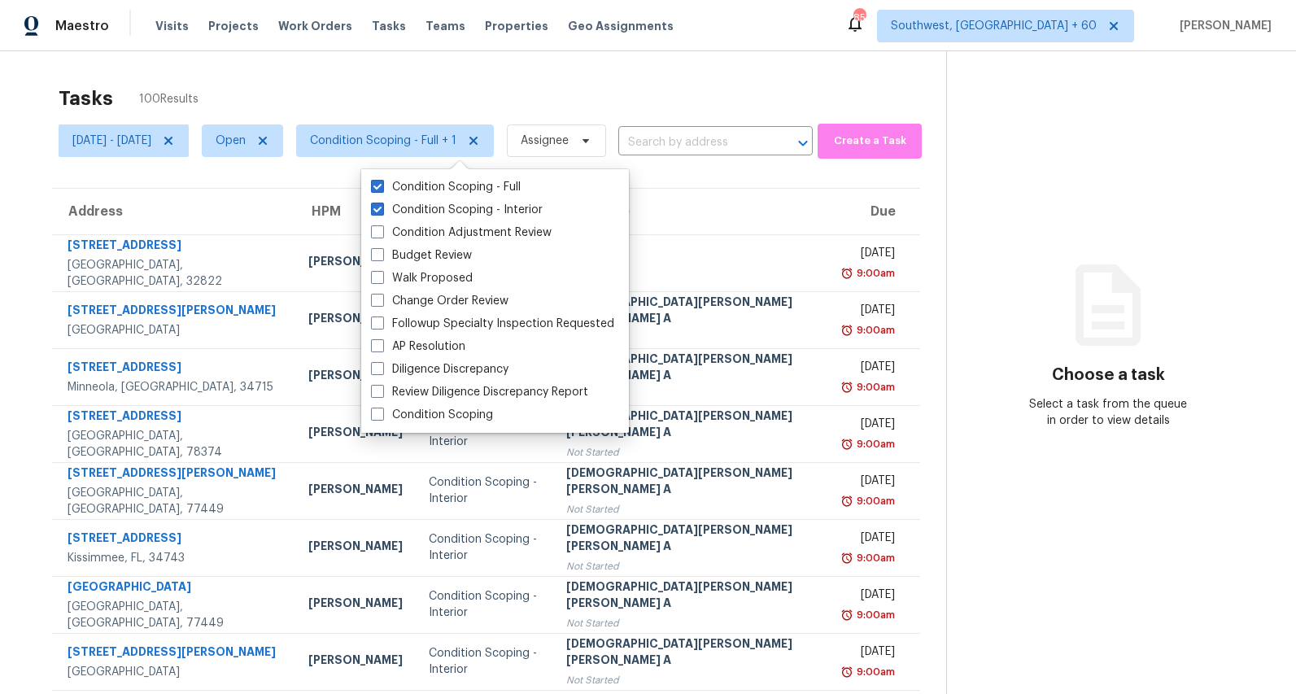
click at [360, 57] on div "Tasks 100 Results Mon, Aug 25 - Mon, Aug 25 Open Condition Scoping - Full + 1 A…" at bounding box center [648, 449] width 1296 height 797
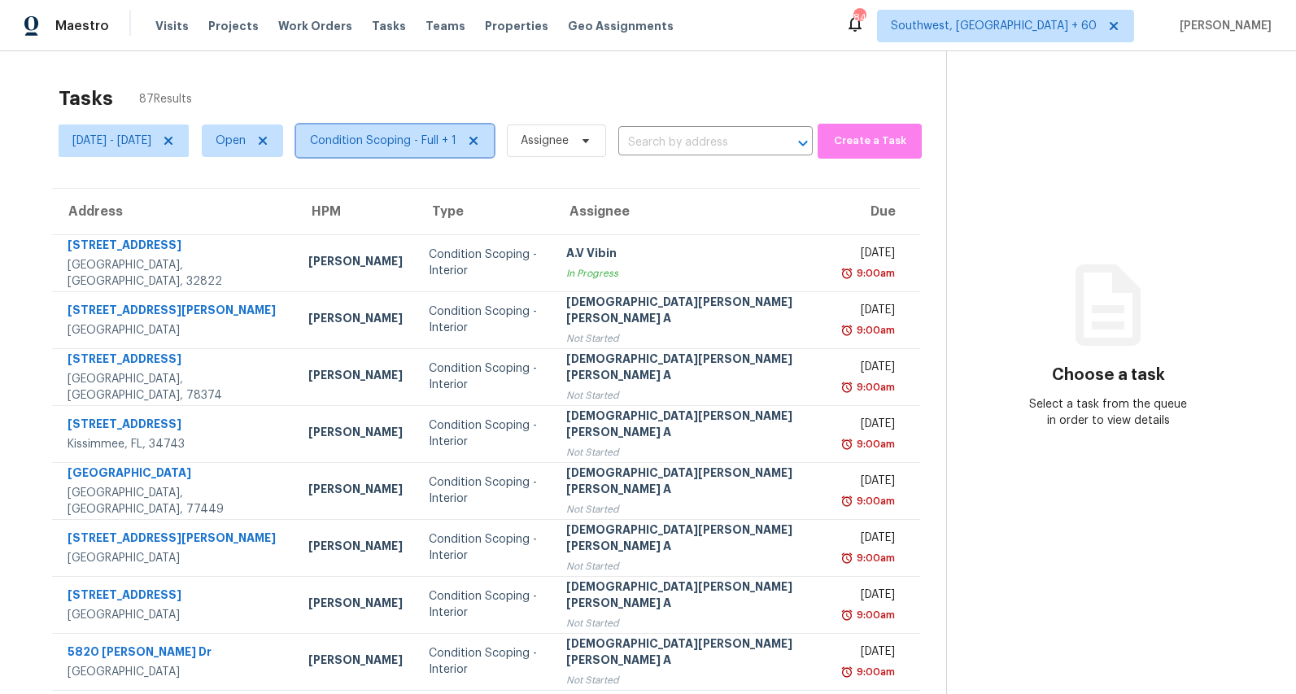
click at [440, 136] on span "Condition Scoping - Full + 1" at bounding box center [383, 141] width 146 height 16
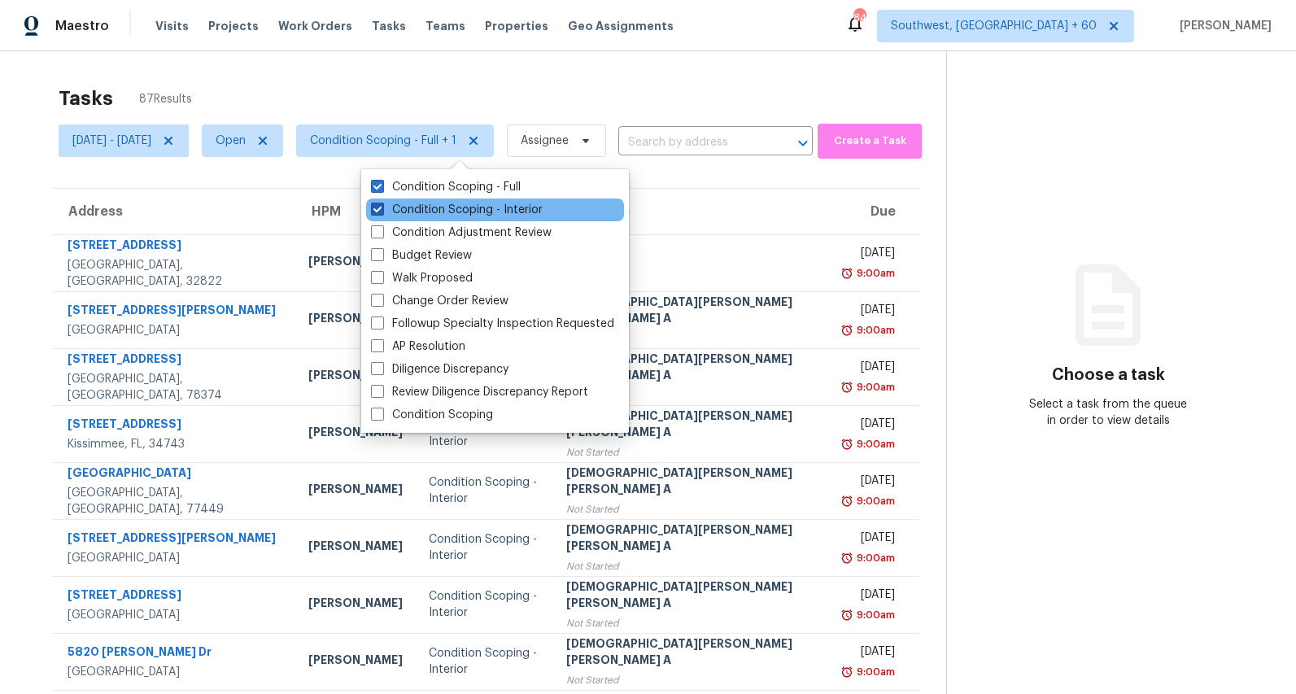
click at [426, 212] on label "Condition Scoping - Interior" at bounding box center [457, 210] width 172 height 16
click at [382, 212] on input "Condition Scoping - Interior" at bounding box center [376, 207] width 11 height 11
checkbox input "false"
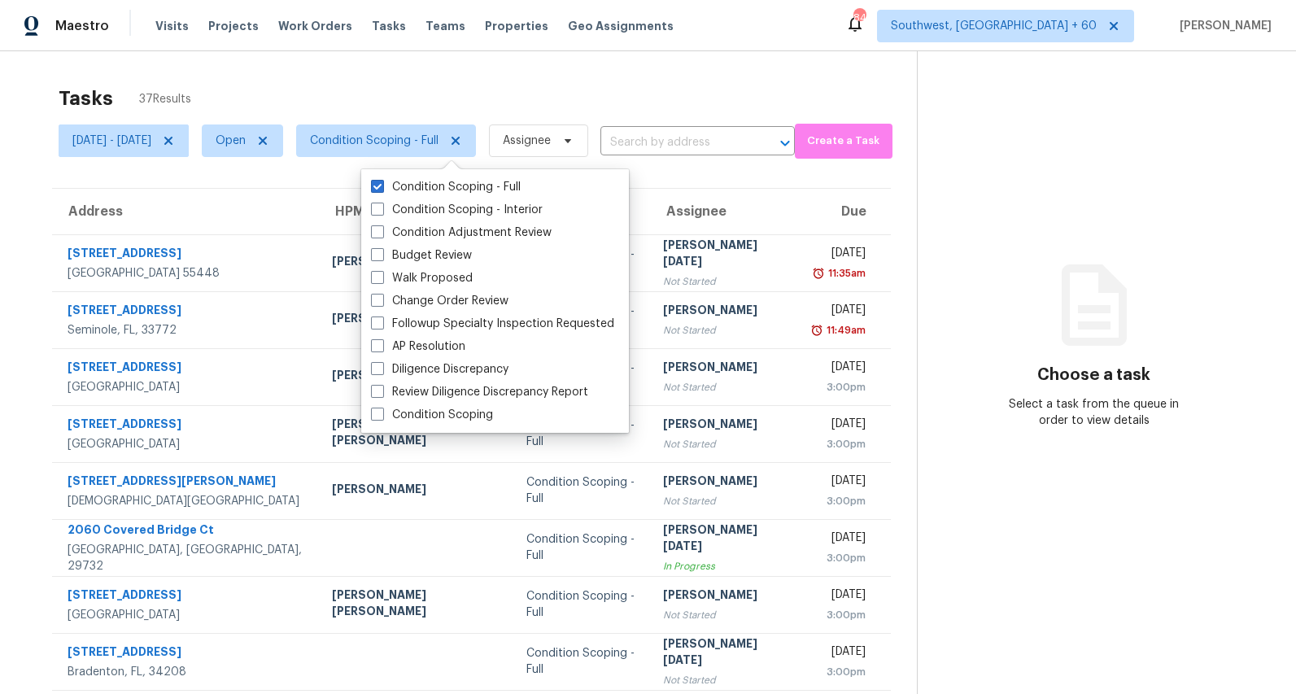
click at [421, 70] on div "Tasks 37 Results Mon, Aug 25 - Mon, Aug 25 Open Condition Scoping - Full Assign…" at bounding box center [648, 449] width 1296 height 797
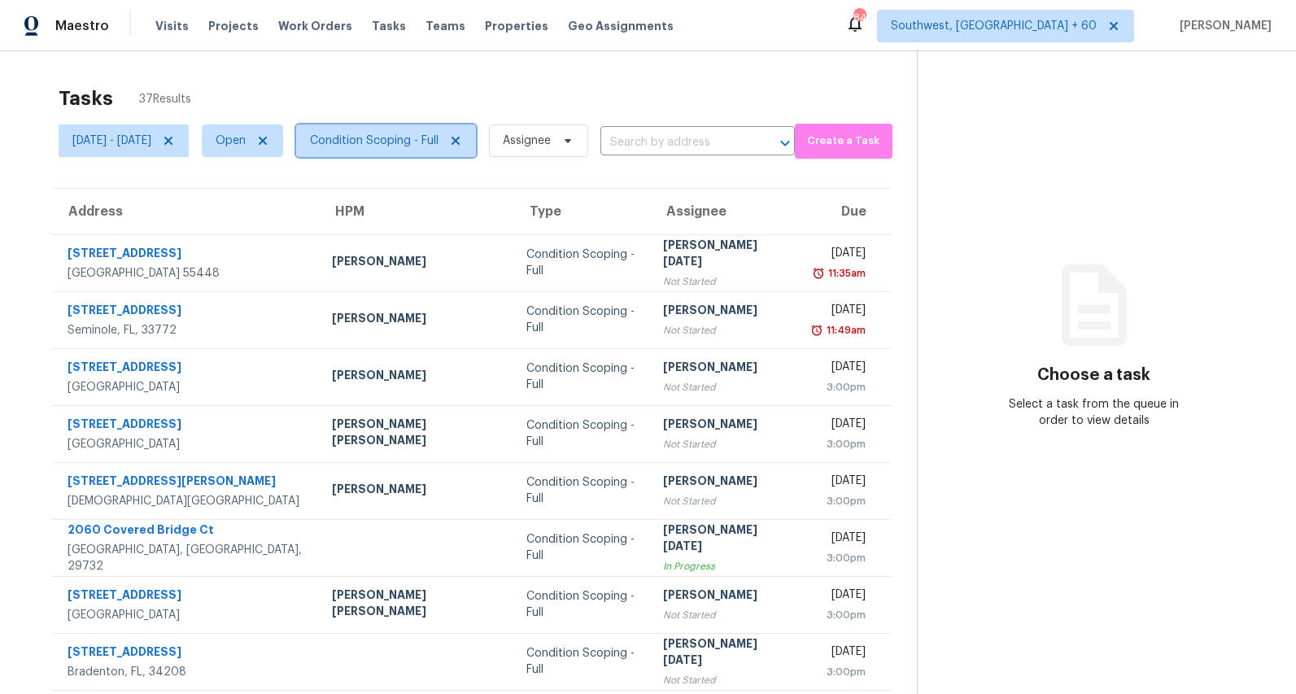
click at [439, 142] on span "Condition Scoping - Full" at bounding box center [374, 141] width 129 height 16
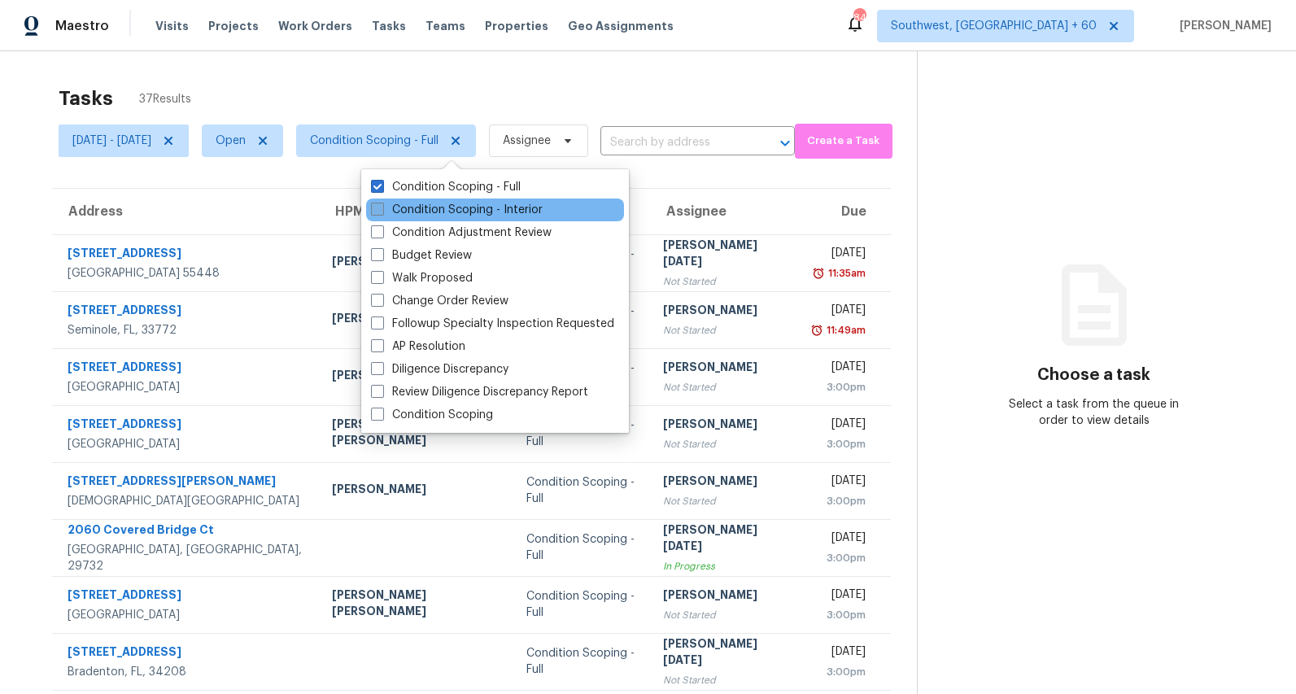
click at [430, 208] on label "Condition Scoping - Interior" at bounding box center [457, 210] width 172 height 16
click at [382, 208] on input "Condition Scoping - Interior" at bounding box center [376, 207] width 11 height 11
checkbox input "true"
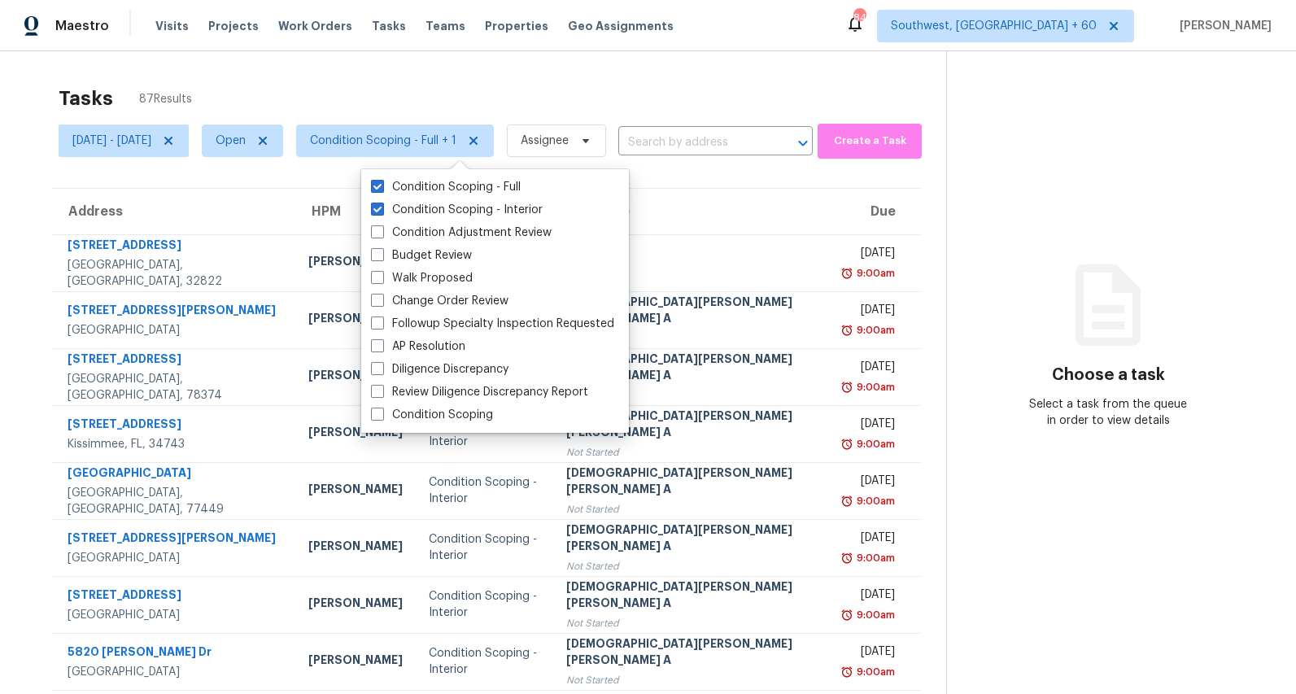
click at [317, 78] on div "Tasks 87 Results" at bounding box center [503, 98] width 888 height 42
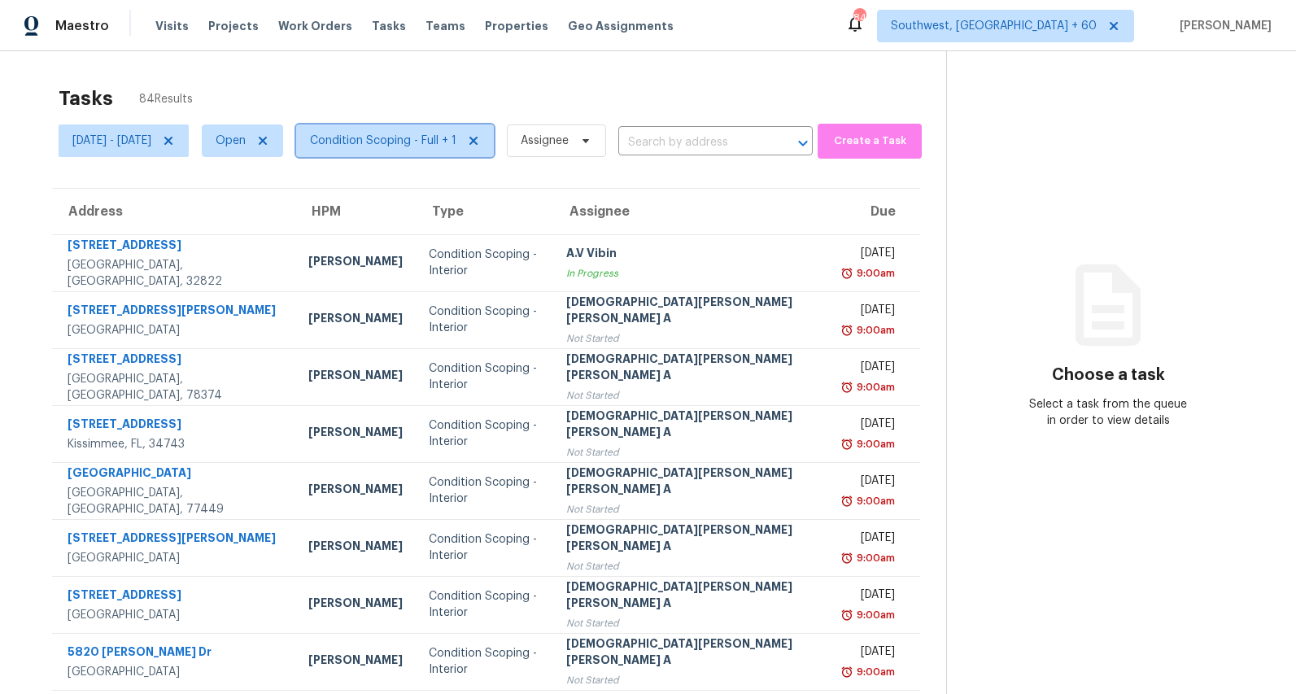
click at [446, 148] on span "Condition Scoping - Full + 1" at bounding box center [383, 141] width 146 height 16
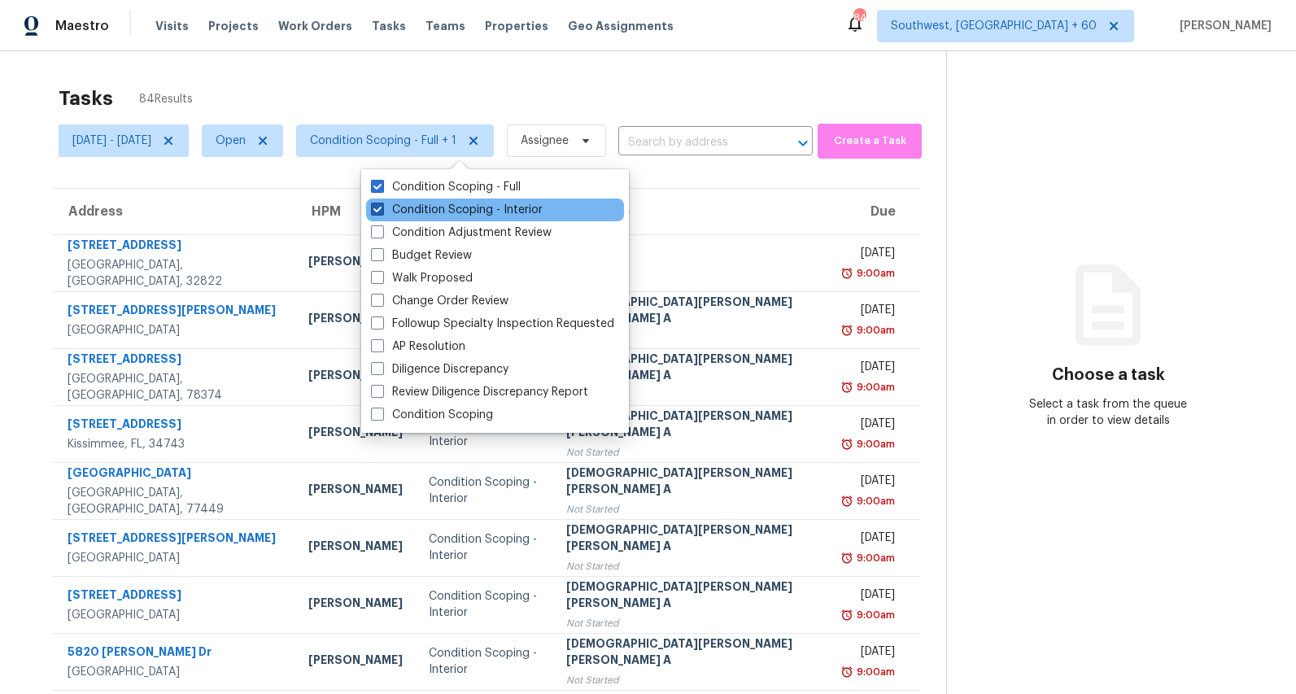
click at [415, 214] on label "Condition Scoping - Interior" at bounding box center [457, 210] width 172 height 16
click at [382, 212] on input "Condition Scoping - Interior" at bounding box center [376, 207] width 11 height 11
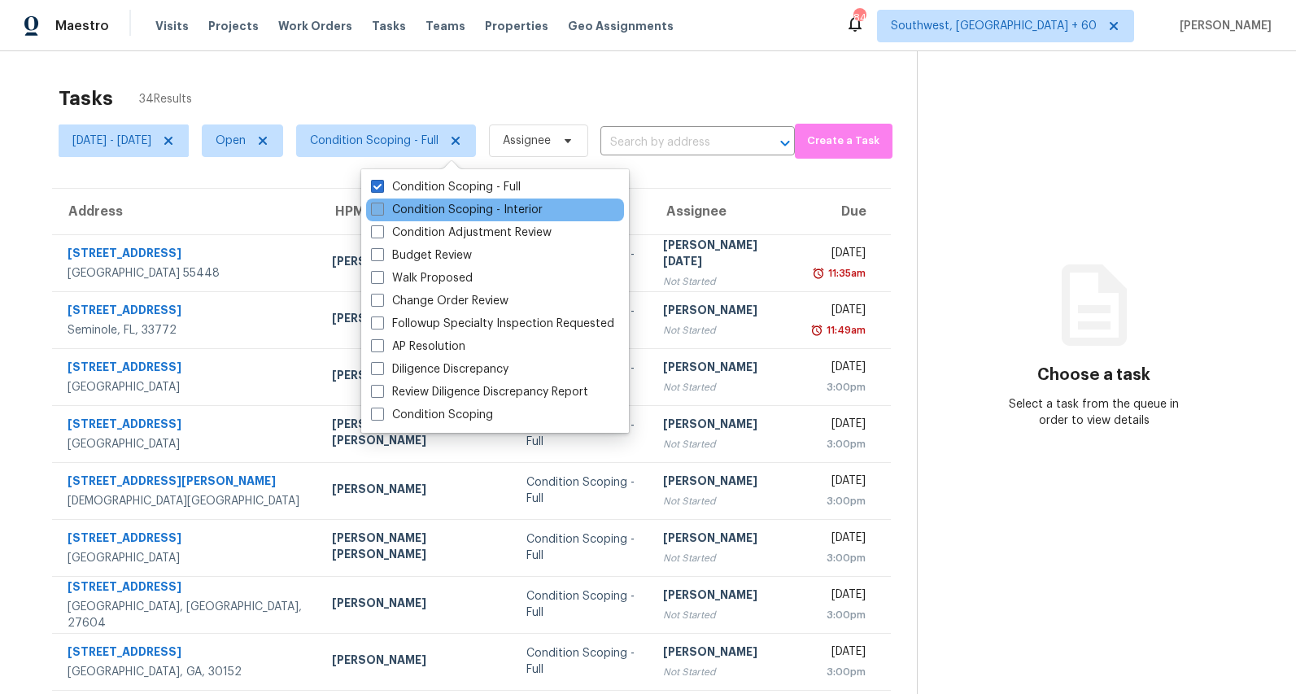
click at [434, 205] on label "Condition Scoping - Interior" at bounding box center [457, 210] width 172 height 16
click at [382, 205] on input "Condition Scoping - Interior" at bounding box center [376, 207] width 11 height 11
checkbox input "true"
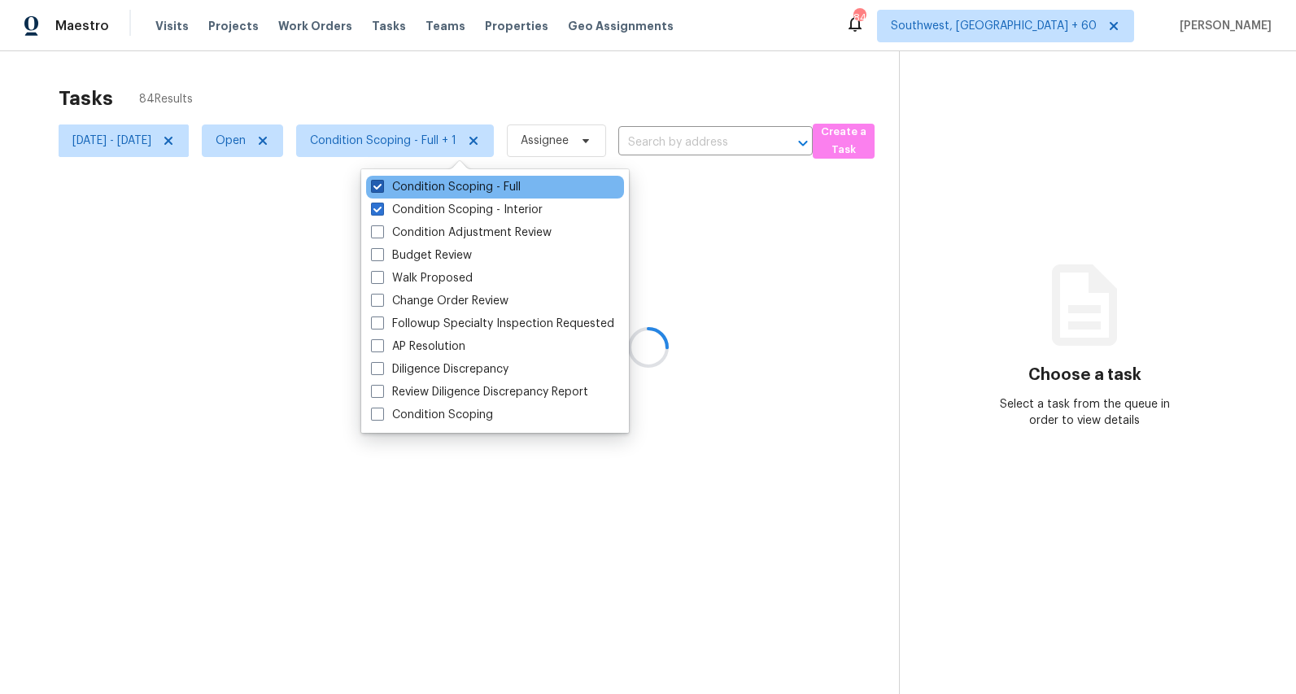
click at [417, 183] on label "Condition Scoping - Full" at bounding box center [446, 187] width 150 height 16
click at [382, 183] on input "Condition Scoping - Full" at bounding box center [376, 184] width 11 height 11
checkbox input "false"
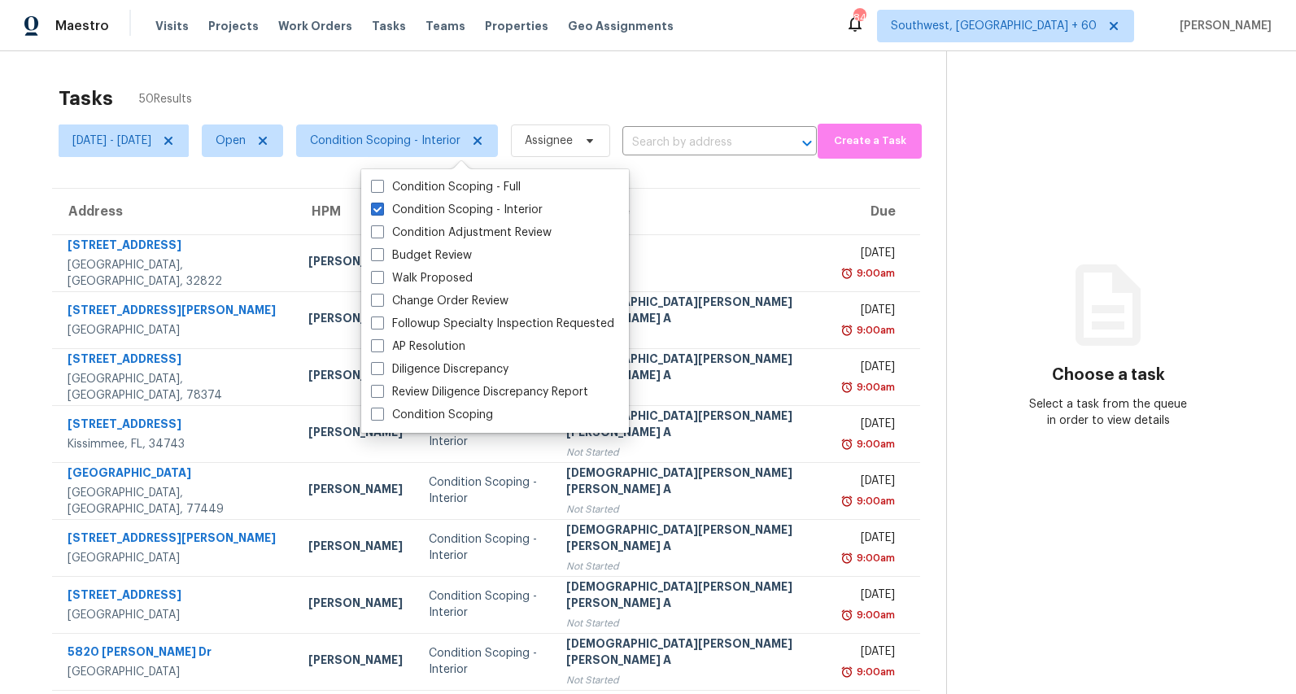
click at [445, 86] on div "Tasks 50 Results" at bounding box center [503, 98] width 888 height 42
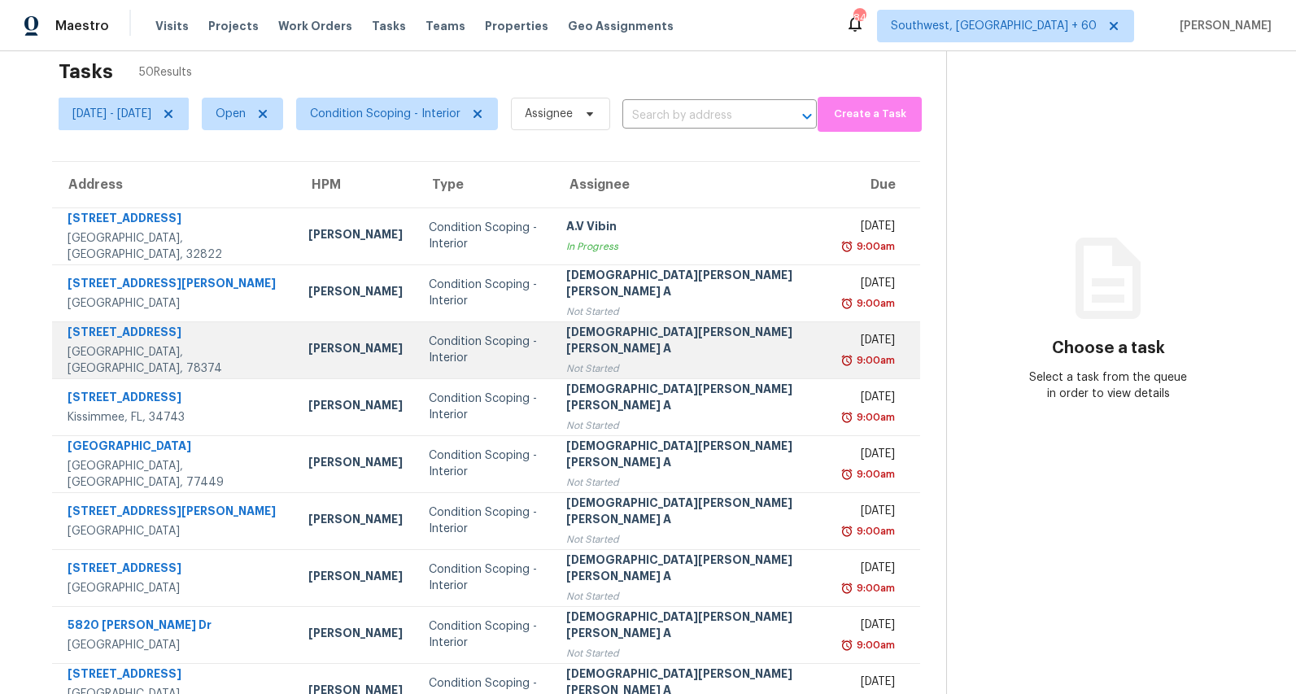
scroll to position [153, 0]
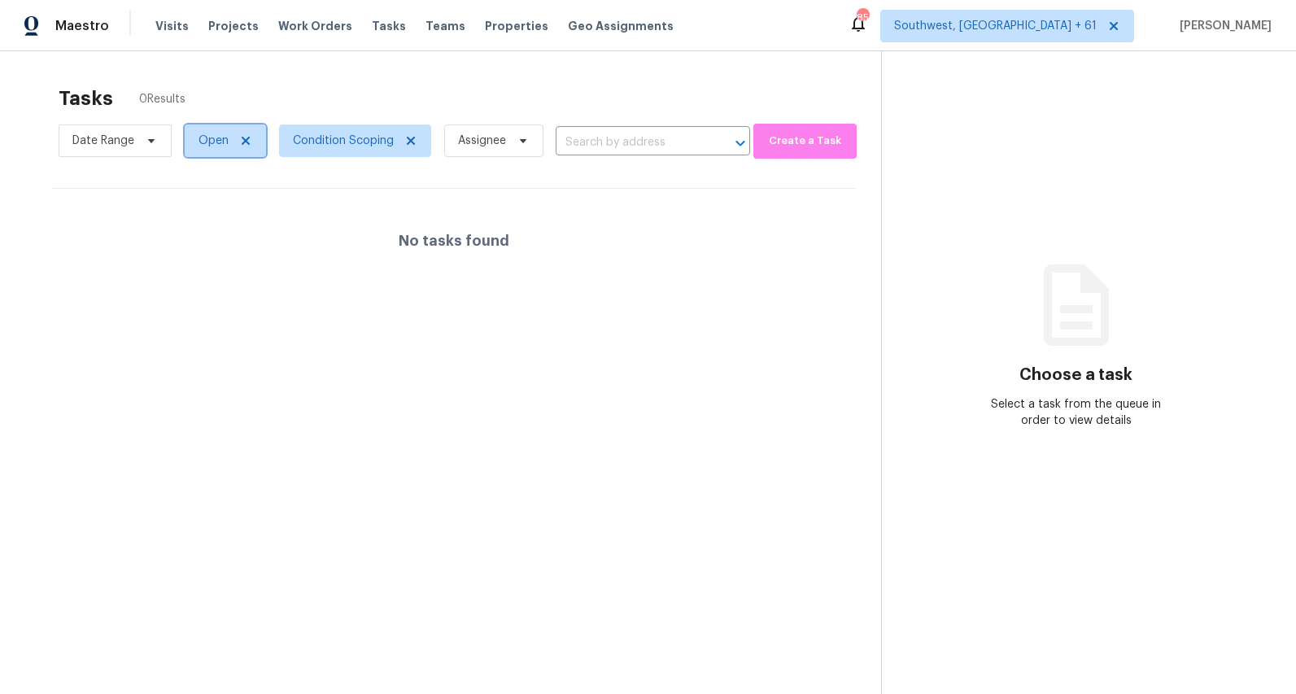
click at [205, 152] on span "Open" at bounding box center [225, 141] width 81 height 33
click at [212, 212] on label "Closed" at bounding box center [223, 210] width 59 height 16
click at [204, 212] on input "Closed" at bounding box center [199, 207] width 11 height 11
checkbox input "true"
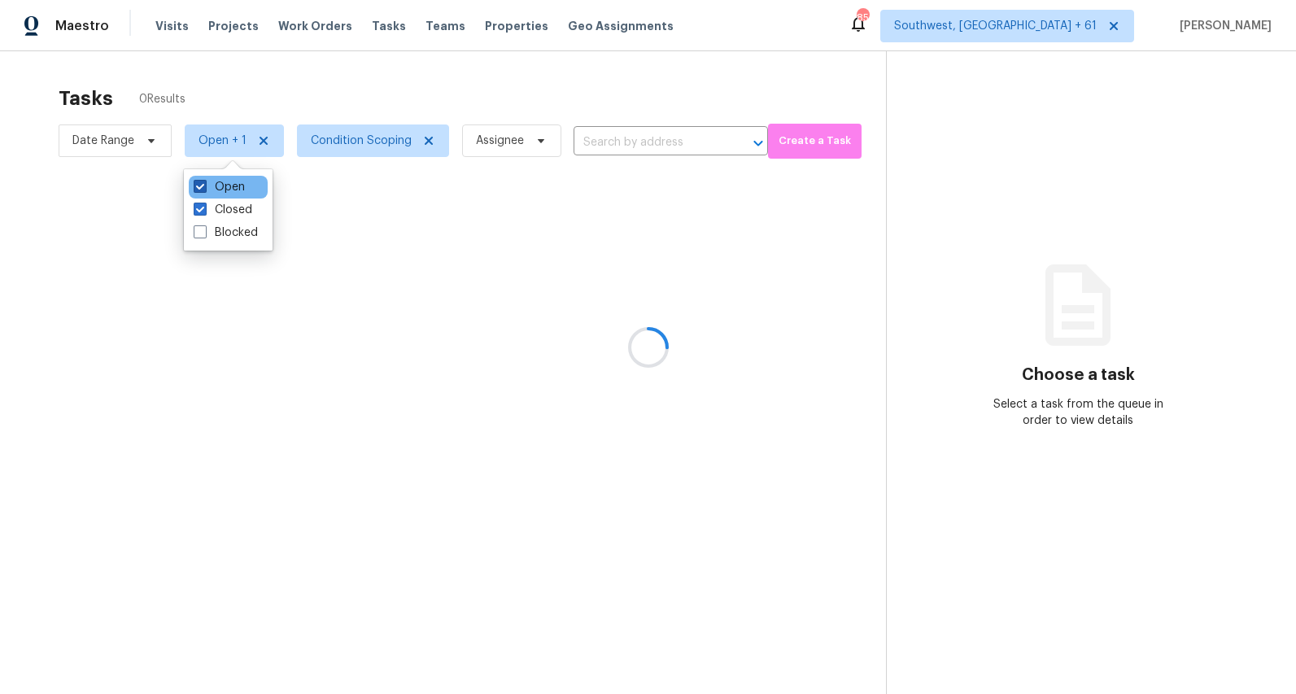
click at [221, 190] on label "Open" at bounding box center [219, 187] width 51 height 16
click at [204, 190] on input "Open" at bounding box center [199, 184] width 11 height 11
checkbox input "false"
click at [244, 78] on div at bounding box center [648, 347] width 1296 height 694
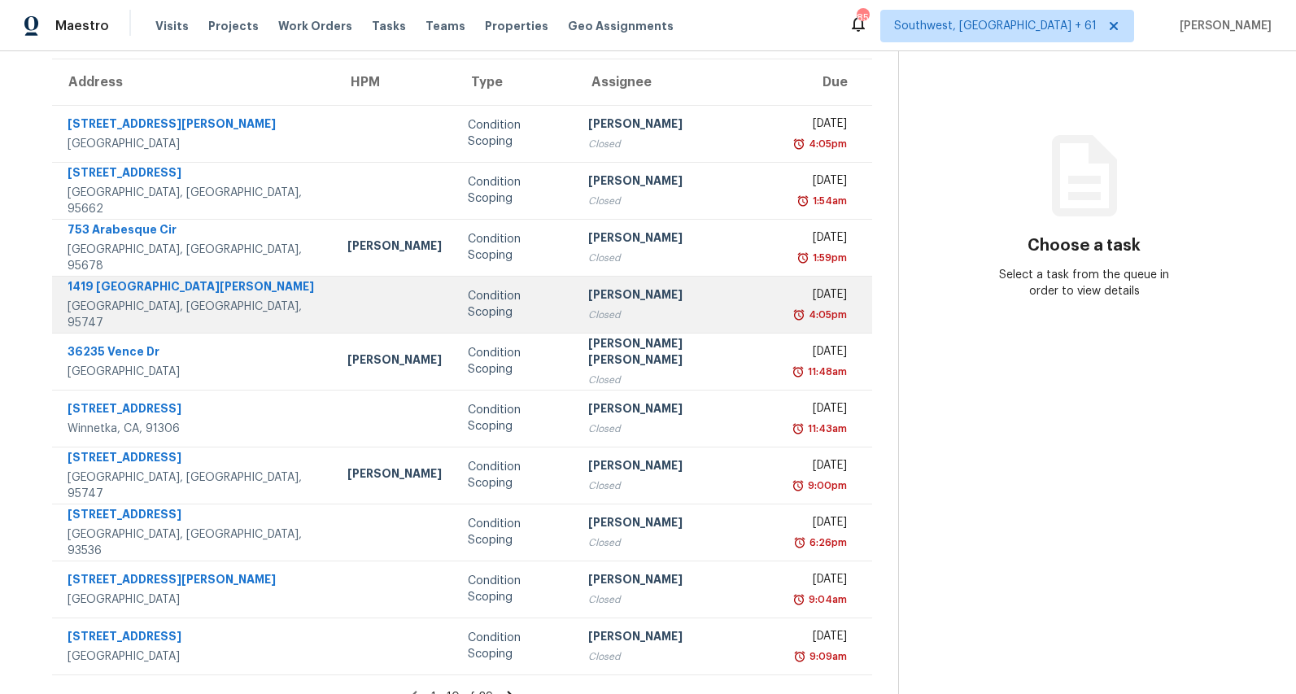
scroll to position [153, 0]
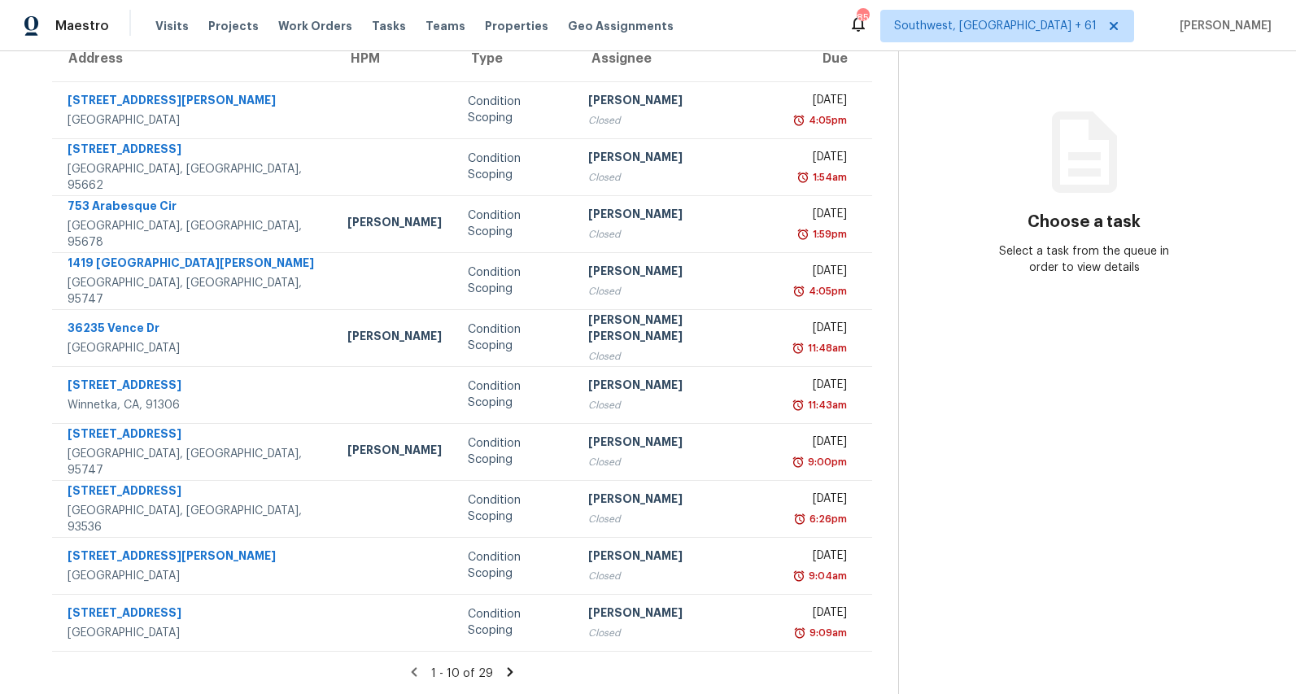
click at [508, 672] on icon at bounding box center [511, 671] width 6 height 9
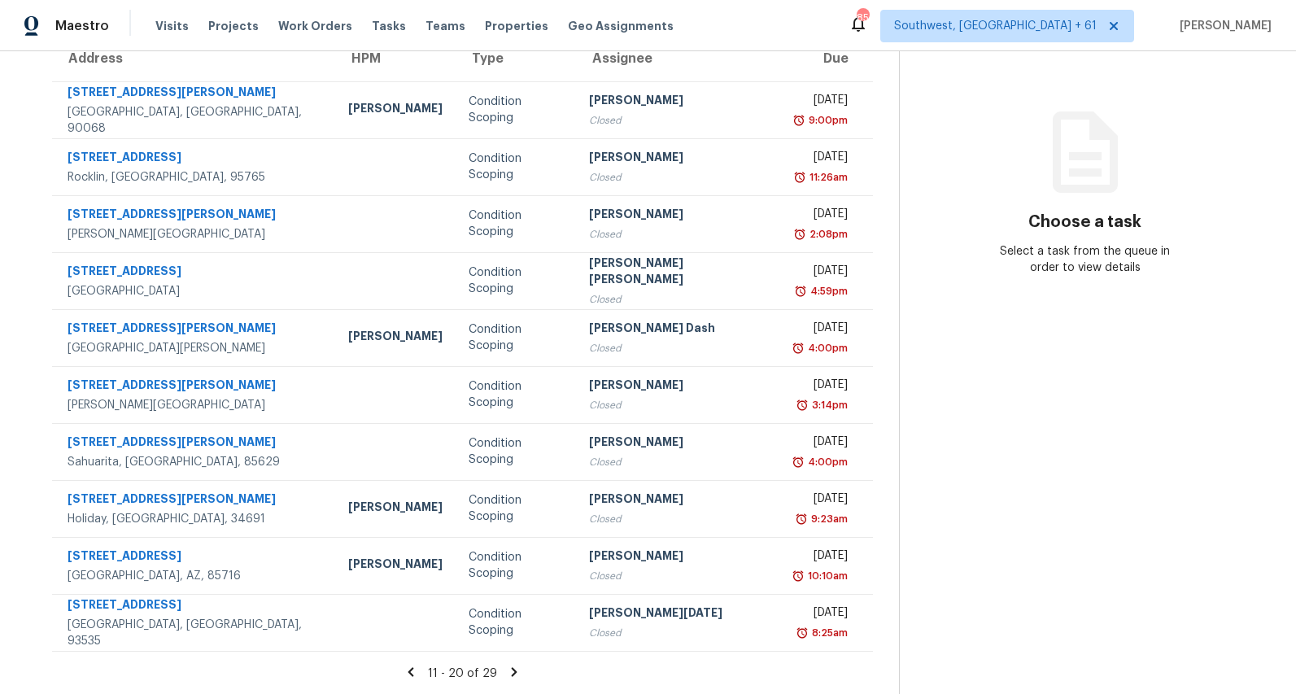
click at [507, 672] on icon at bounding box center [514, 672] width 15 height 15
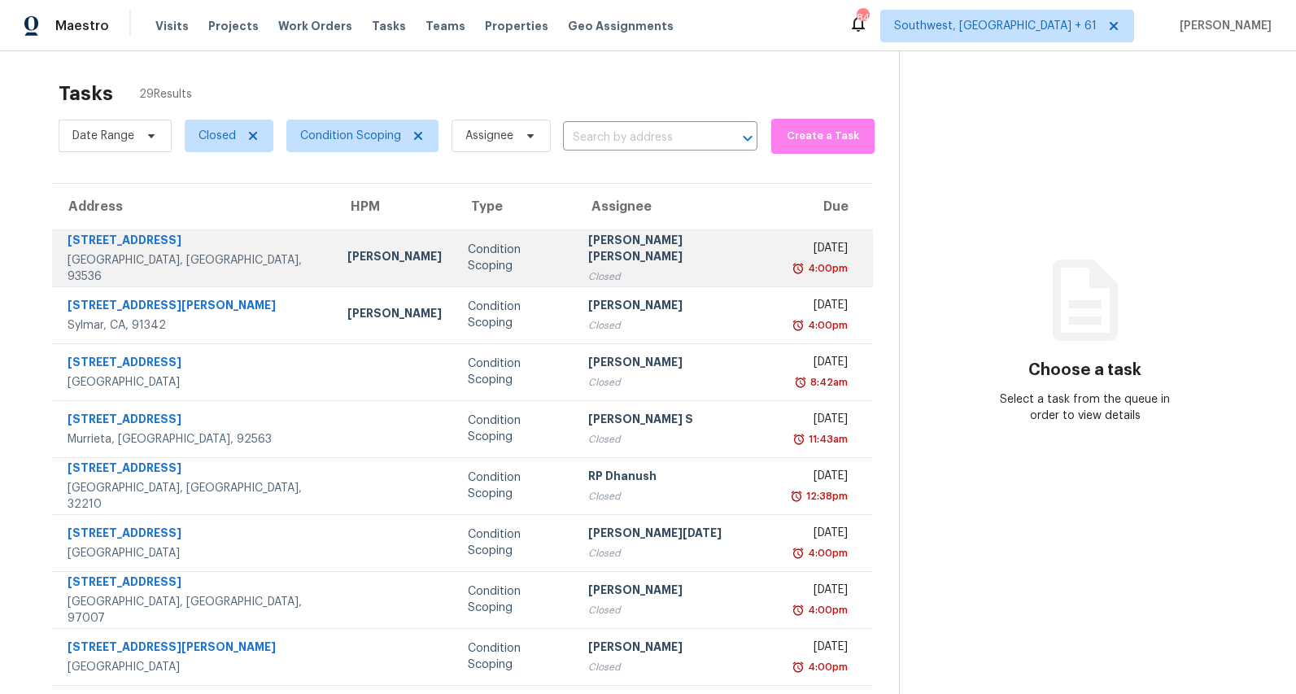
scroll to position [0, 0]
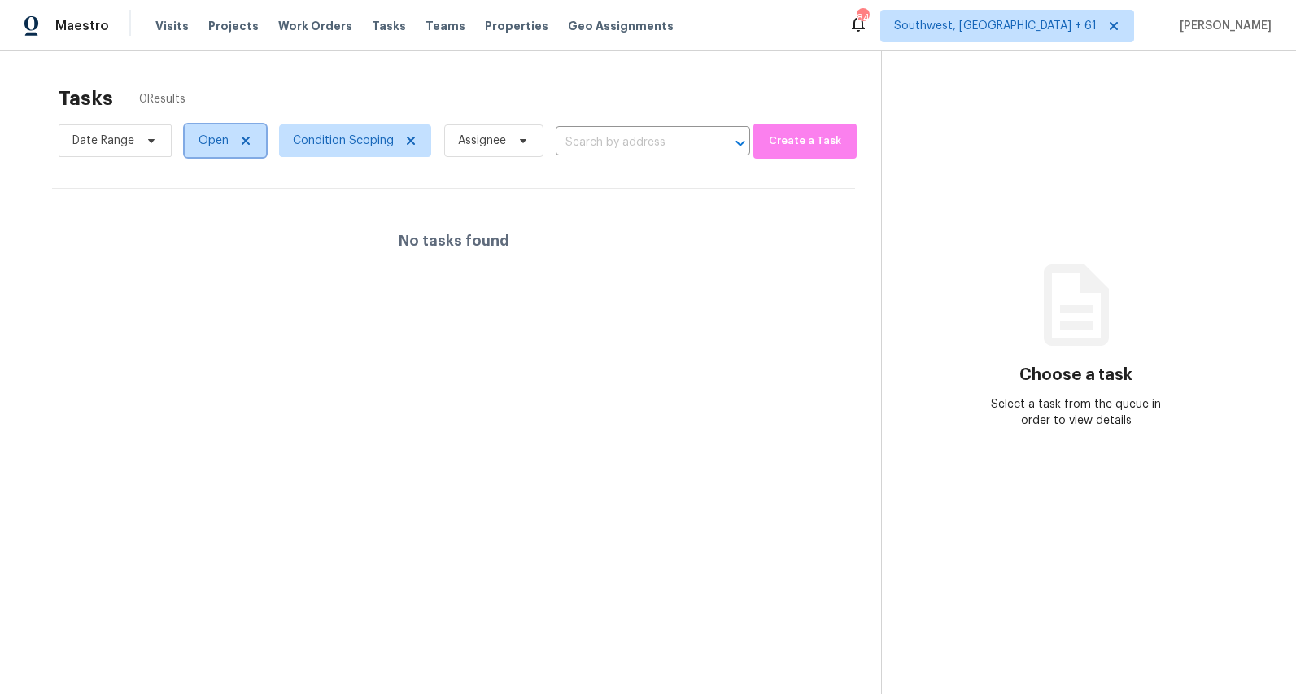
click at [213, 138] on span "Open" at bounding box center [214, 141] width 30 height 16
click at [216, 212] on label "Closed" at bounding box center [223, 210] width 59 height 16
click at [204, 212] on input "Closed" at bounding box center [199, 207] width 11 height 11
checkbox input "true"
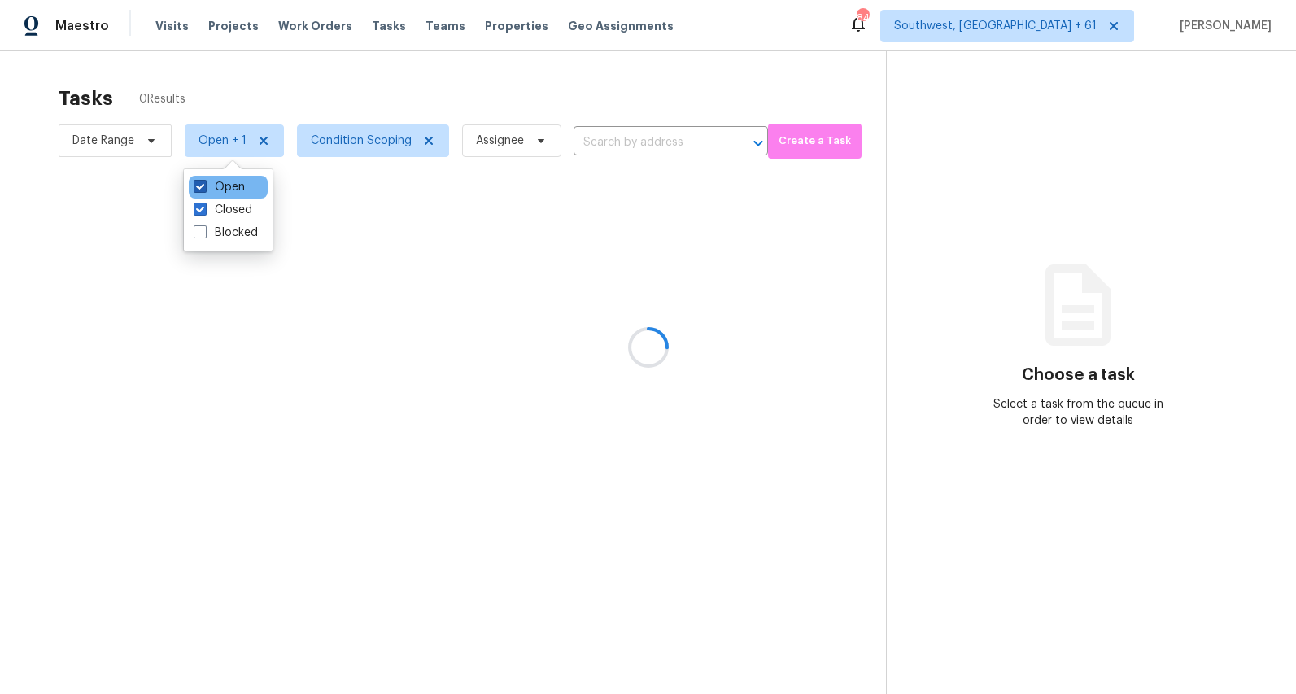
click at [221, 189] on label "Open" at bounding box center [219, 187] width 51 height 16
click at [204, 189] on input "Open" at bounding box center [199, 184] width 11 height 11
checkbox input "false"
click at [224, 80] on div at bounding box center [648, 347] width 1296 height 694
